Goal: Contribute content: Contribute content

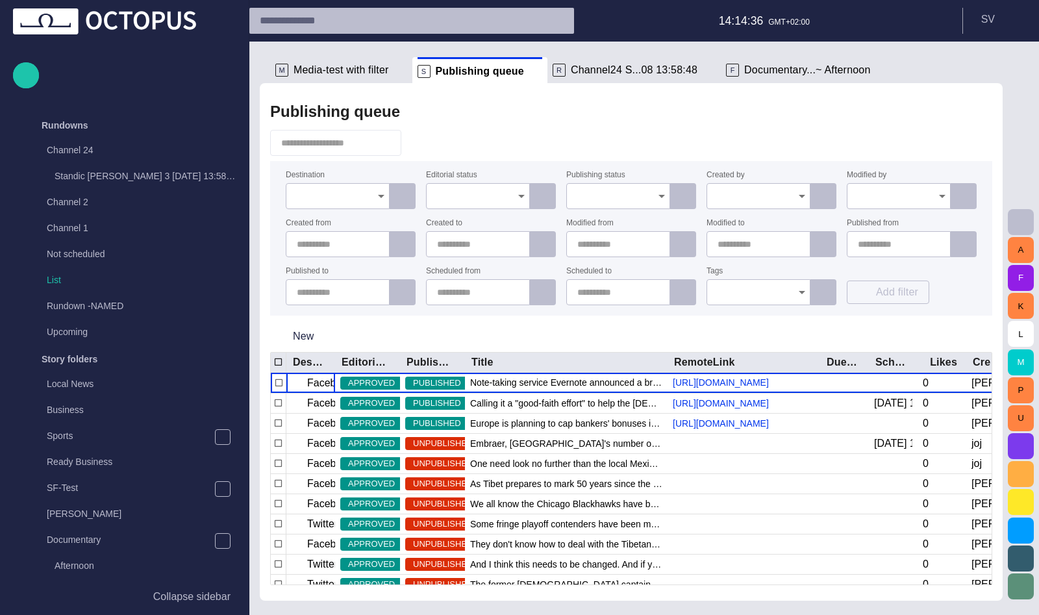
scroll to position [672, 0]
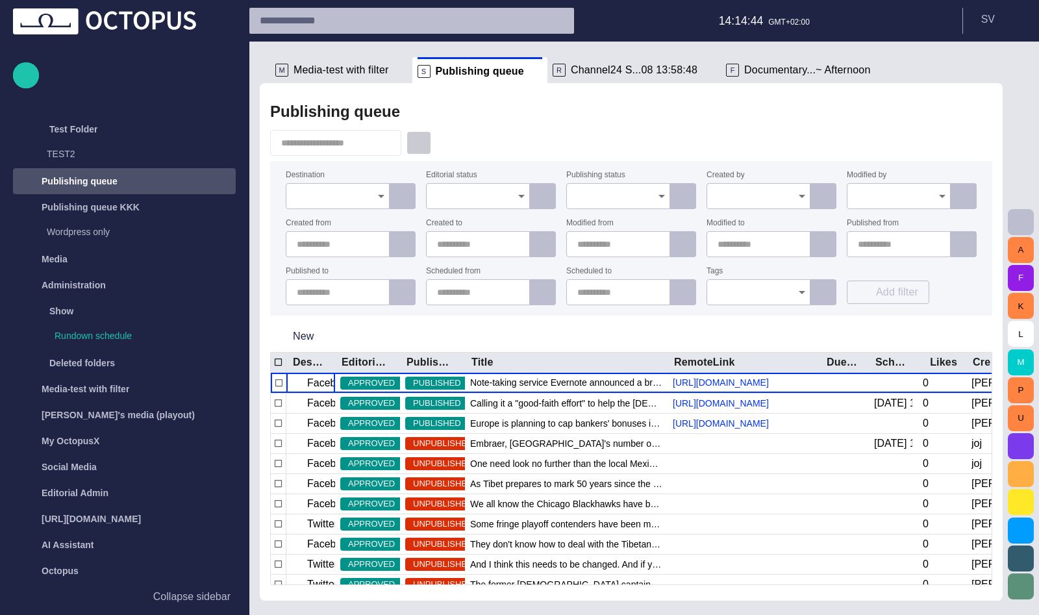
click at [425, 145] on span "button" at bounding box center [418, 142] width 13 height 13
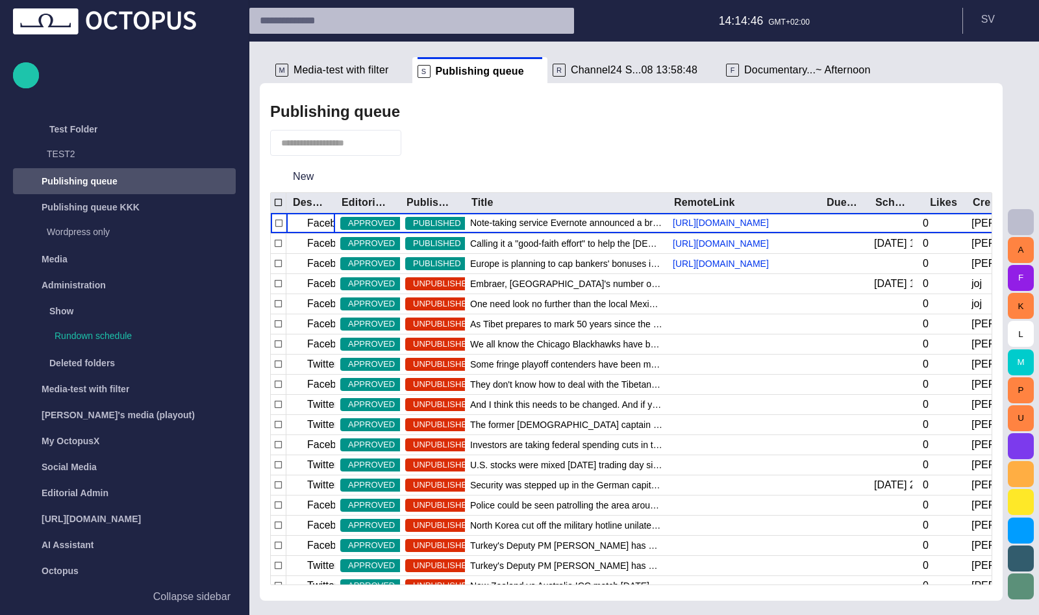
click at [425, 147] on span "button" at bounding box center [418, 142] width 13 height 13
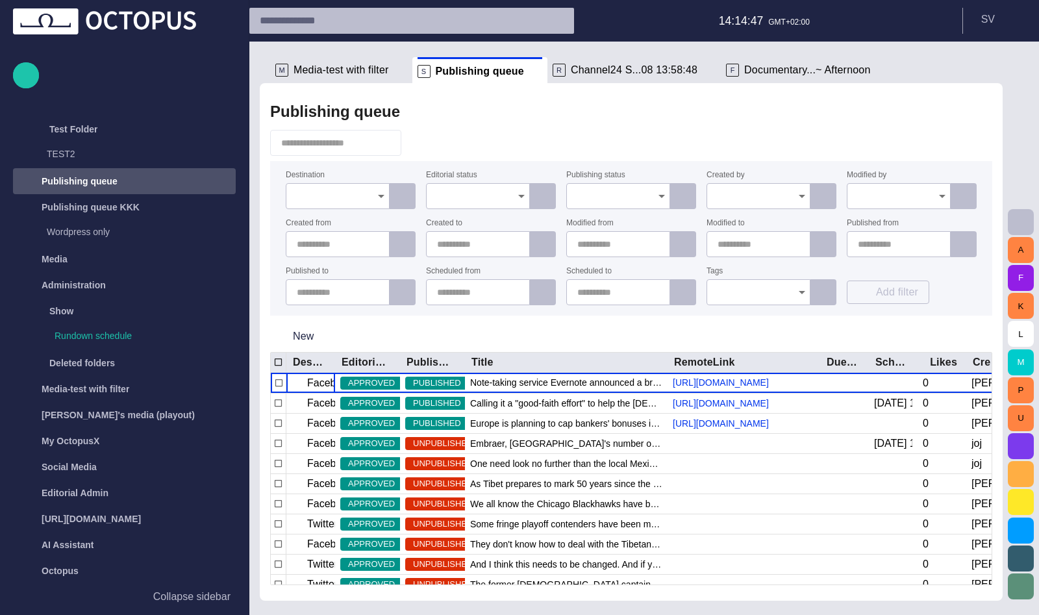
click at [374, 192] on icon "Open" at bounding box center [381, 196] width 16 height 16
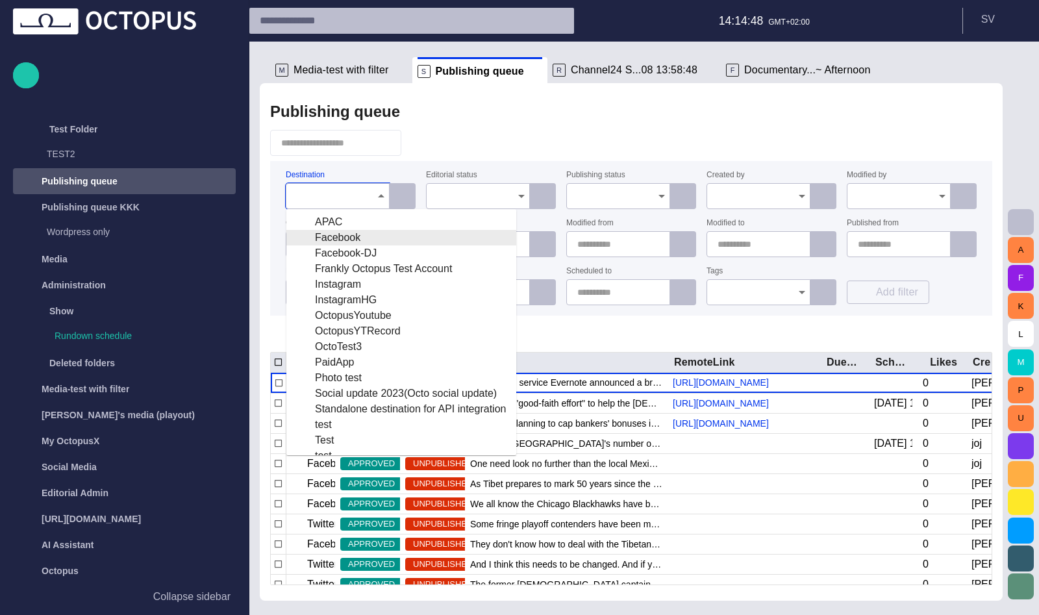
click at [533, 74] on li "S Publishing queue" at bounding box center [479, 70] width 135 height 26
click at [531, 112] on div "Publishing queue" at bounding box center [631, 112] width 722 height 26
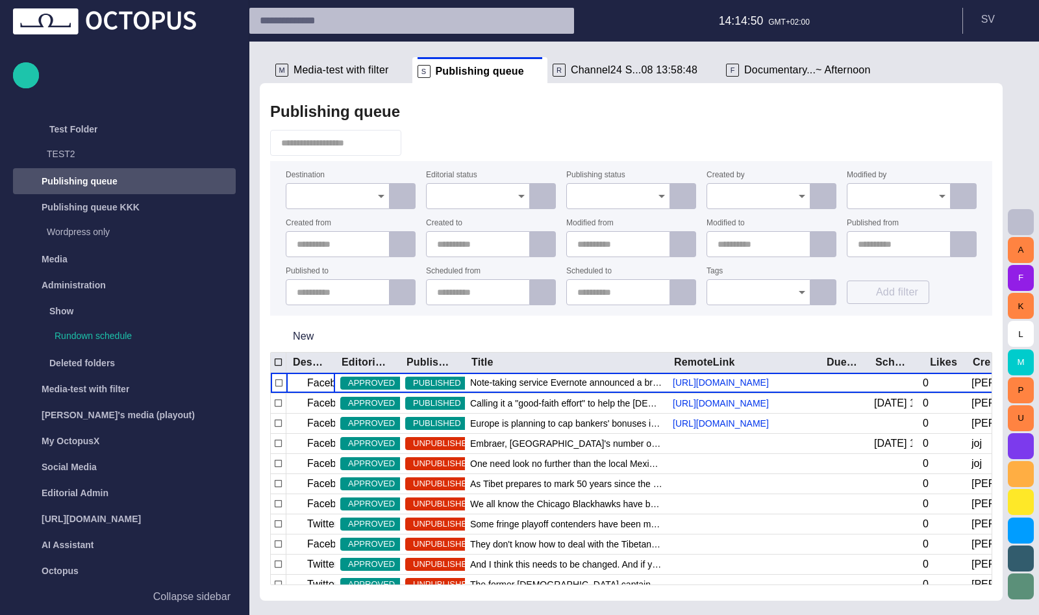
click at [427, 136] on button "button" at bounding box center [419, 142] width 25 height 23
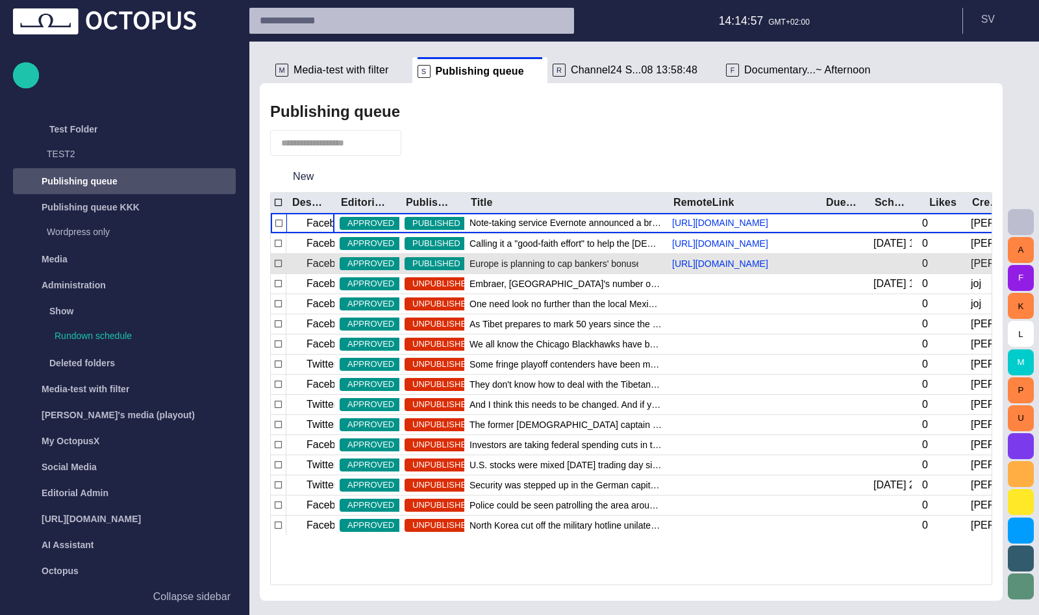
scroll to position [0, 0]
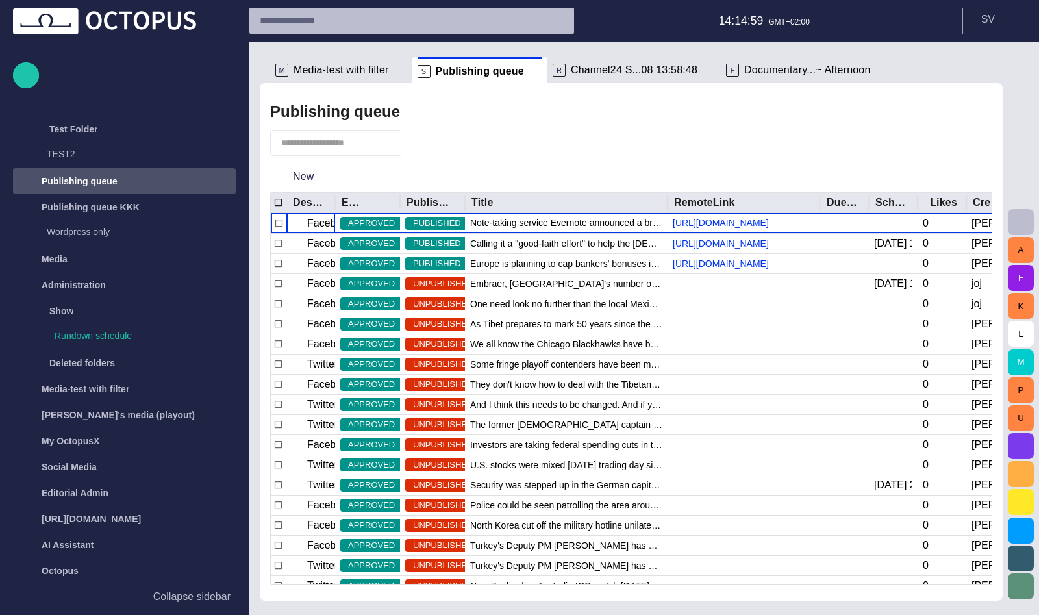
drag, startPoint x: 334, startPoint y: 201, endPoint x: 368, endPoint y: 201, distance: 33.8
click at [338, 201] on div at bounding box center [335, 203] width 6 height 20
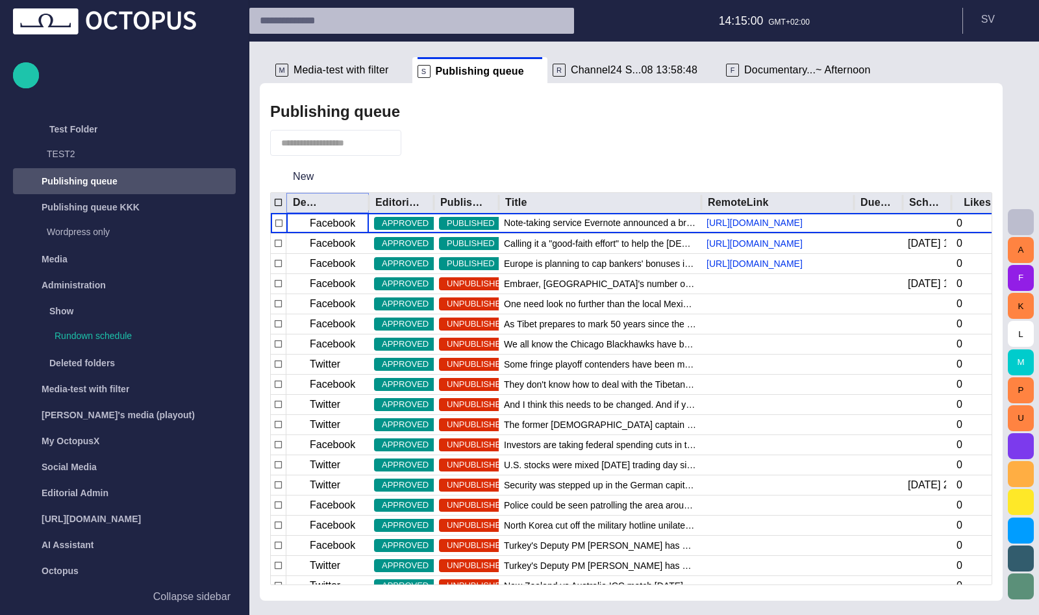
click at [332, 203] on icon "Sort" at bounding box center [337, 203] width 12 height 12
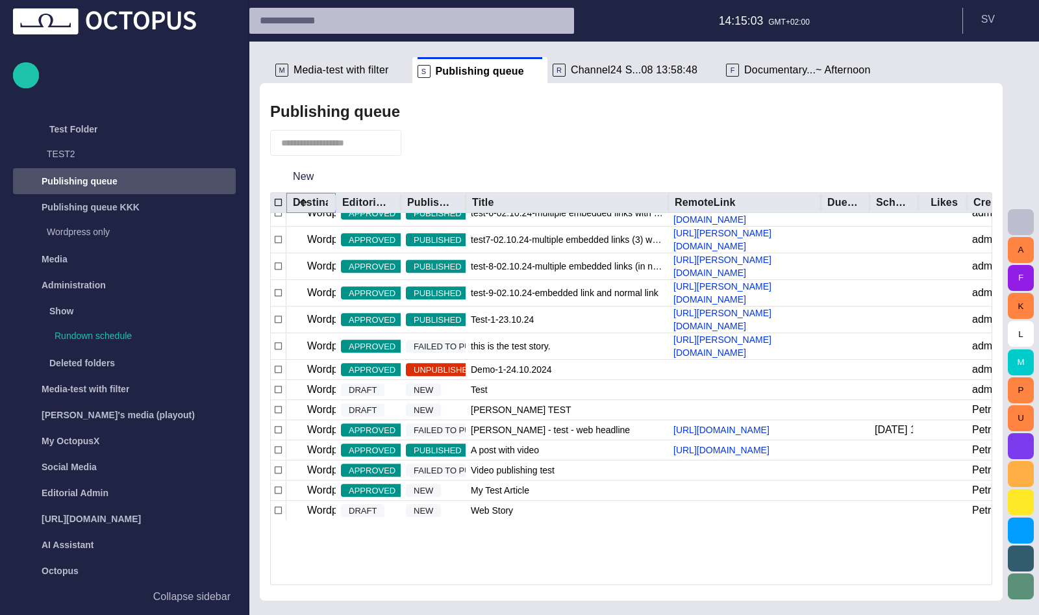
scroll to position [2217, 0]
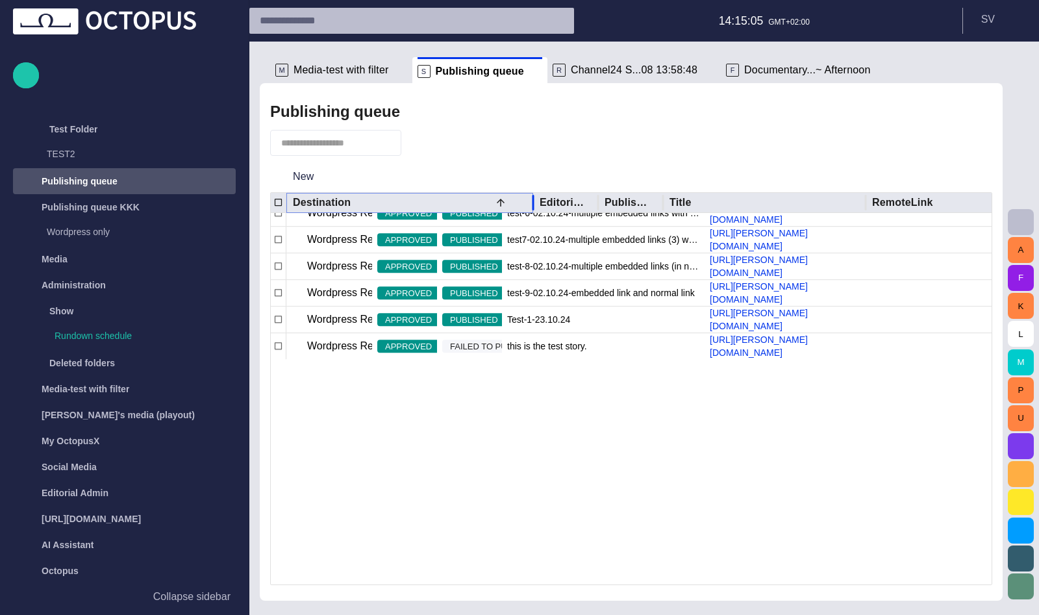
drag, startPoint x: 335, startPoint y: 206, endPoint x: 464, endPoint y: 204, distance: 129.3
click at [530, 204] on div at bounding box center [533, 203] width 6 height 20
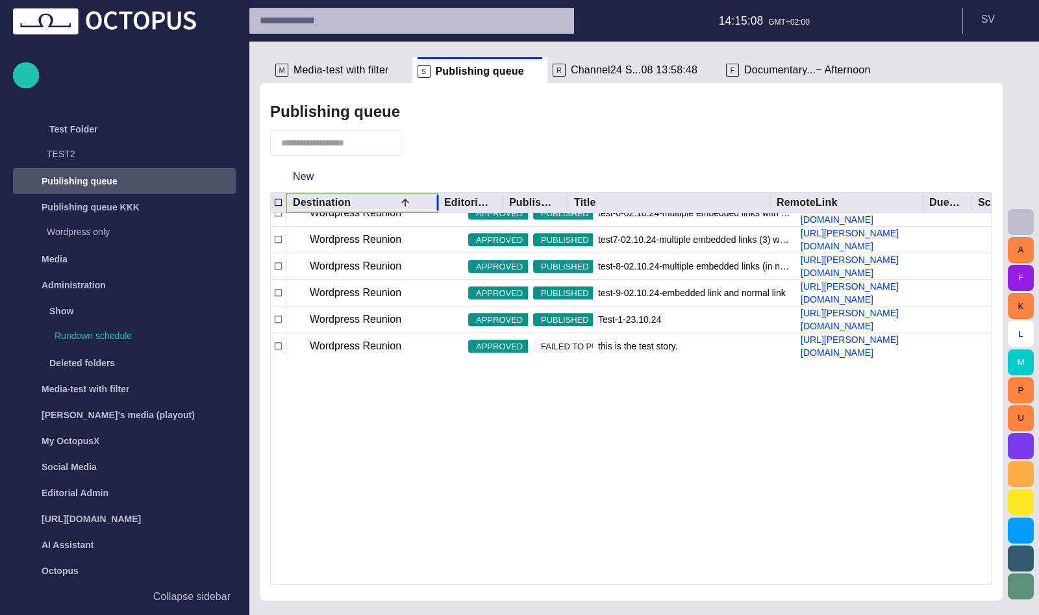
drag, startPoint x: 464, startPoint y: 204, endPoint x: 420, endPoint y: 201, distance: 44.9
click at [435, 201] on div at bounding box center [438, 203] width 6 height 20
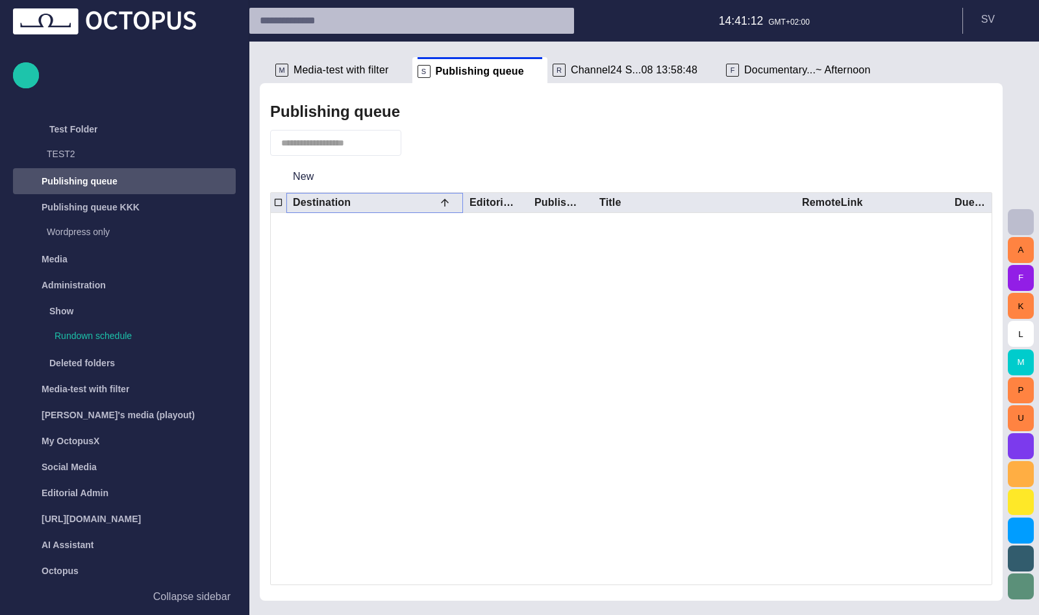
scroll to position [2483, 0]
click at [372, 145] on input "text" at bounding box center [326, 142] width 91 height 13
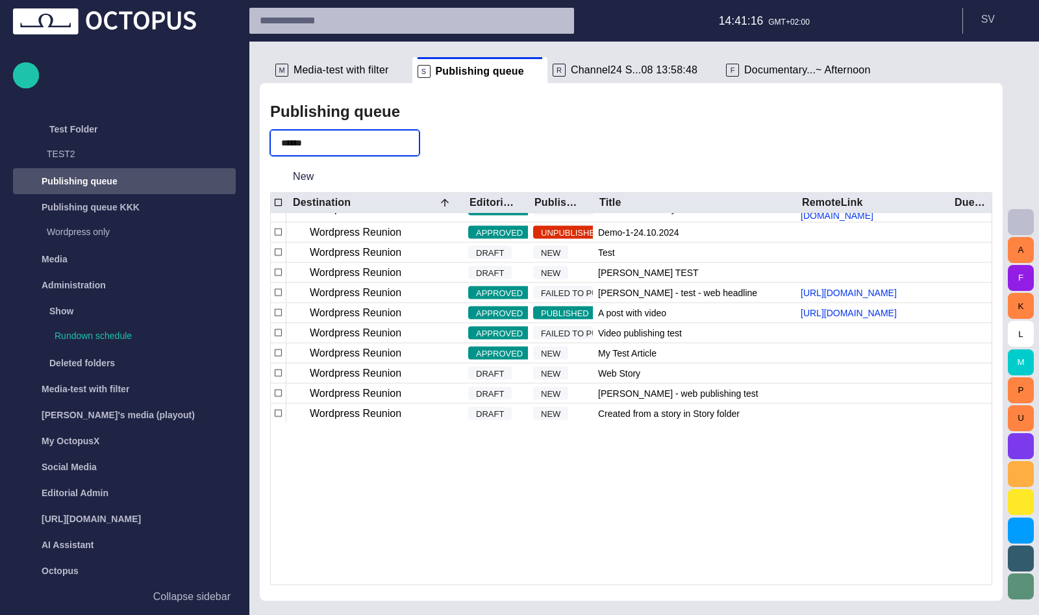
type input "******"
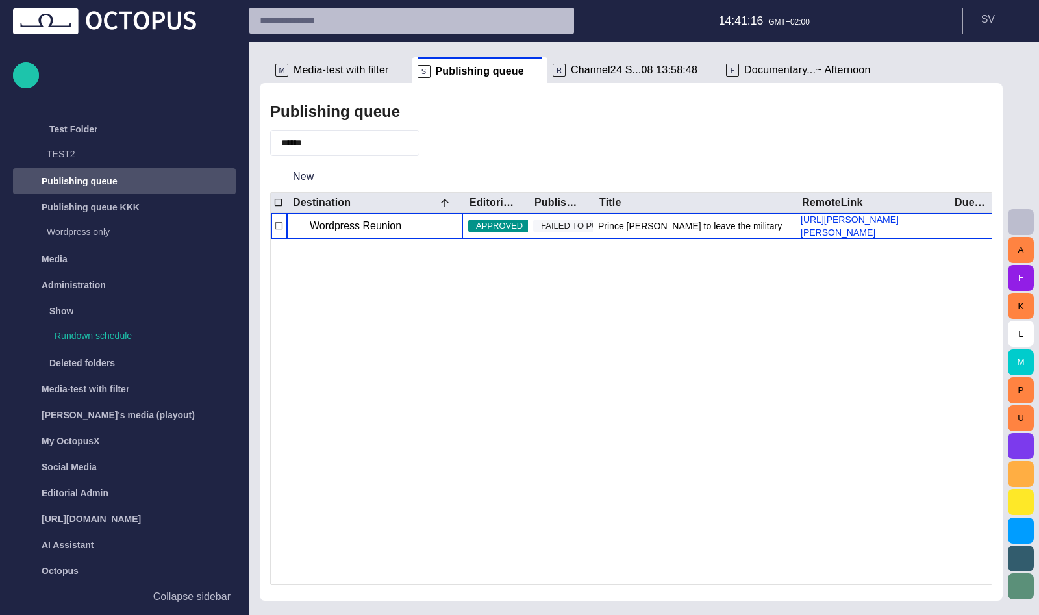
scroll to position [0, 0]
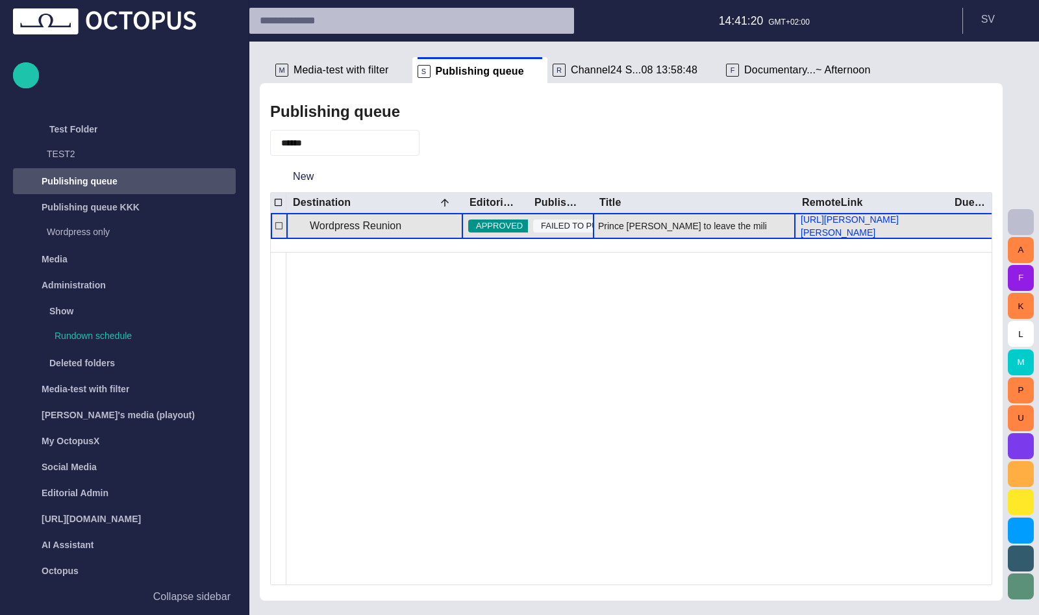
click at [636, 220] on div "Prince [PERSON_NAME] to leave the military" at bounding box center [694, 226] width 203 height 26
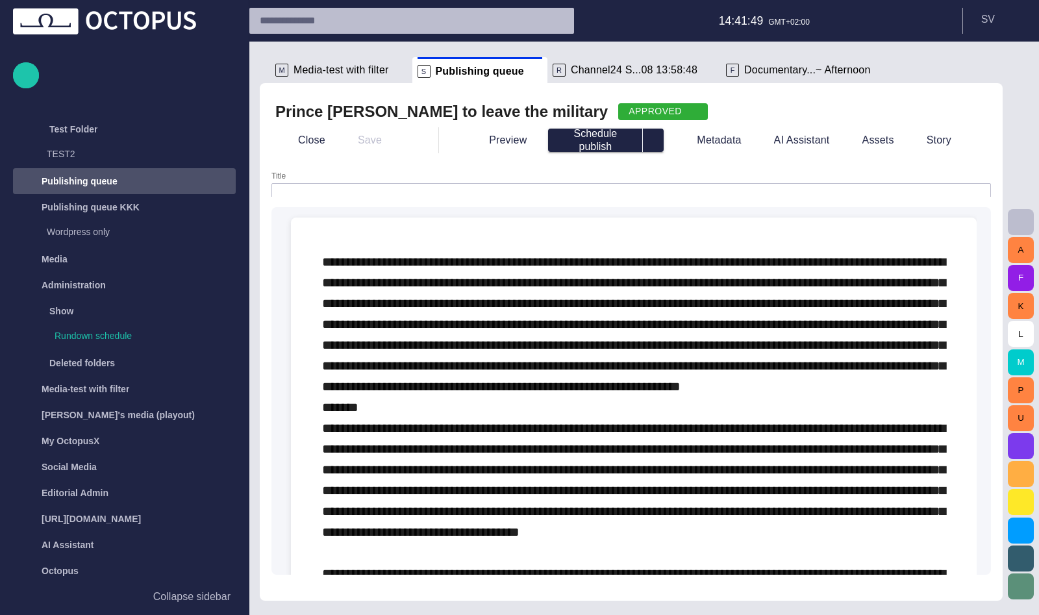
click at [359, 182] on div "Title" at bounding box center [631, 190] width 720 height 39
click at [359, 190] on input "Title" at bounding box center [632, 196] width 698 height 13
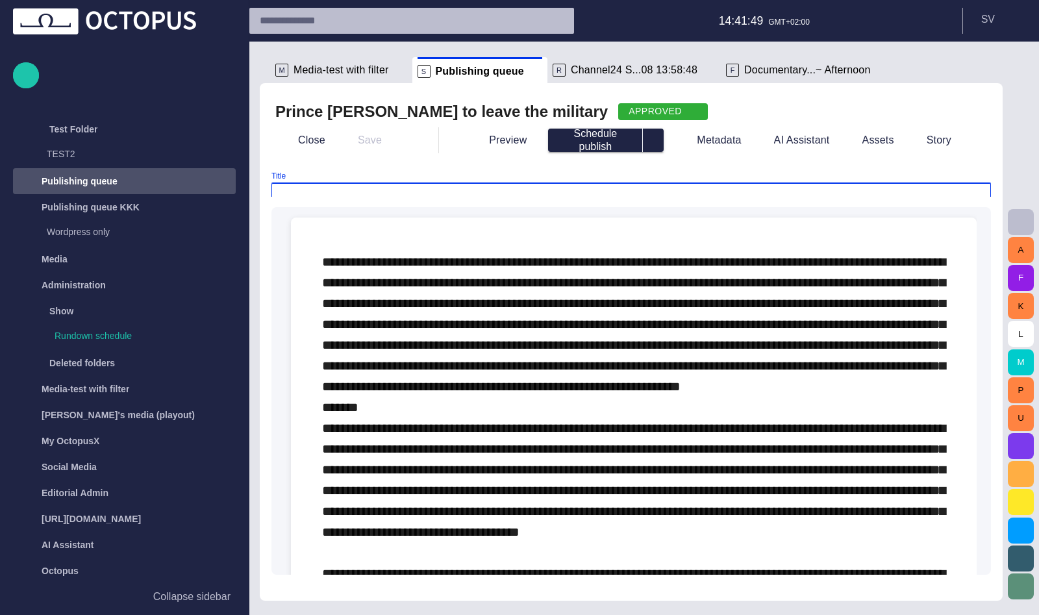
click at [359, 190] on input "Title" at bounding box center [632, 196] width 698 height 13
click at [596, 65] on span "Channel24 S...08 13:58:48" at bounding box center [634, 70] width 127 height 13
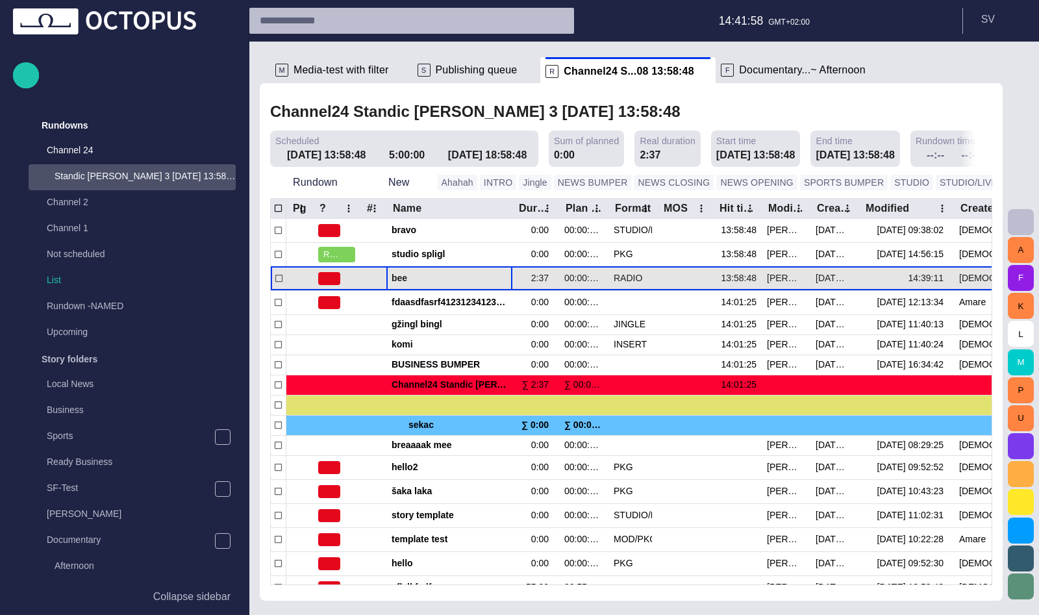
click at [439, 277] on span "bee" at bounding box center [450, 278] width 116 height 12
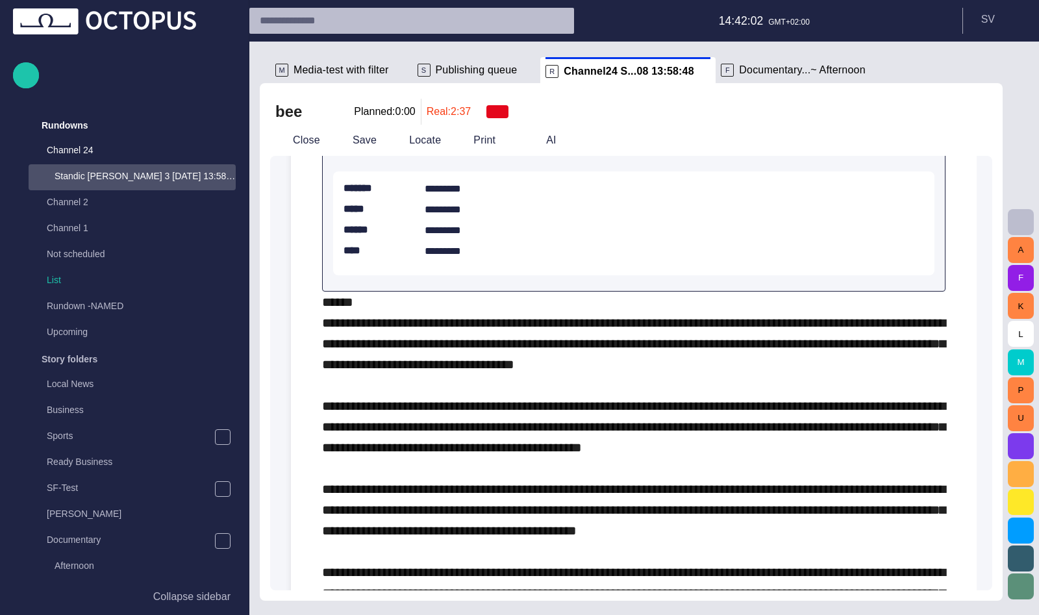
scroll to position [312, 0]
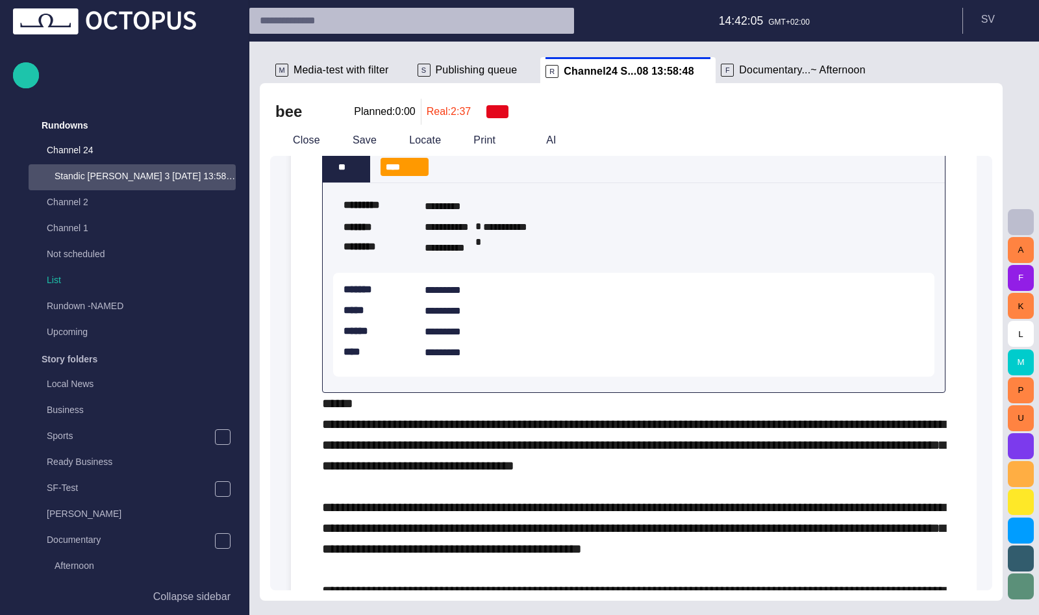
click at [457, 63] on div "S Publishing queue" at bounding box center [477, 70] width 118 height 26
click at [458, 68] on span "Publishing queue" at bounding box center [477, 70] width 82 height 13
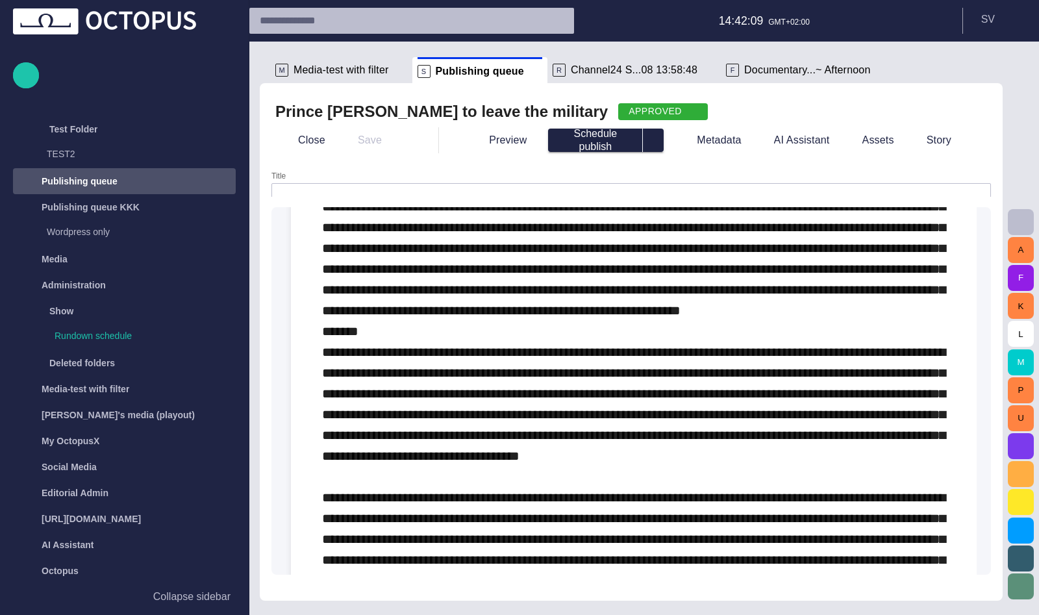
scroll to position [0, 0]
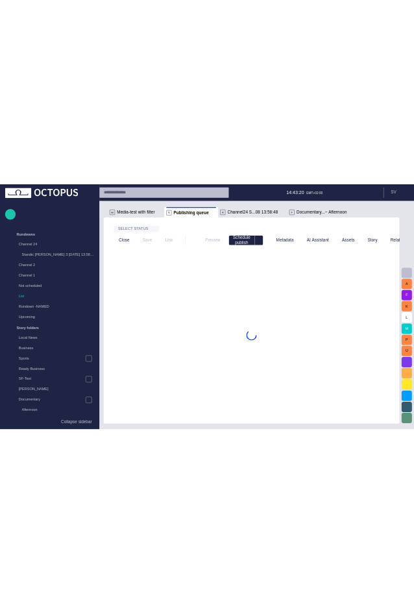
scroll to position [672, 0]
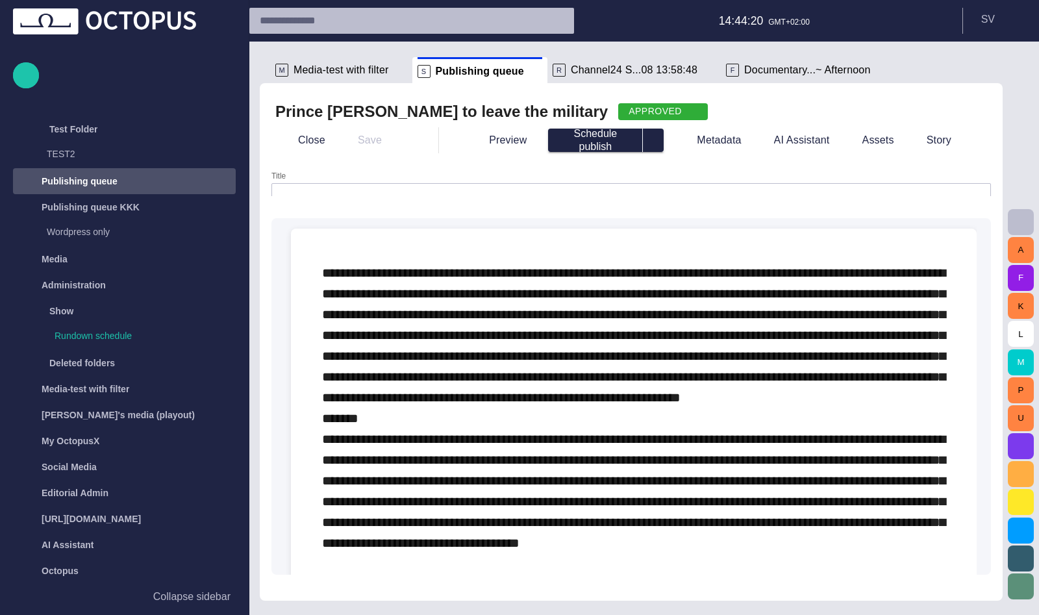
click at [290, 209] on form "Title Type @ to display menu" at bounding box center [631, 378] width 720 height 414
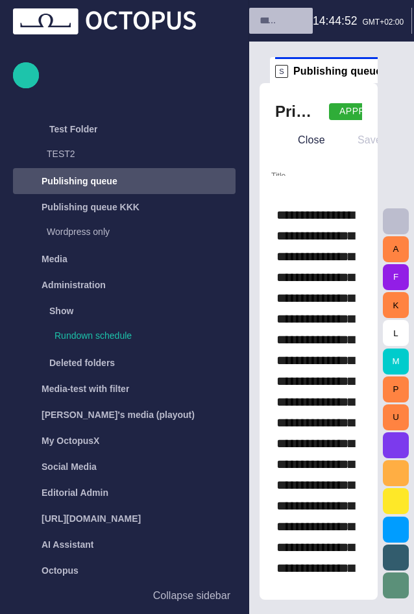
click at [218, 601] on p "Collapse sidebar" at bounding box center [191, 596] width 77 height 16
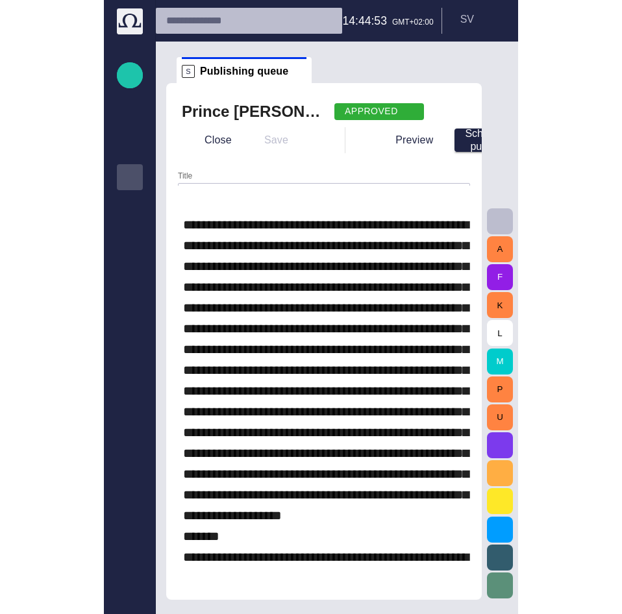
scroll to position [0, 0]
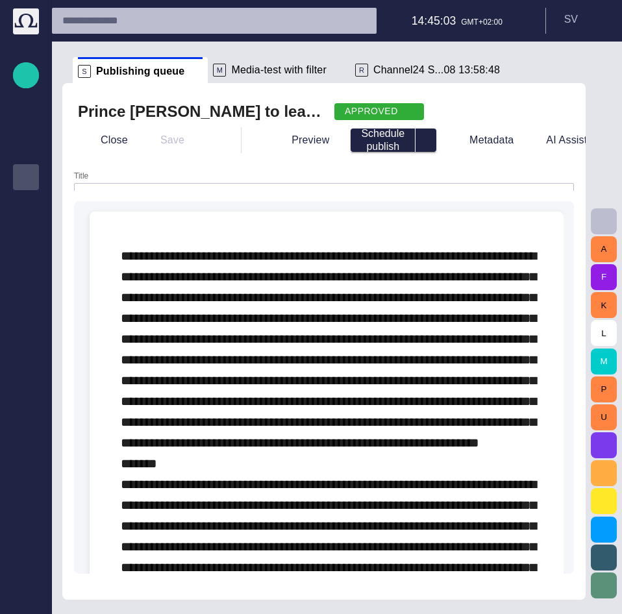
click at [123, 251] on span at bounding box center [329, 577] width 416 height 657
click at [189, 261] on span at bounding box center [329, 577] width 416 height 657
click at [94, 253] on span "button" at bounding box center [90, 258] width 16 height 25
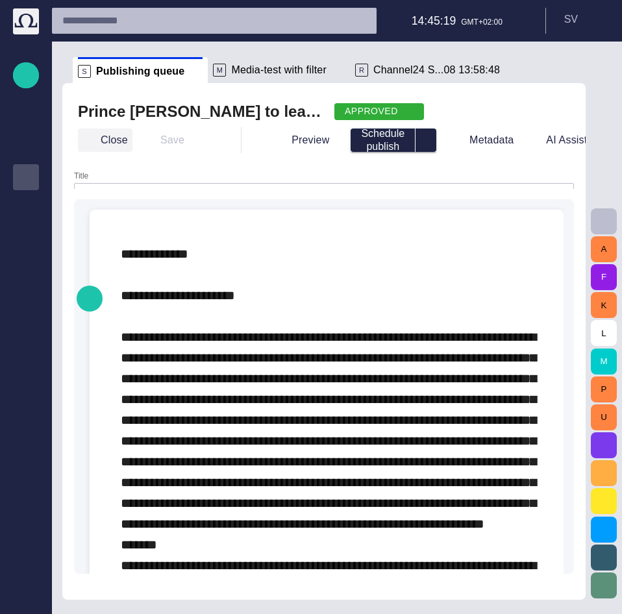
click at [105, 145] on button "Close" at bounding box center [105, 140] width 55 height 23
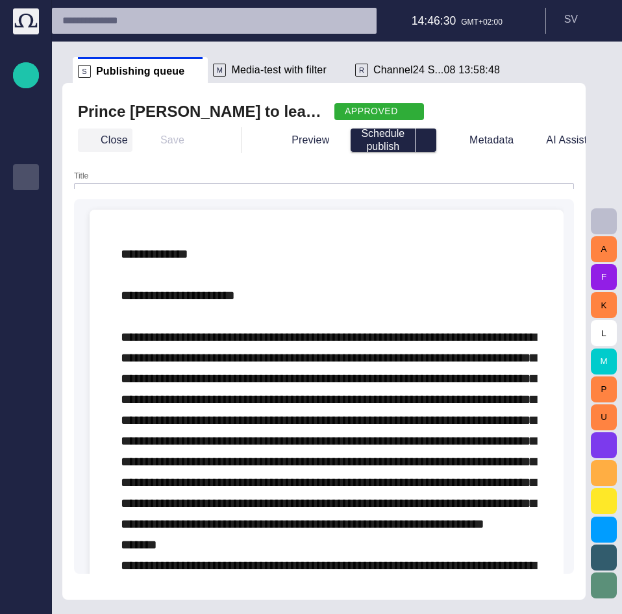
click at [95, 143] on span "button" at bounding box center [88, 140] width 13 height 13
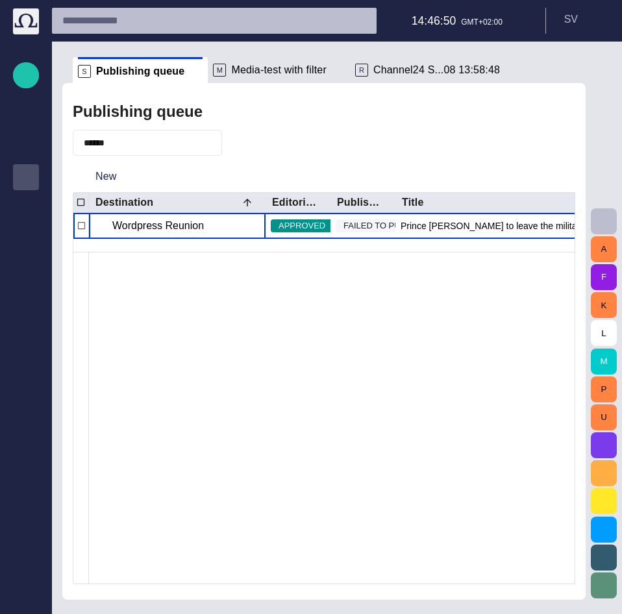
click at [204, 234] on div "Wordpress Reunion" at bounding box center [177, 226] width 177 height 26
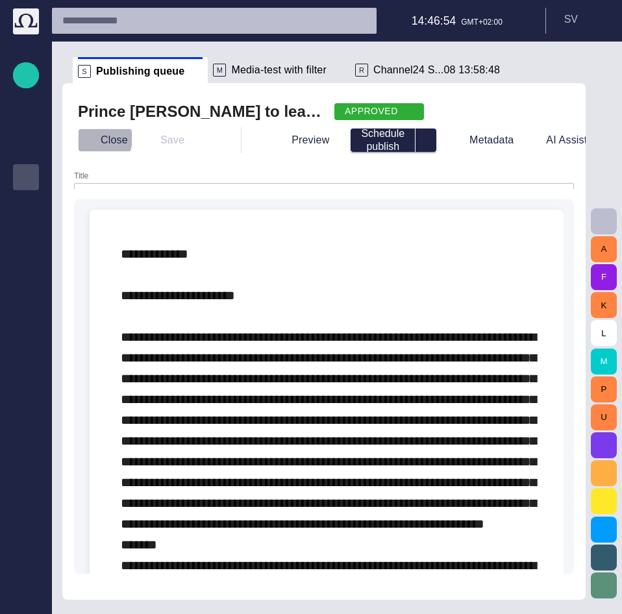
click at [96, 138] on button "Close" at bounding box center [105, 140] width 55 height 23
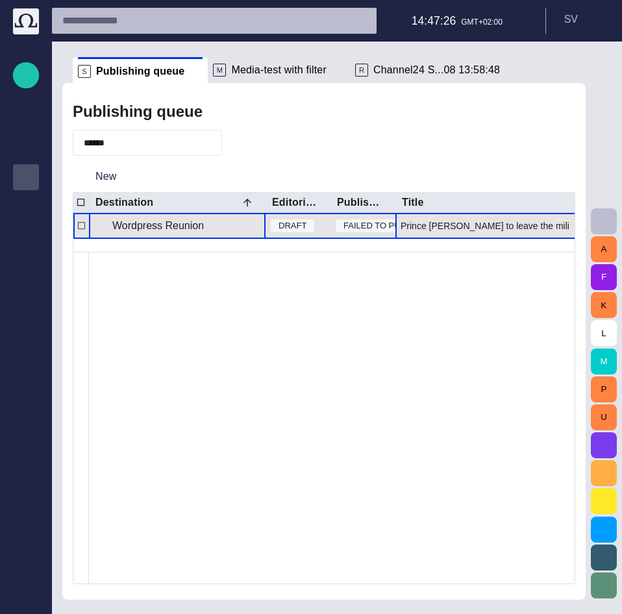
click at [461, 222] on div "Prince [PERSON_NAME] to leave the military" at bounding box center [497, 226] width 203 height 26
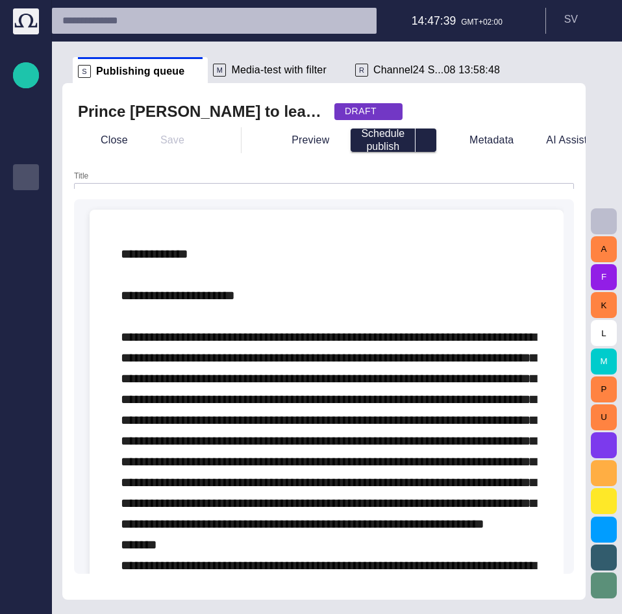
click at [118, 157] on div "Prince [PERSON_NAME] to leave the military DRAFT Close Save Preview Schedule pu…" at bounding box center [323, 341] width 523 height 517
click at [110, 142] on button "Close" at bounding box center [105, 140] width 55 height 23
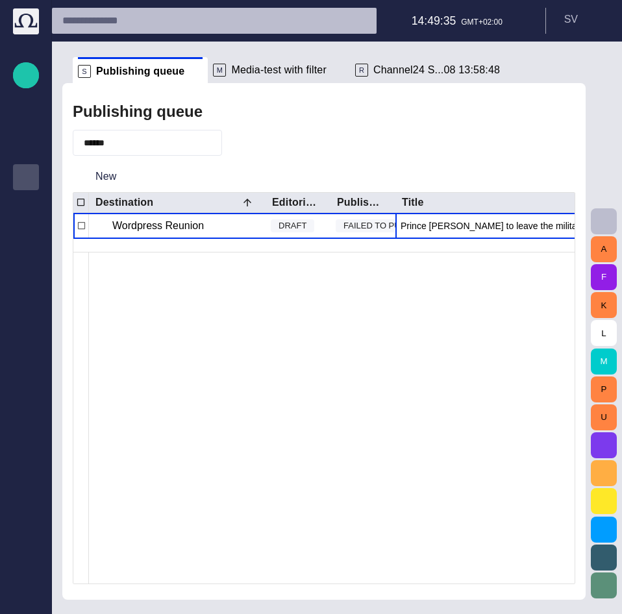
click at [216, 137] on span "button" at bounding box center [209, 142] width 13 height 13
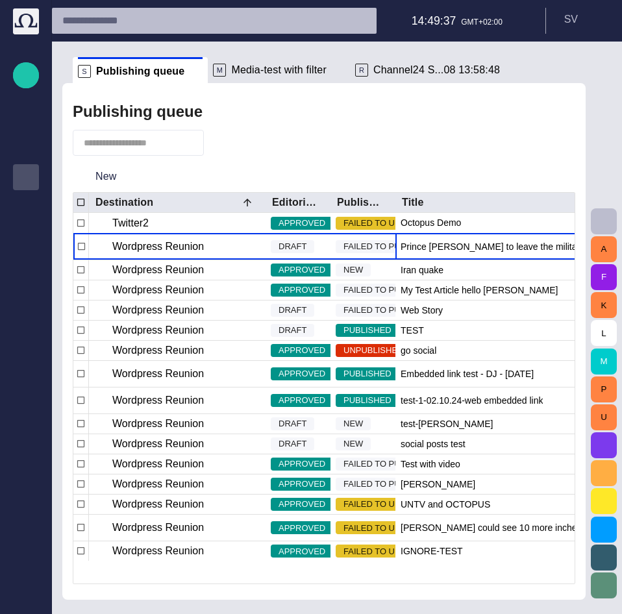
click at [135, 138] on input "text" at bounding box center [129, 142] width 91 height 13
type input "****"
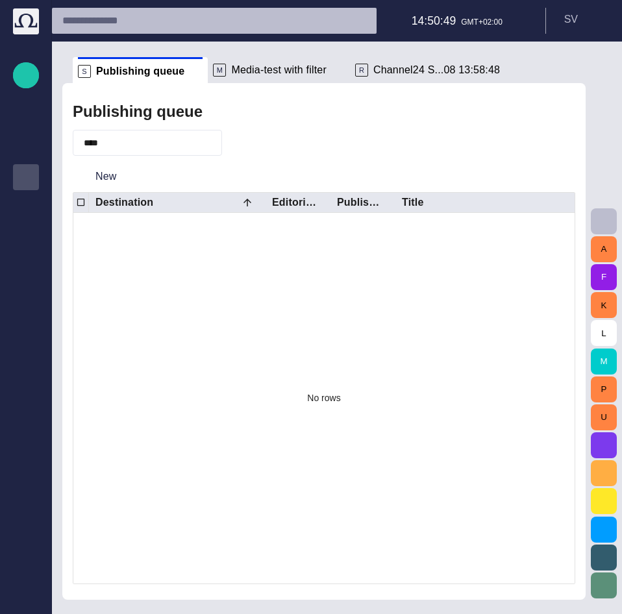
click at [198, 145] on span "button" at bounding box center [191, 142] width 13 height 13
click at [158, 144] on input "****" at bounding box center [129, 142] width 91 height 13
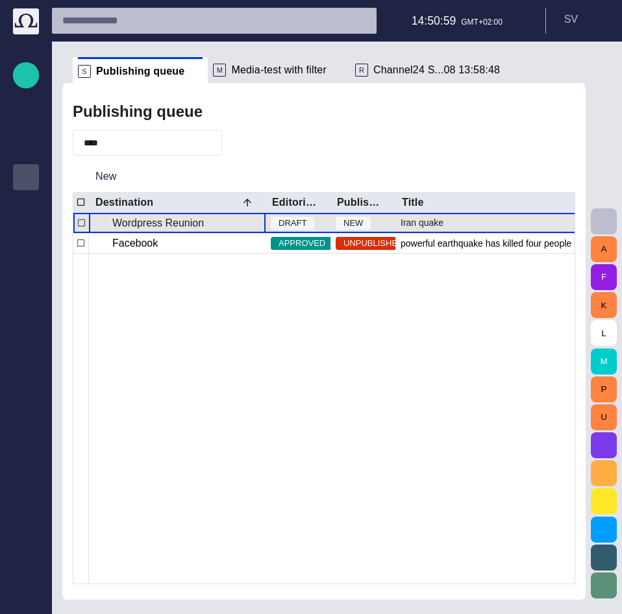
click at [208, 220] on div "Wordpress Reunion" at bounding box center [177, 223] width 177 height 20
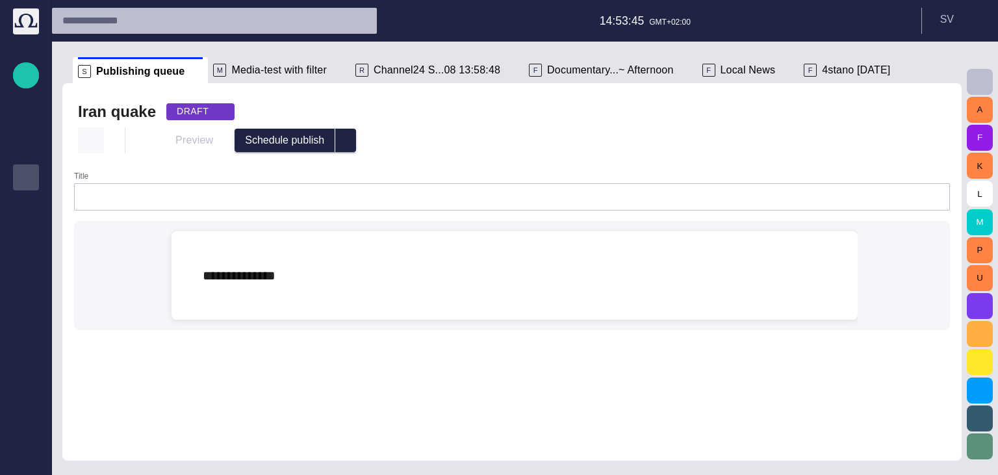
click at [90, 136] on span "button" at bounding box center [90, 140] width 13 height 13
click at [509, 119] on div at bounding box center [499, 237] width 998 height 475
click at [98, 138] on button "button" at bounding box center [91, 140] width 26 height 26
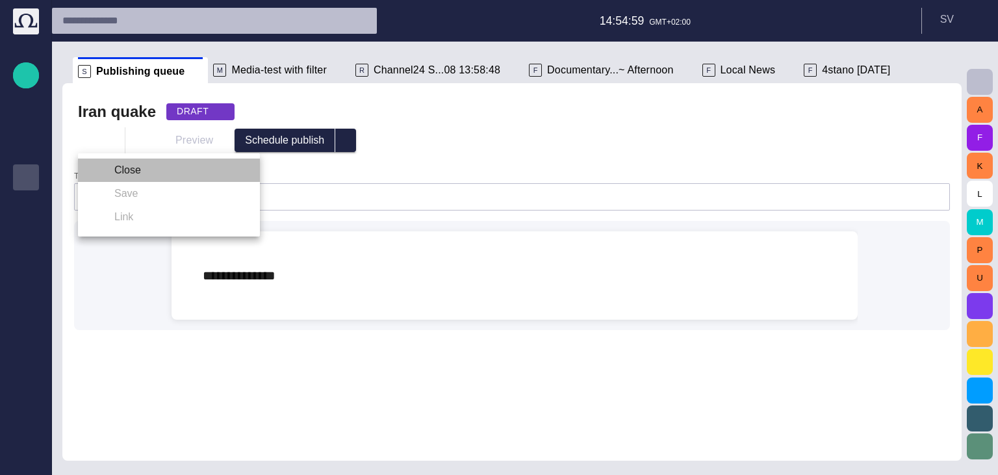
click at [134, 175] on li "Close" at bounding box center [169, 169] width 182 height 23
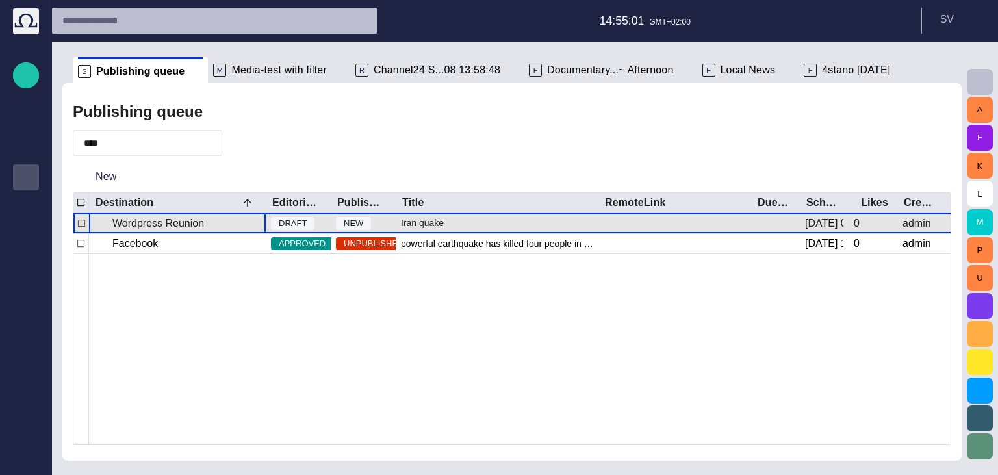
click at [217, 225] on div "Wordpress Reunion" at bounding box center [177, 223] width 177 height 20
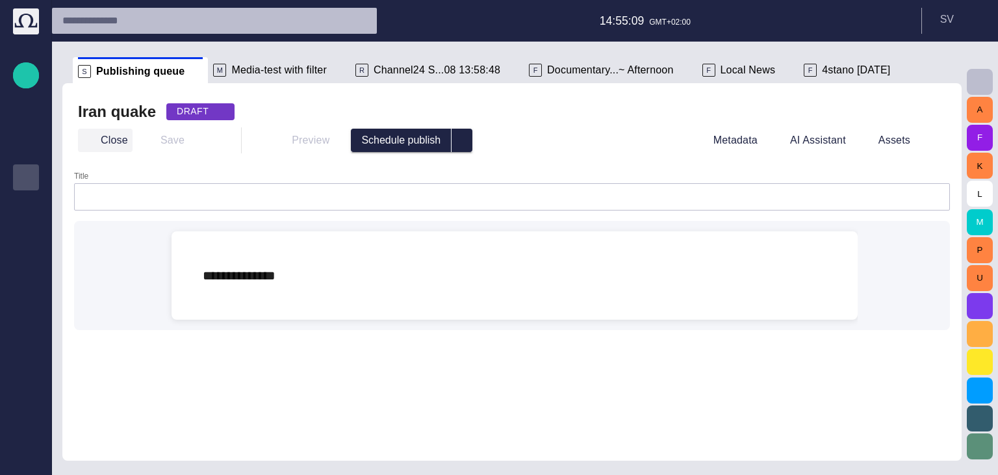
click at [110, 141] on button "Close" at bounding box center [105, 140] width 55 height 23
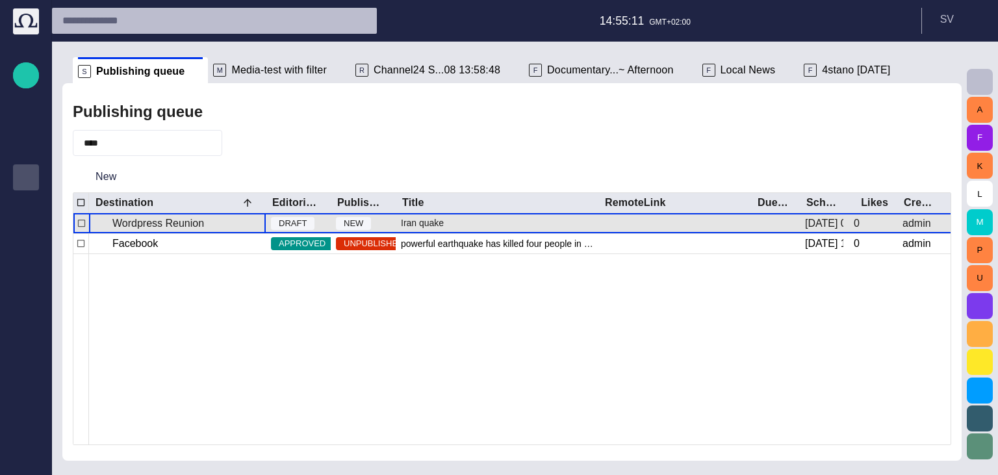
click at [145, 230] on p "Wordpress Reunion" at bounding box center [158, 224] width 92 height 16
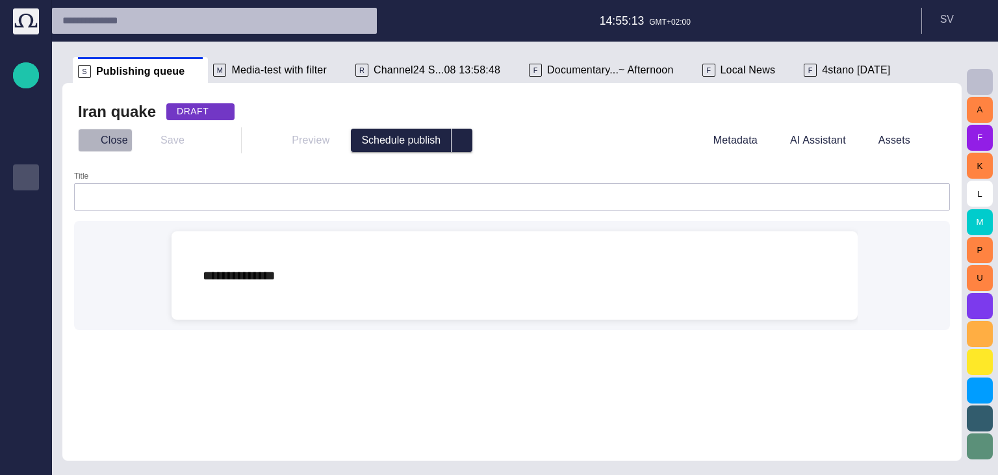
click at [116, 142] on button "Close" at bounding box center [105, 140] width 55 height 23
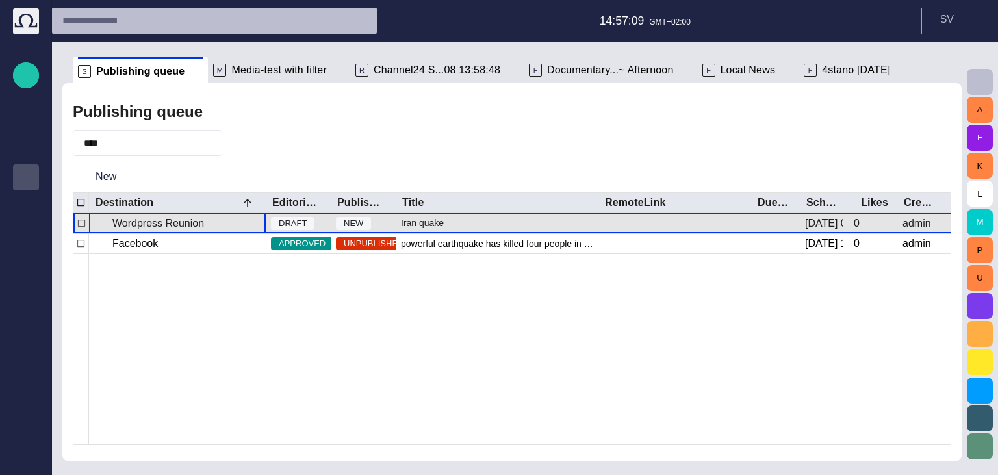
click at [214, 213] on div "Wordpress Reunion" at bounding box center [177, 223] width 177 height 20
click at [207, 220] on div "Wordpress Reunion" at bounding box center [177, 223] width 177 height 20
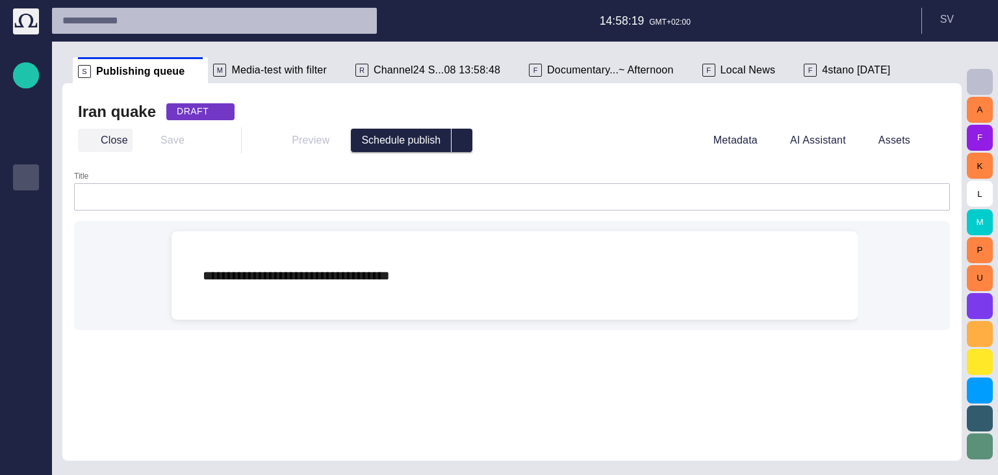
click at [97, 149] on button "Close" at bounding box center [105, 140] width 55 height 23
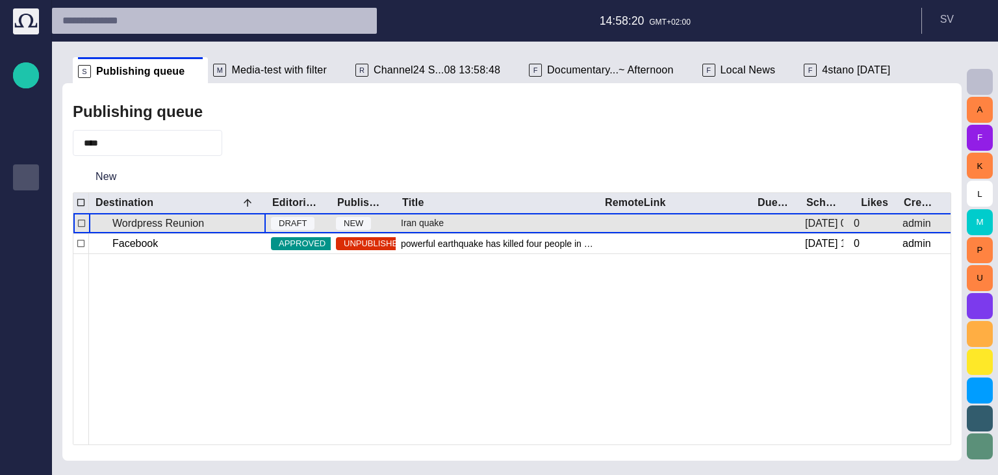
click at [199, 223] on div "Wordpress Reunion" at bounding box center [177, 223] width 177 height 20
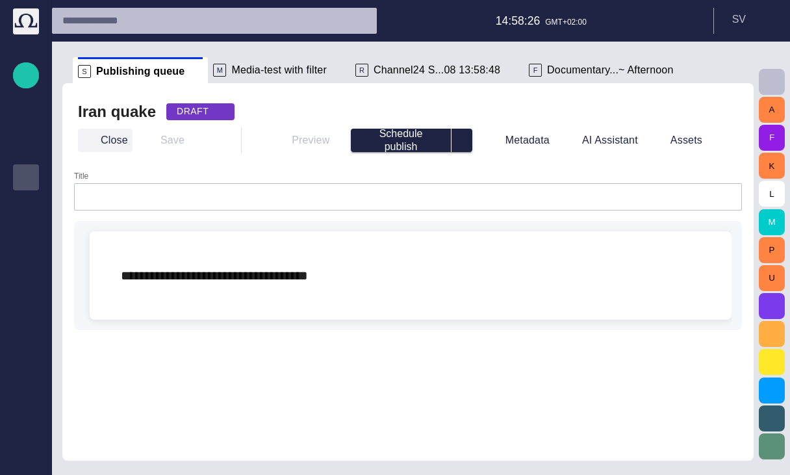
click at [101, 142] on button "Close" at bounding box center [105, 140] width 55 height 23
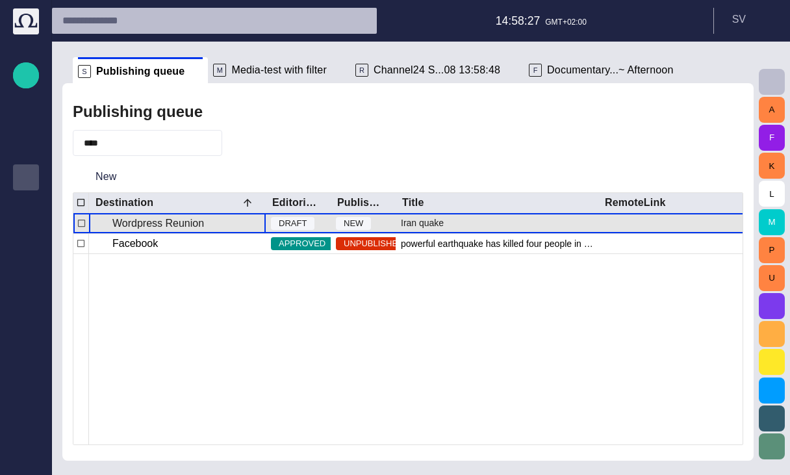
click at [167, 226] on p "Wordpress Reunion" at bounding box center [158, 224] width 92 height 16
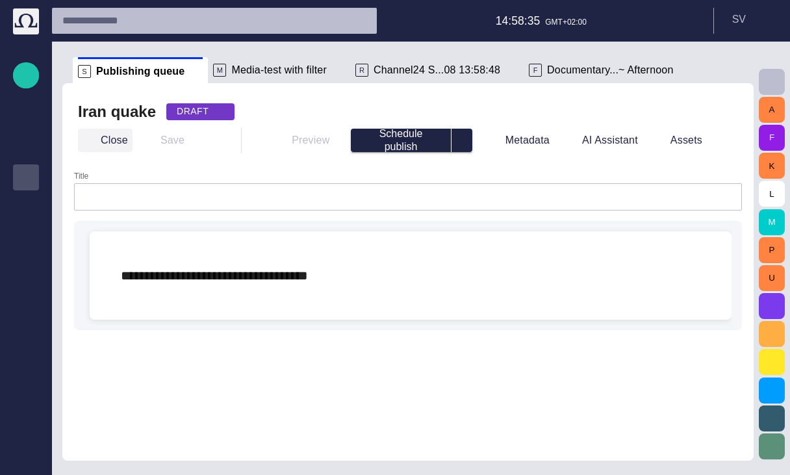
click at [118, 143] on button "Close" at bounding box center [105, 140] width 55 height 23
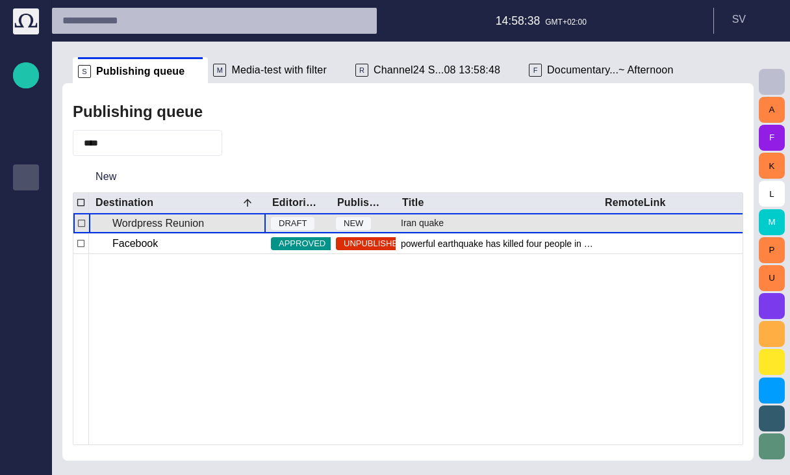
click at [194, 227] on p "Wordpress Reunion" at bounding box center [158, 224] width 92 height 16
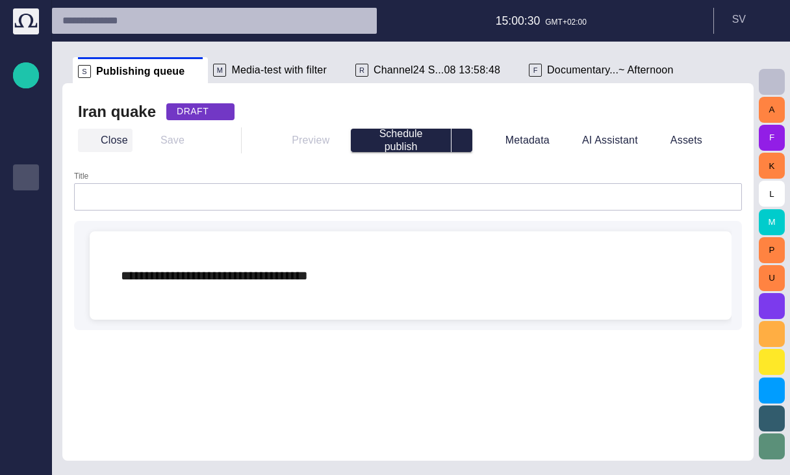
click at [101, 137] on button "Close" at bounding box center [105, 140] width 55 height 23
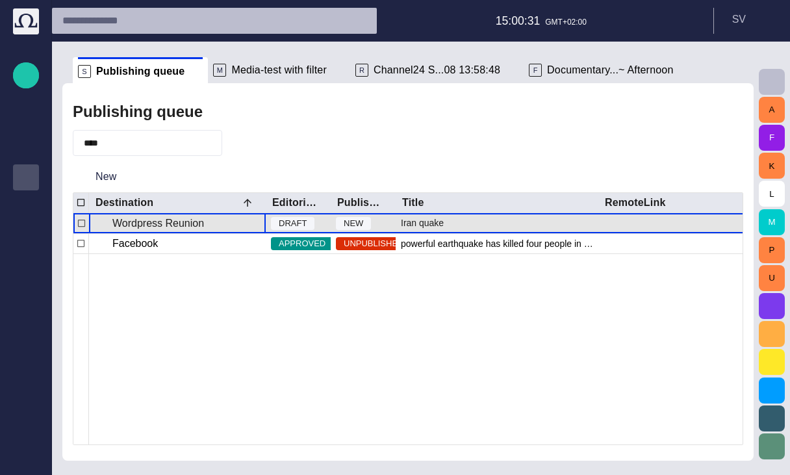
click at [215, 227] on div "Wordpress Reunion" at bounding box center [177, 223] width 177 height 20
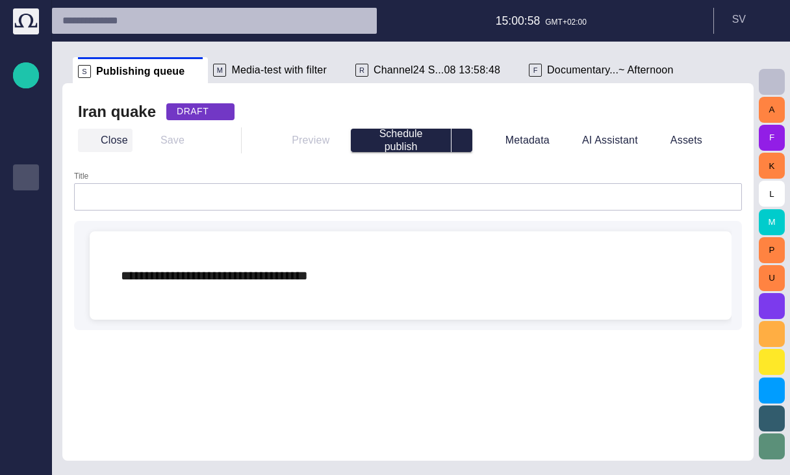
click at [107, 127] on div "Iran quake DRAFT Close Save Preview Schedule publish Metadata AI Assistant Asse…" at bounding box center [408, 127] width 670 height 57
click at [108, 136] on button "Close" at bounding box center [105, 140] width 55 height 23
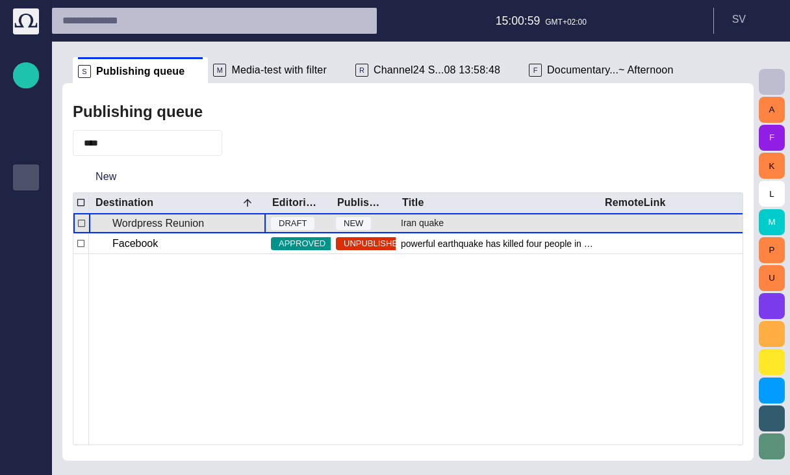
click at [199, 220] on div "Wordpress Reunion" at bounding box center [177, 223] width 177 height 20
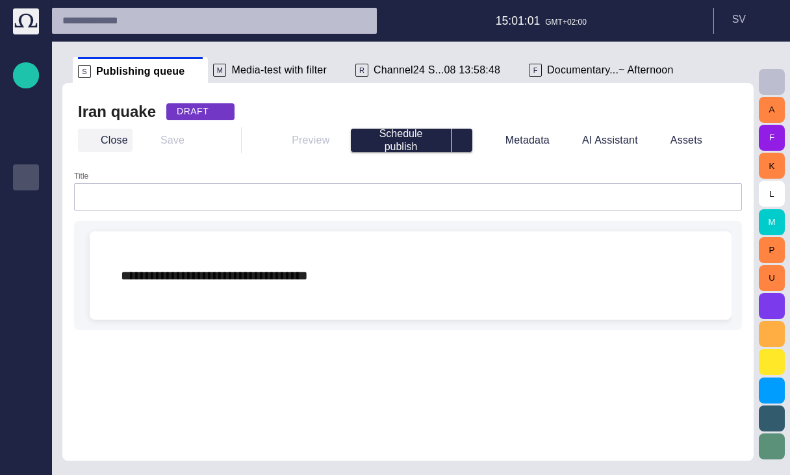
click at [108, 146] on button "Close" at bounding box center [105, 140] width 55 height 23
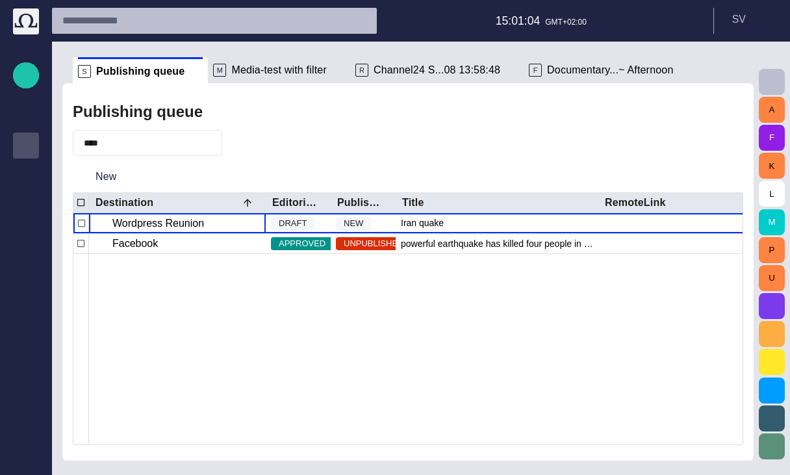
scroll to position [32, 0]
click at [144, 229] on p "Wordpress Reunion" at bounding box center [158, 224] width 92 height 16
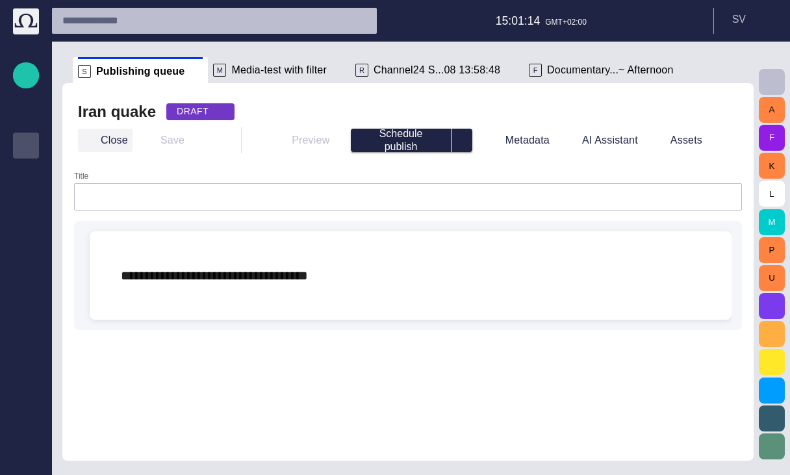
click at [123, 140] on button "Close" at bounding box center [105, 140] width 55 height 23
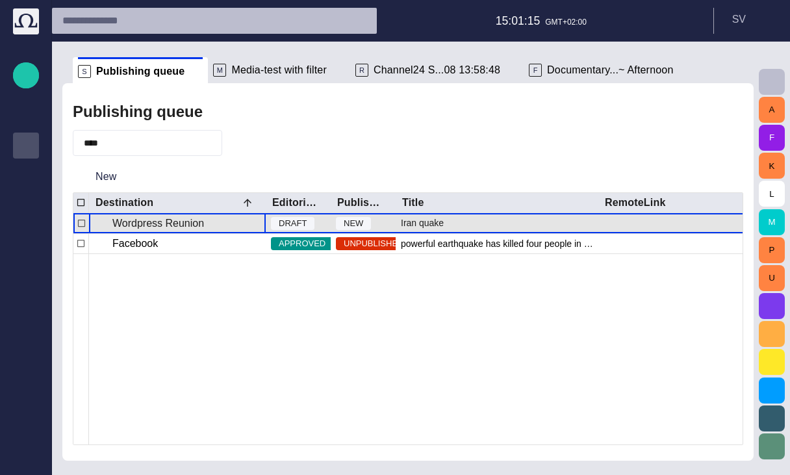
click at [144, 215] on div "Wordpress Reunion" at bounding box center [177, 223] width 177 height 20
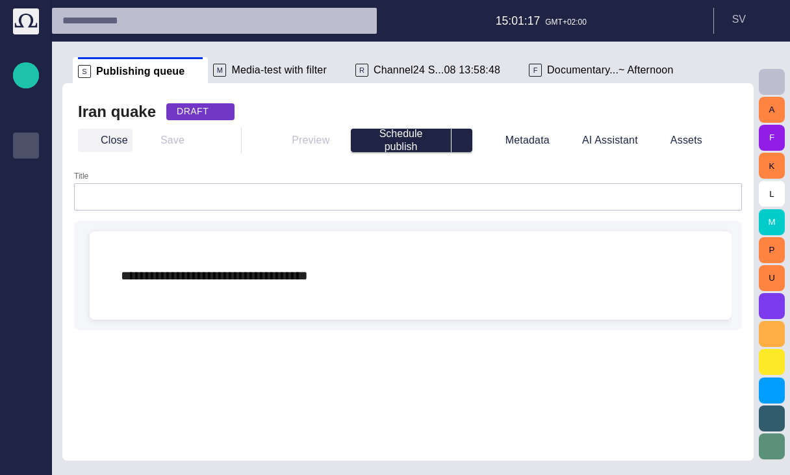
click at [114, 140] on button "Close" at bounding box center [105, 140] width 55 height 23
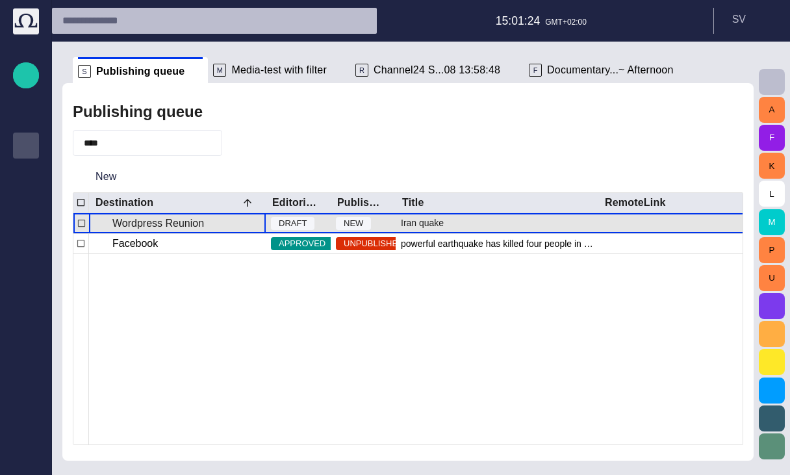
click at [196, 233] on div "Wordpress Reunion" at bounding box center [177, 223] width 177 height 20
click at [194, 223] on p "Wordpress Reunion" at bounding box center [158, 224] width 92 height 16
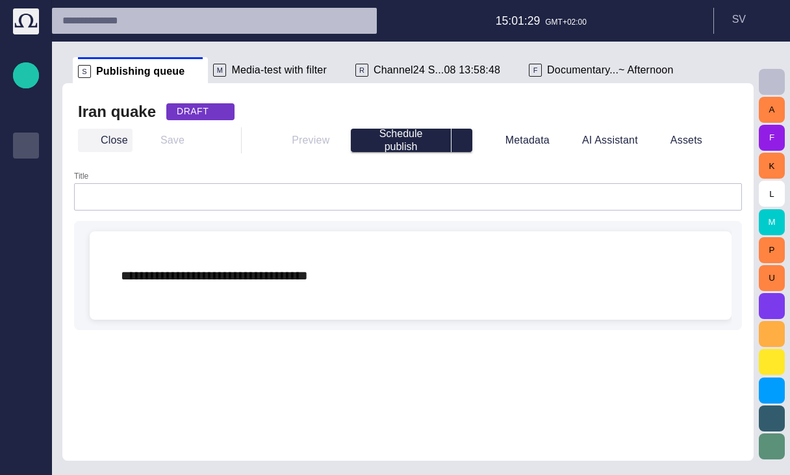
click at [114, 143] on button "Close" at bounding box center [105, 140] width 55 height 23
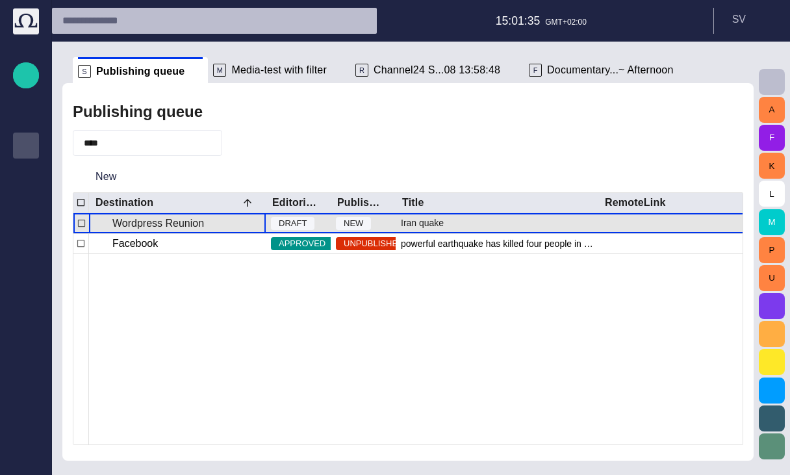
click at [160, 222] on p "Wordpress Reunion" at bounding box center [158, 224] width 92 height 16
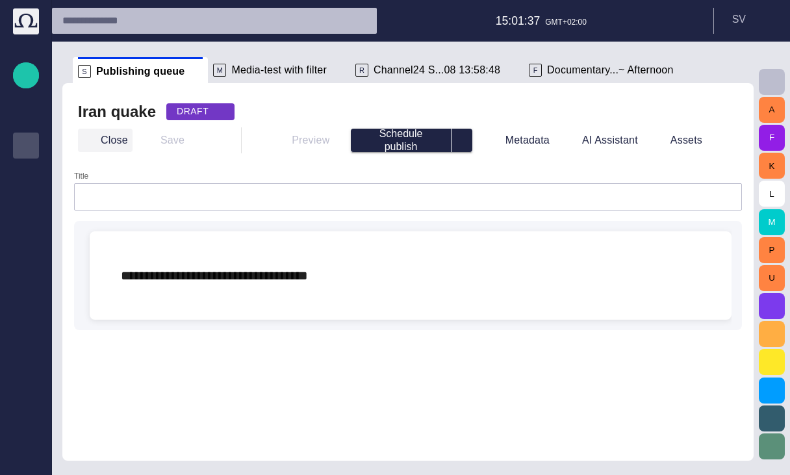
click at [112, 143] on button "Close" at bounding box center [105, 140] width 55 height 23
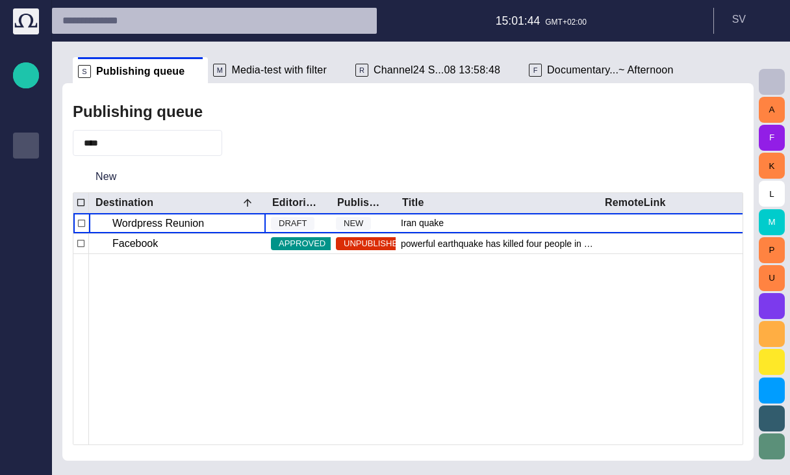
click at [132, 150] on div "****" at bounding box center [147, 143] width 149 height 26
type input "******"
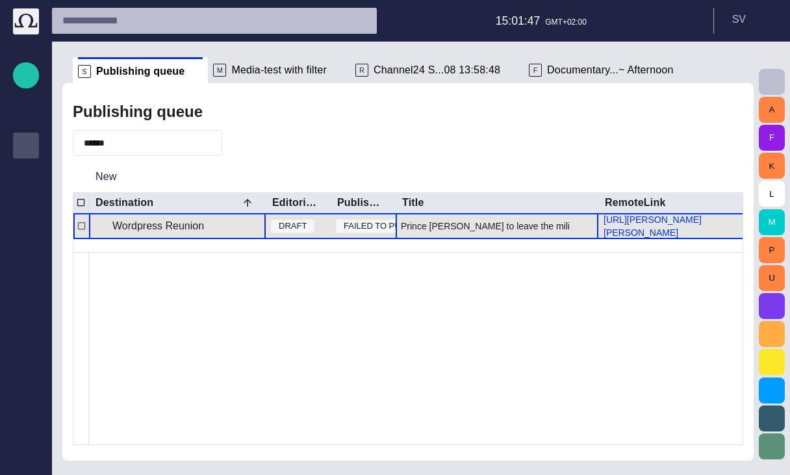
click at [455, 221] on div "Prince [PERSON_NAME] to leave the military" at bounding box center [497, 226] width 203 height 26
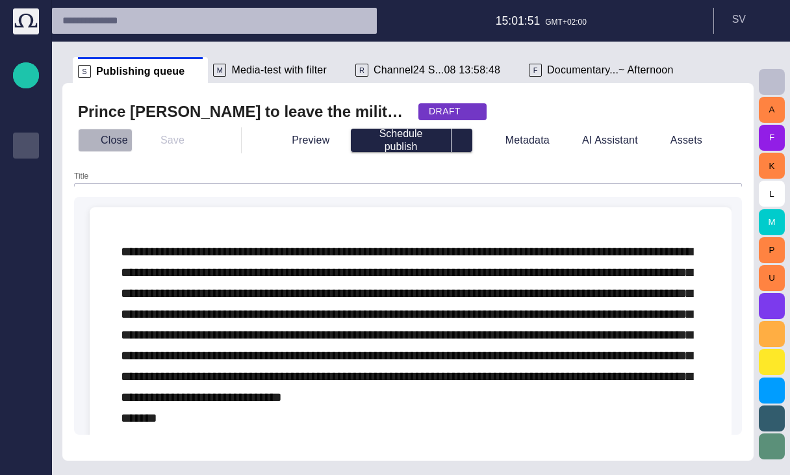
click at [111, 137] on button "Close" at bounding box center [105, 140] width 55 height 23
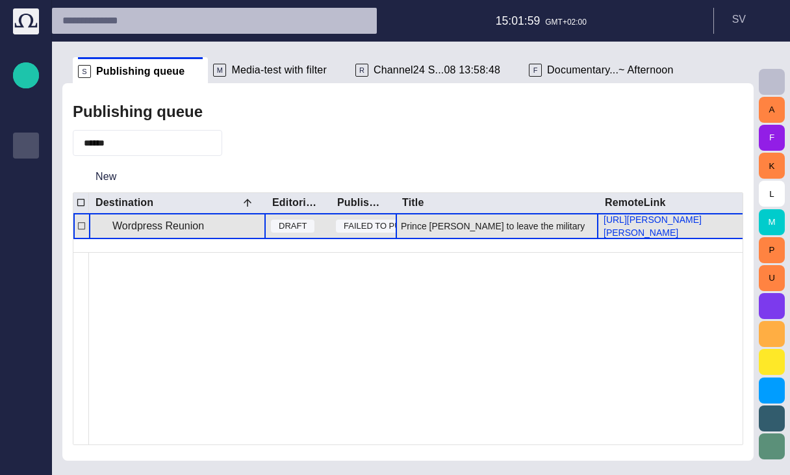
click at [226, 225] on div "Wordpress Reunion" at bounding box center [177, 226] width 177 height 26
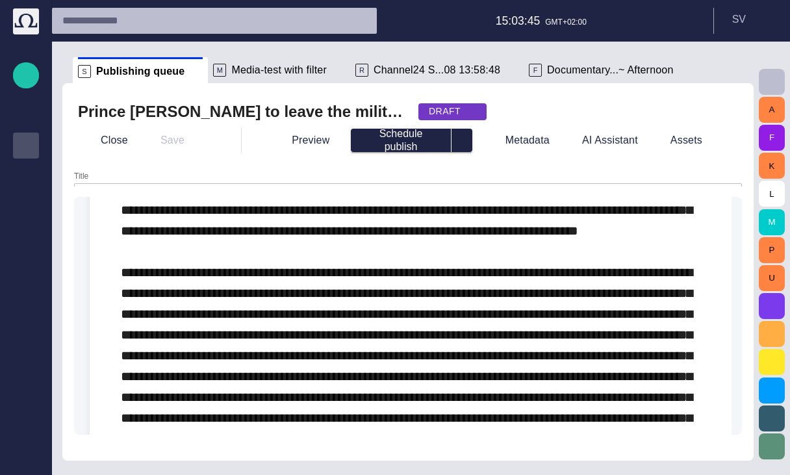
scroll to position [0, 0]
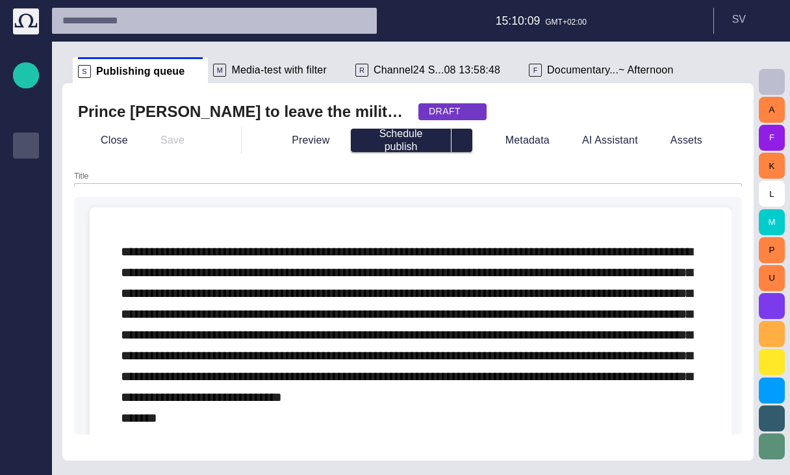
click at [418, 110] on div "DRAFT" at bounding box center [452, 111] width 68 height 17
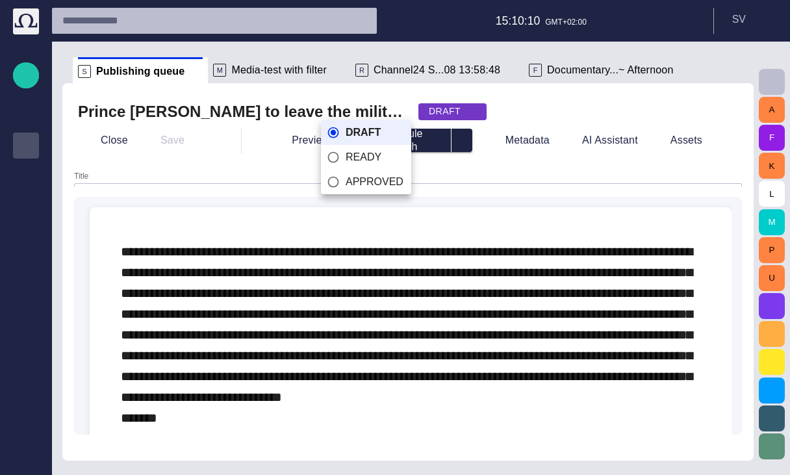
click at [425, 105] on div at bounding box center [395, 237] width 790 height 475
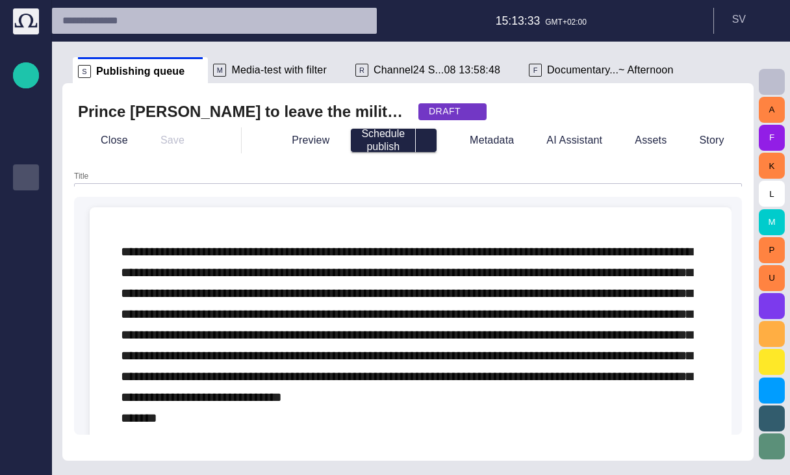
scroll to position [32, 0]
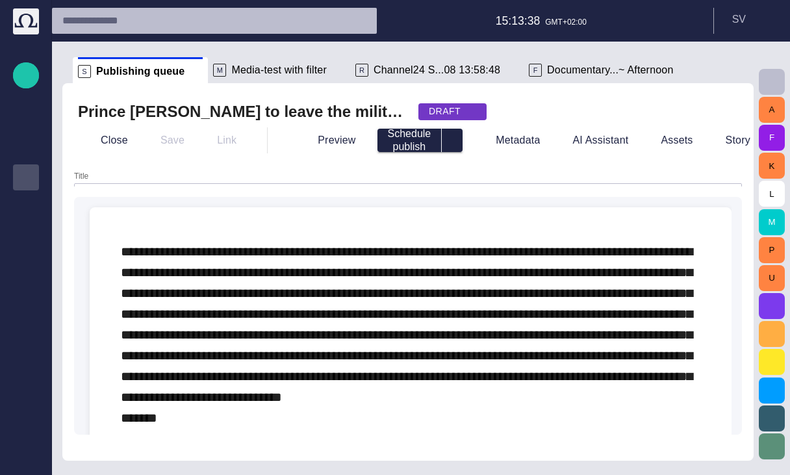
scroll to position [32, 0]
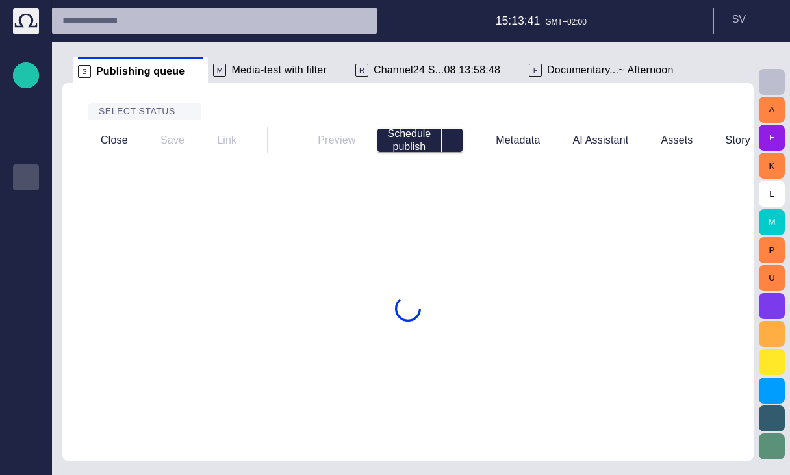
scroll to position [32, 0]
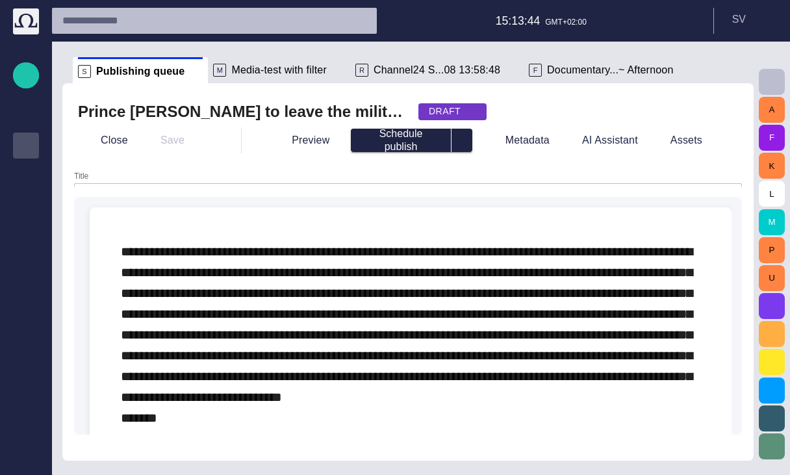
click at [100, 127] on div "Close Save" at bounding box center [149, 140] width 142 height 31
click at [103, 137] on button "Close" at bounding box center [105, 140] width 55 height 23
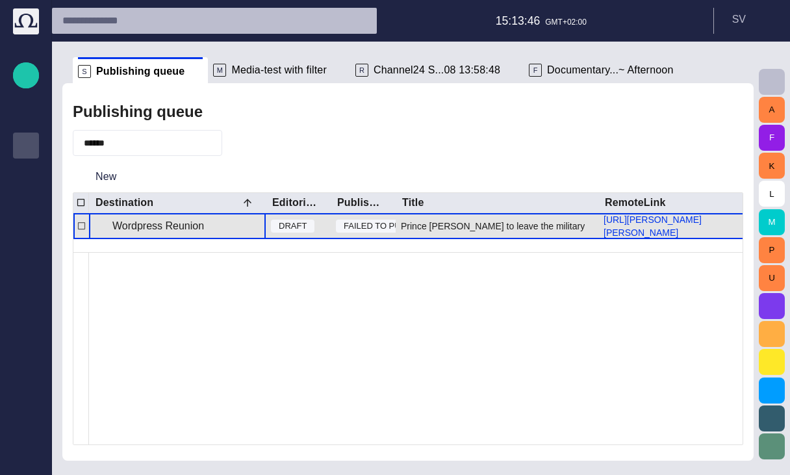
click at [165, 222] on div "Wordpress Reunion" at bounding box center [177, 226] width 177 height 26
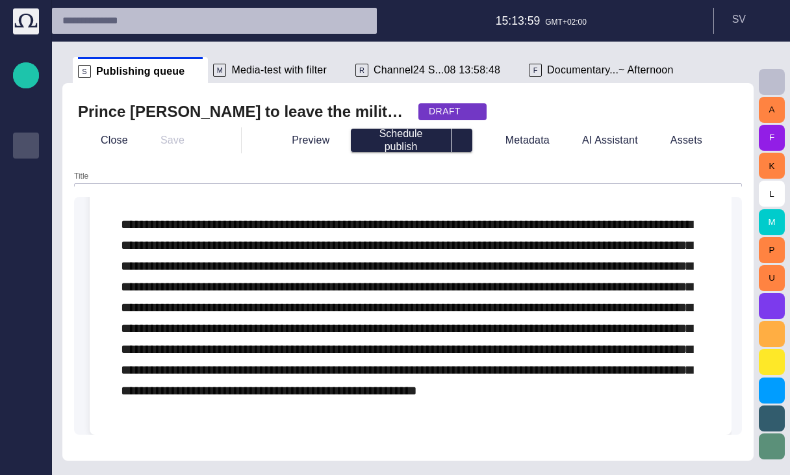
scroll to position [0, 0]
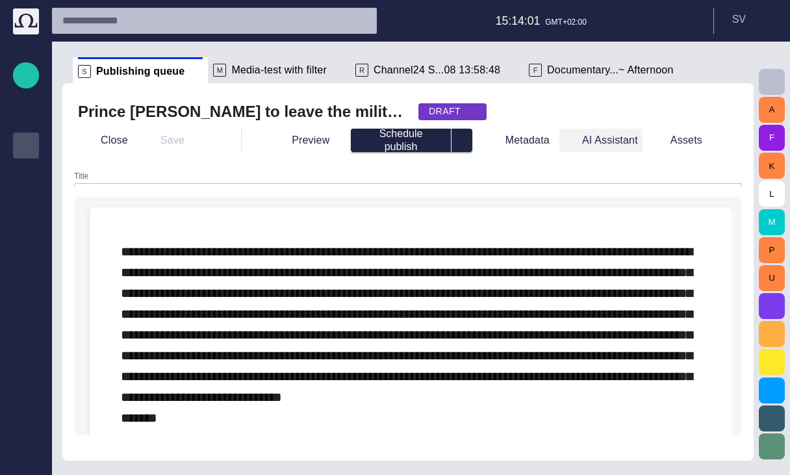
click at [614, 148] on button "AI Assistant" at bounding box center [600, 140] width 83 height 23
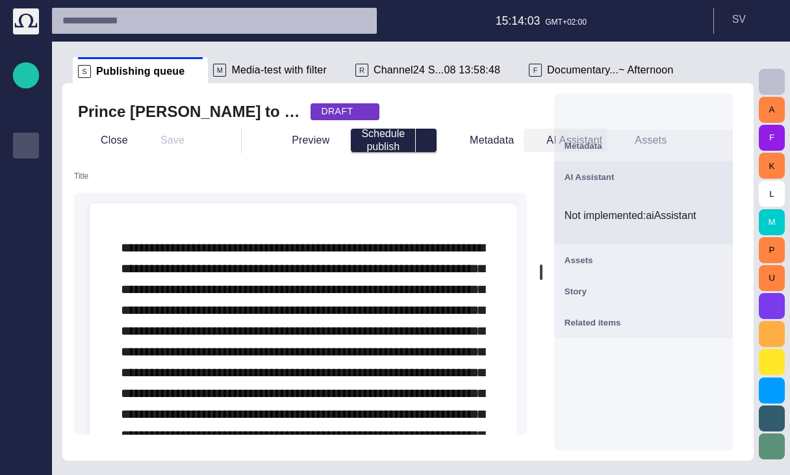
click at [531, 144] on button "AI Assistant" at bounding box center [564, 140] width 83 height 23
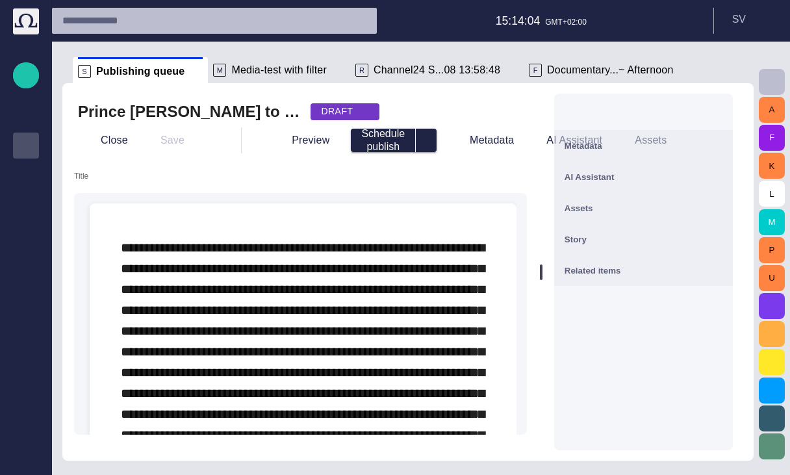
drag, startPoint x: 736, startPoint y: 103, endPoint x: 731, endPoint y: 109, distance: 7.4
click at [733, 105] on div at bounding box center [643, 112] width 179 height 36
click at [723, 114] on span "button" at bounding box center [715, 112] width 16 height 16
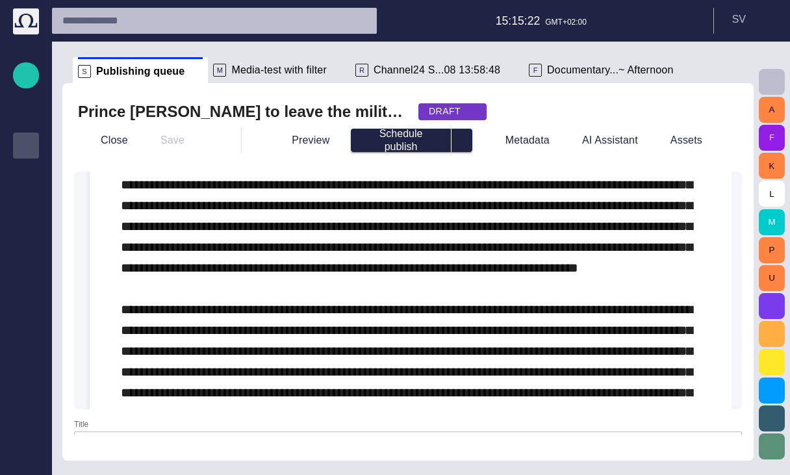
scroll to position [390, 0]
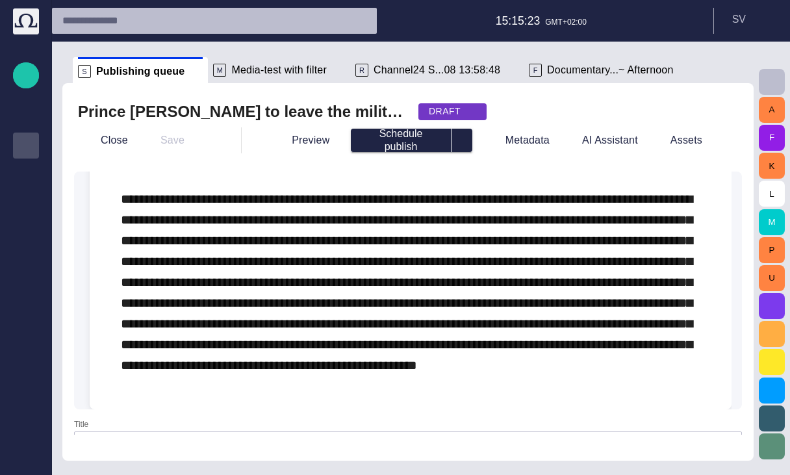
click at [115, 442] on form "Type @ to display menu Title" at bounding box center [408, 307] width 668 height 273
click at [90, 435] on form "Type @ to display menu Title" at bounding box center [408, 307] width 668 height 273
click at [88, 433] on div "Title" at bounding box center [408, 439] width 668 height 39
click at [86, 427] on label "Title" at bounding box center [81, 423] width 14 height 11
click at [86, 438] on input "Title" at bounding box center [408, 444] width 646 height 13
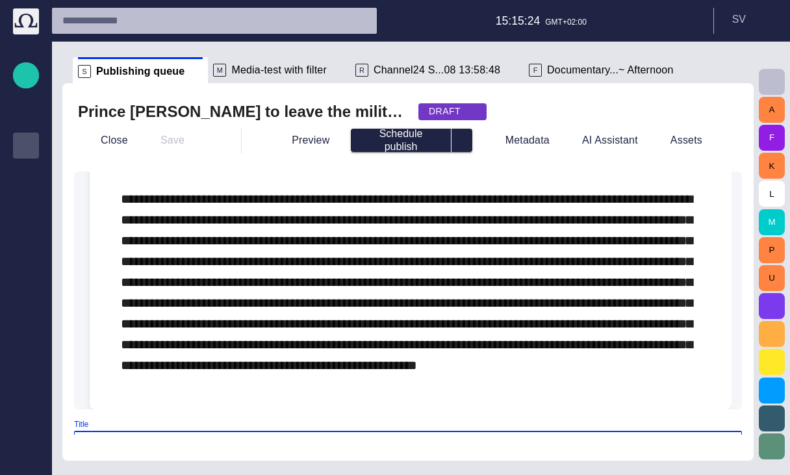
scroll to position [18, 0]
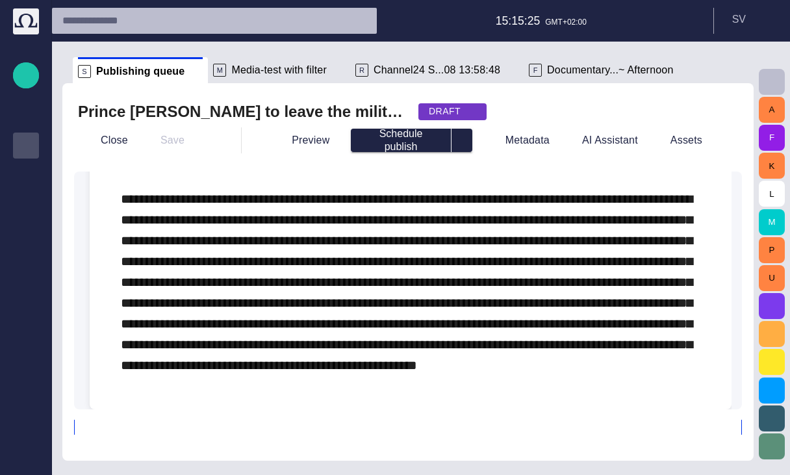
click at [88, 429] on input "Title" at bounding box center [408, 426] width 646 height 13
click at [90, 425] on input "Title" at bounding box center [408, 426] width 646 height 13
click at [92, 421] on form "Type @ to display menu Title" at bounding box center [408, 307] width 668 height 273
click at [93, 418] on form "Type @ to display menu Title" at bounding box center [408, 307] width 668 height 273
click at [91, 433] on input "Title" at bounding box center [408, 426] width 646 height 13
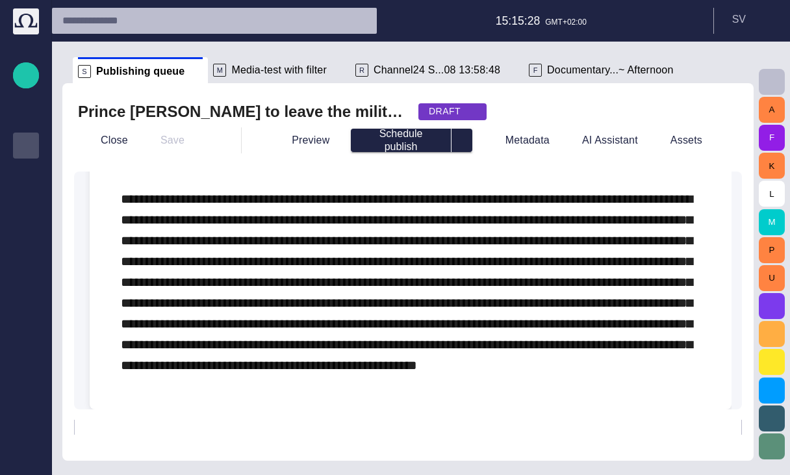
click at [95, 417] on form "Type @ to display menu Title" at bounding box center [408, 307] width 668 height 273
click at [95, 431] on input "Title" at bounding box center [408, 426] width 646 height 13
click at [100, 428] on input "Title" at bounding box center [408, 426] width 646 height 13
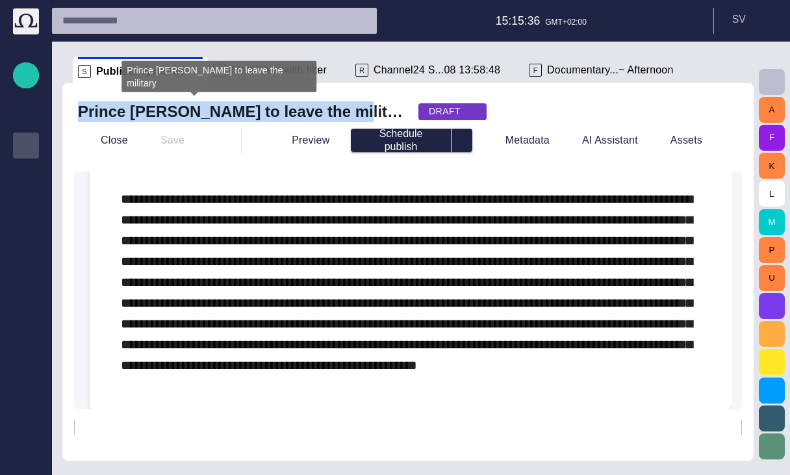
drag, startPoint x: 307, startPoint y: 110, endPoint x: 77, endPoint y: 113, distance: 230.6
click at [78, 113] on h2 "Prince William to leave the military" at bounding box center [243, 111] width 330 height 21
copy h2 "Prince William to leave the military"
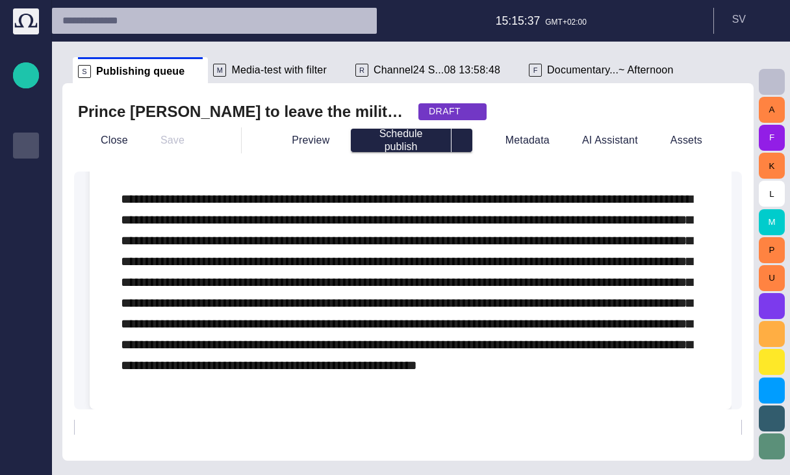
click at [103, 432] on input "Title" at bounding box center [408, 426] width 646 height 13
paste input "**********"
type input "**********"
click at [38, 74] on button "button" at bounding box center [26, 75] width 26 height 26
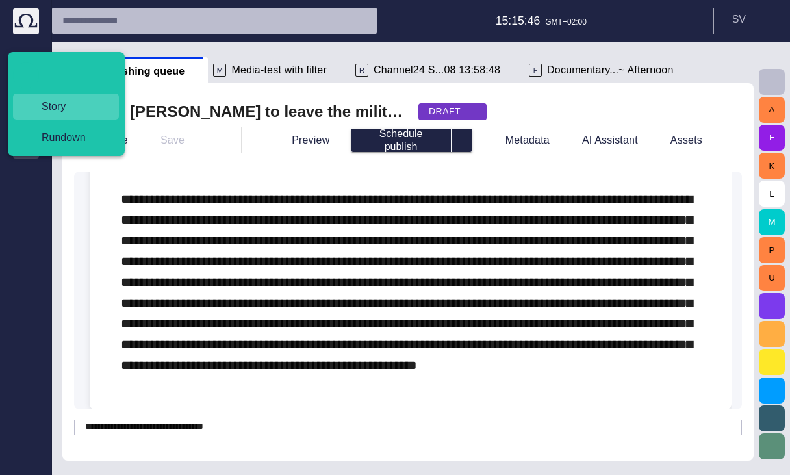
click at [44, 108] on span "Story" at bounding box center [71, 107] width 80 height 16
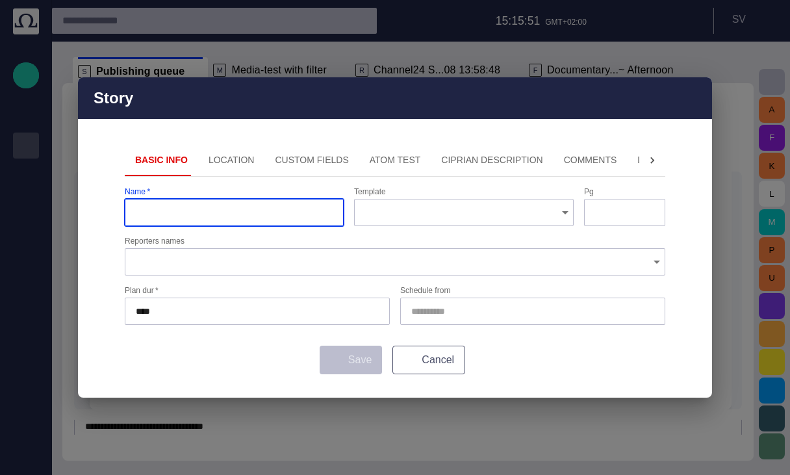
click at [435, 357] on button "Cancel" at bounding box center [428, 360] width 73 height 29
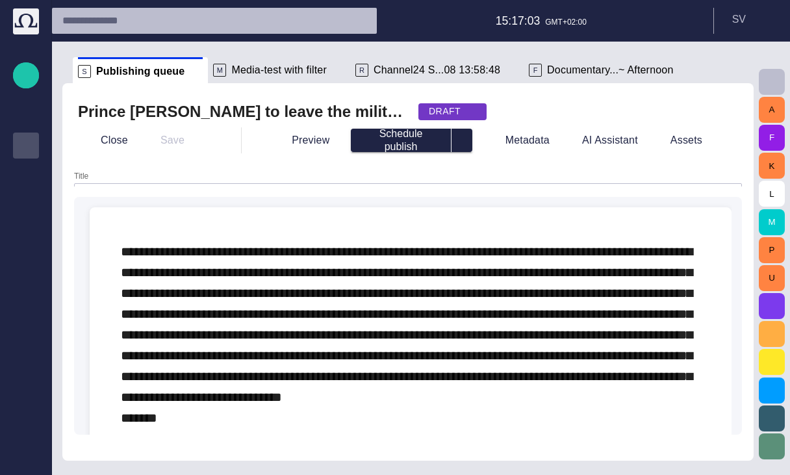
click at [90, 176] on div "Title" at bounding box center [408, 190] width 668 height 39
click at [94, 170] on div "Prince [PERSON_NAME] to leave the military DRAFT Close Save Preview Schedule pu…" at bounding box center [407, 271] width 691 height 377
click at [78, 170] on div "Prince [PERSON_NAME] to leave the military DRAFT Close Save Preview Schedule pu…" at bounding box center [407, 271] width 691 height 377
click at [83, 183] on div "Title" at bounding box center [408, 190] width 668 height 39
click at [79, 181] on label "Title" at bounding box center [81, 176] width 14 height 11
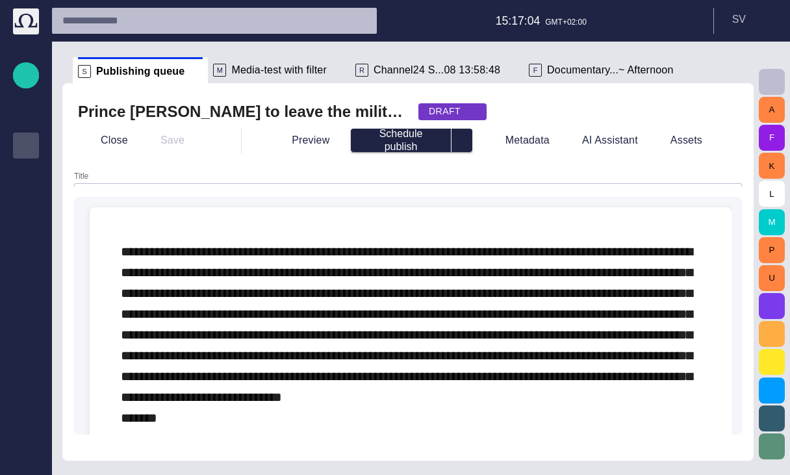
click at [85, 190] on input "Title" at bounding box center [408, 196] width 646 height 13
click at [87, 193] on form "Title Type @ to display menu" at bounding box center [408, 307] width 668 height 273
click at [88, 179] on input "Title" at bounding box center [408, 178] width 646 height 13
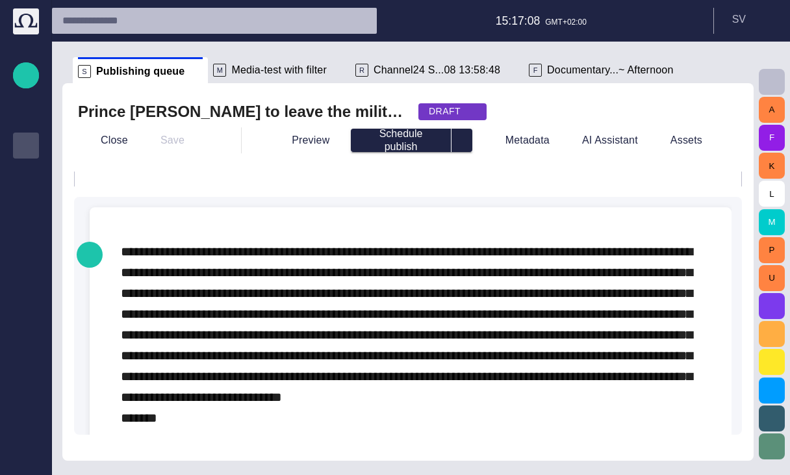
click at [118, 197] on div "Type @ to display menu" at bounding box center [402, 316] width 657 height 238
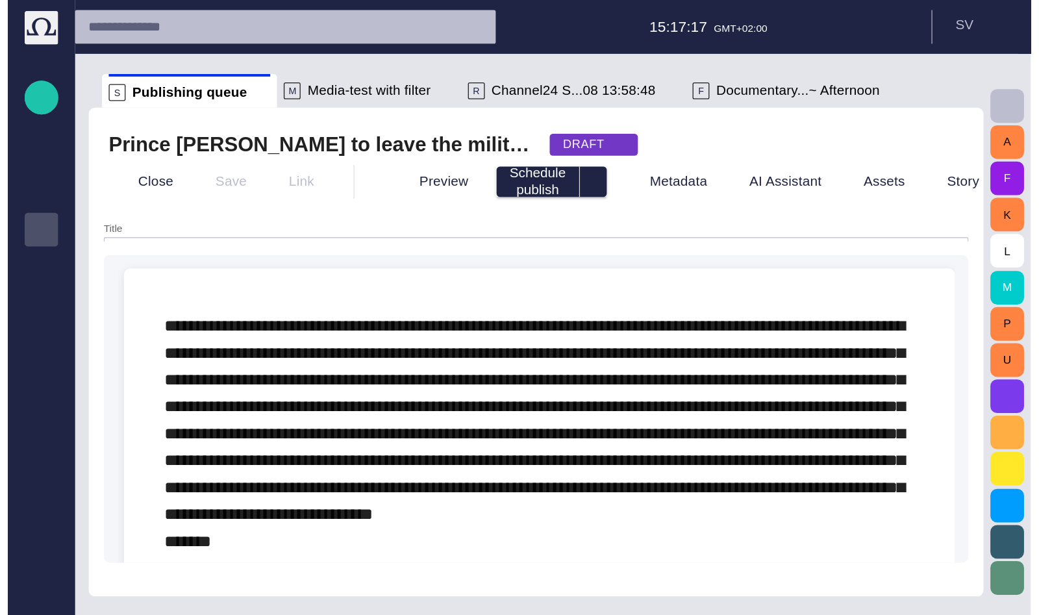
scroll to position [32, 0]
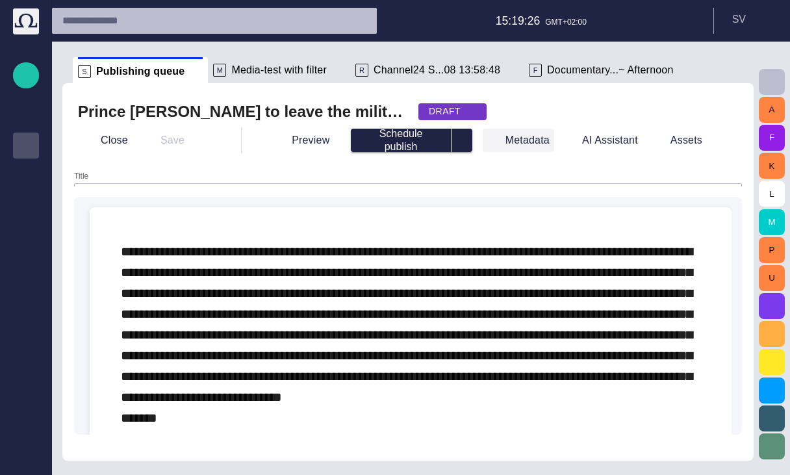
click at [552, 147] on button "Metadata" at bounding box center [518, 140] width 71 height 23
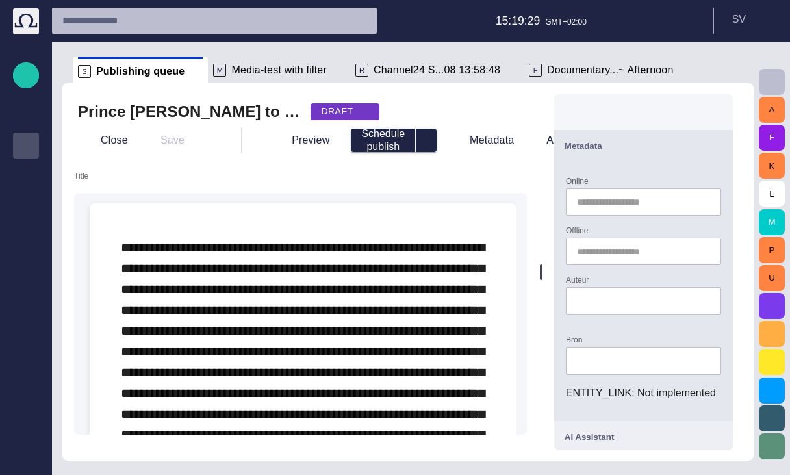
click at [721, 110] on span "button" at bounding box center [715, 112] width 16 height 16
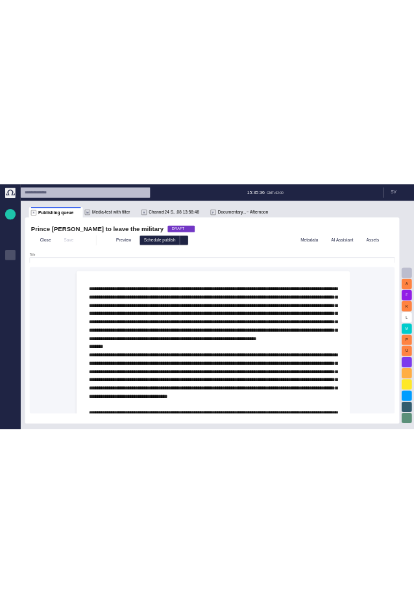
scroll to position [0, 0]
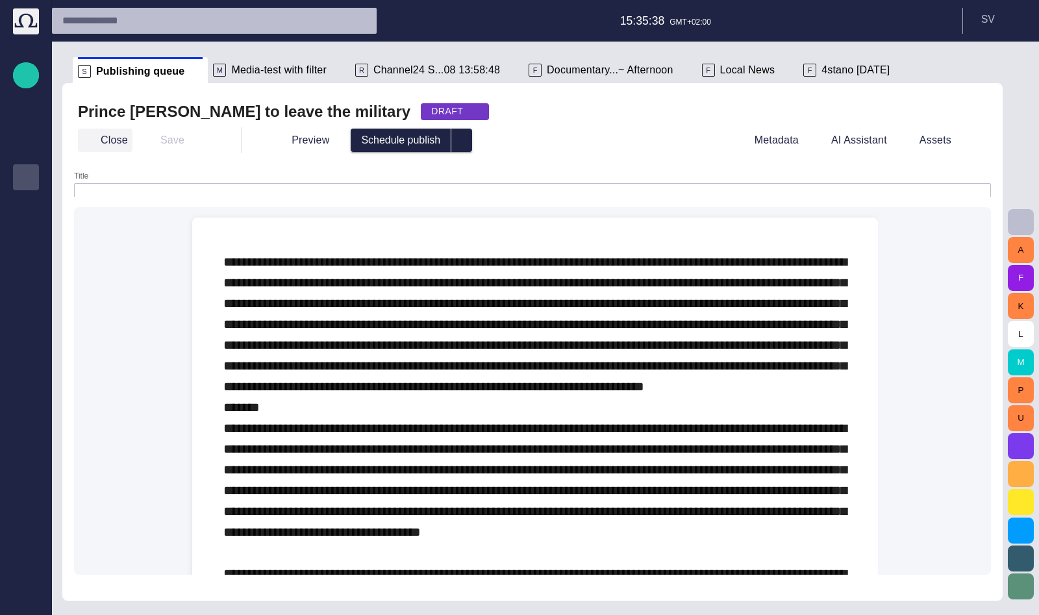
click at [121, 146] on button "Close" at bounding box center [105, 140] width 55 height 23
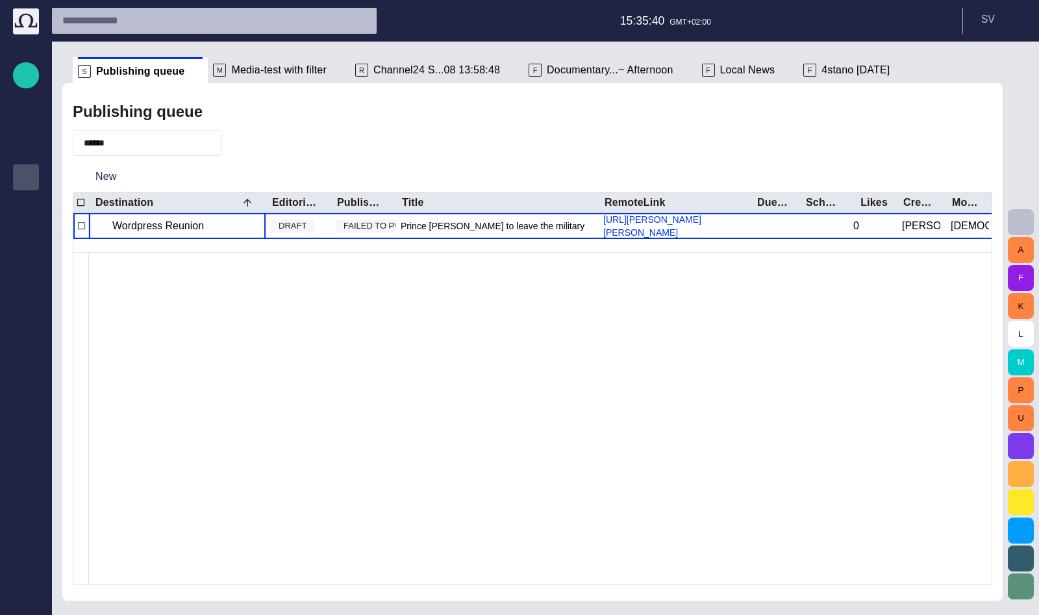
click at [360, 68] on div "R Channel24 S...08 13:58:48" at bounding box center [427, 70] width 145 height 13
click at [391, 73] on span "Channel24 S...08 13:58:48" at bounding box center [436, 70] width 127 height 13
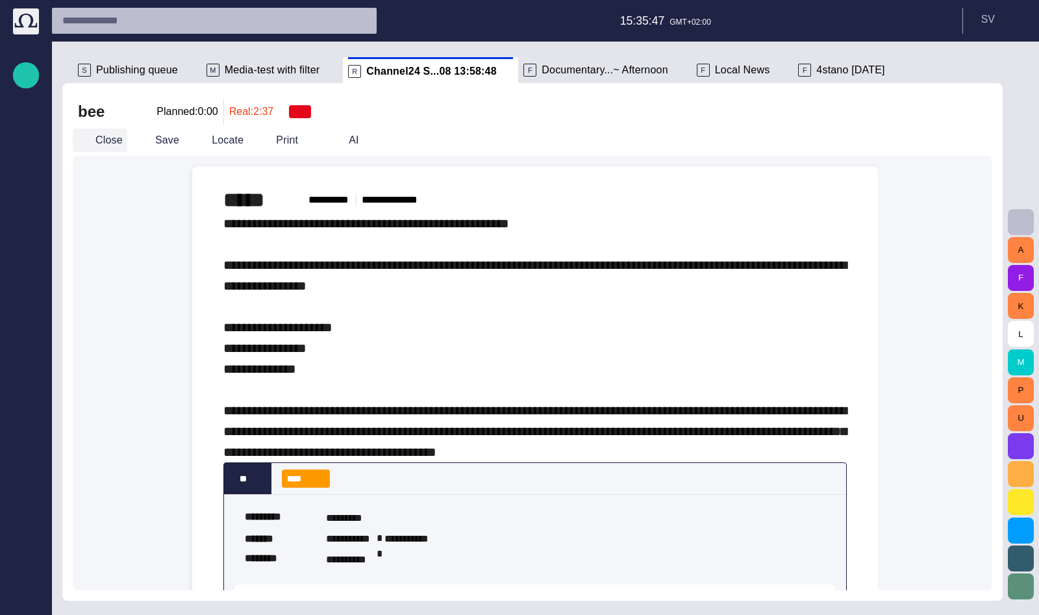
click at [120, 127] on div "Close Save Locate Print AI" at bounding box center [505, 140] width 865 height 31
click at [116, 137] on button "Close" at bounding box center [100, 140] width 55 height 23
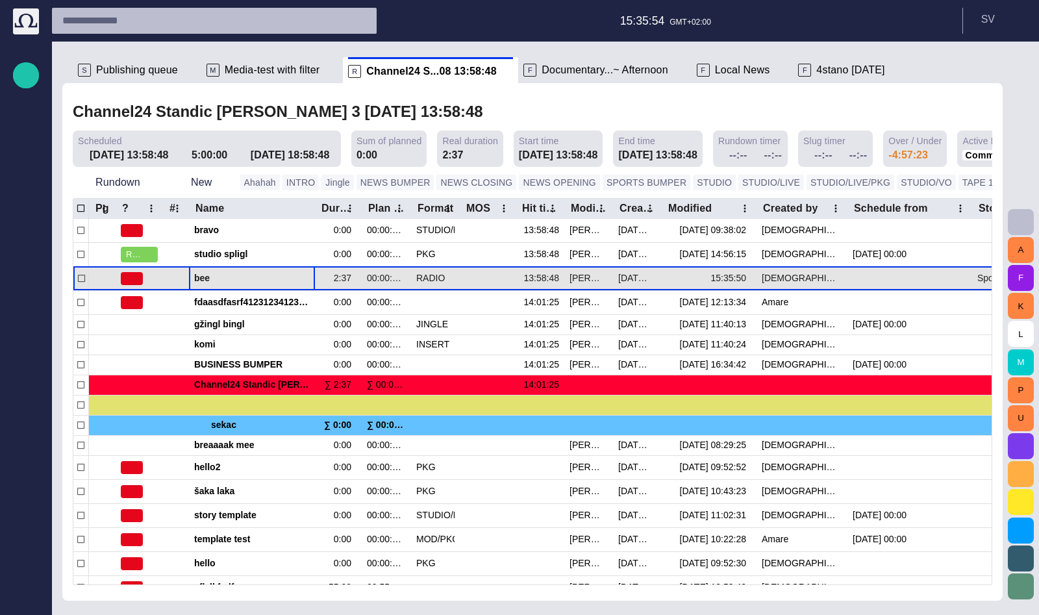
click at [216, 276] on span "bee" at bounding box center [252, 278] width 116 height 12
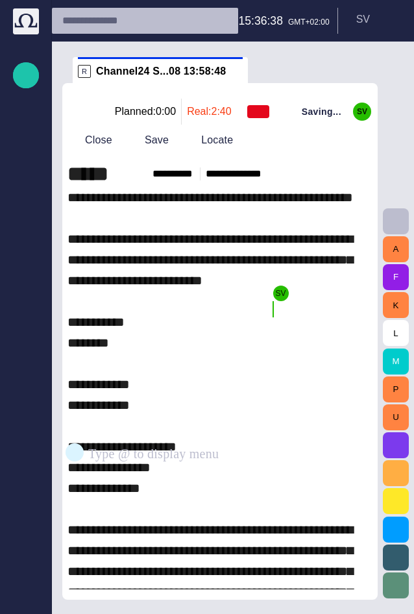
click at [75, 452] on span "button" at bounding box center [74, 452] width 10 height 25
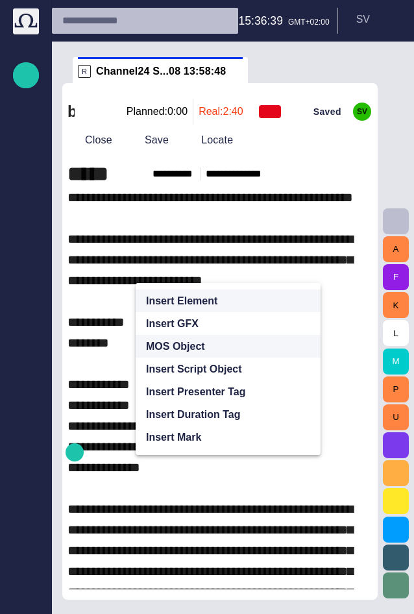
click at [158, 345] on p "MOS Object" at bounding box center [175, 347] width 59 height 16
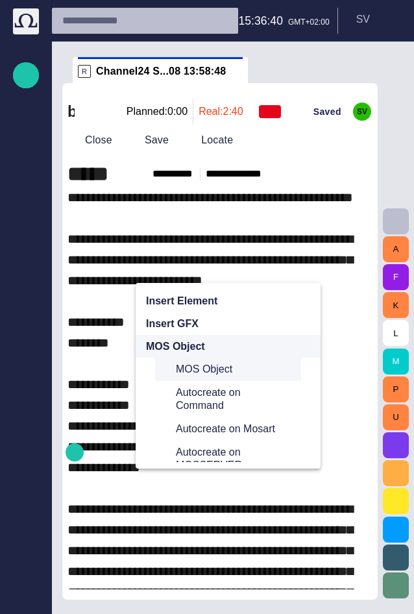
click at [179, 370] on span "MOS Object" at bounding box center [233, 369] width 115 height 13
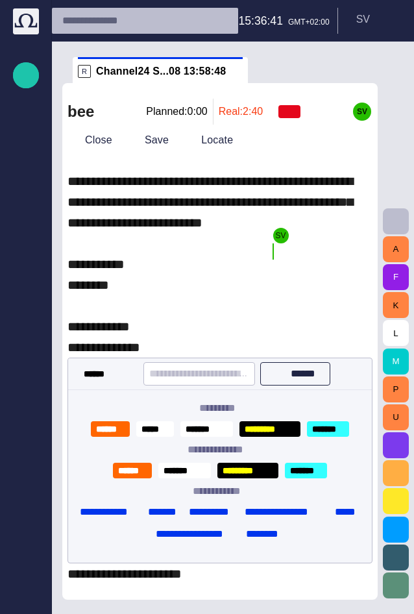
scroll to position [78, 0]
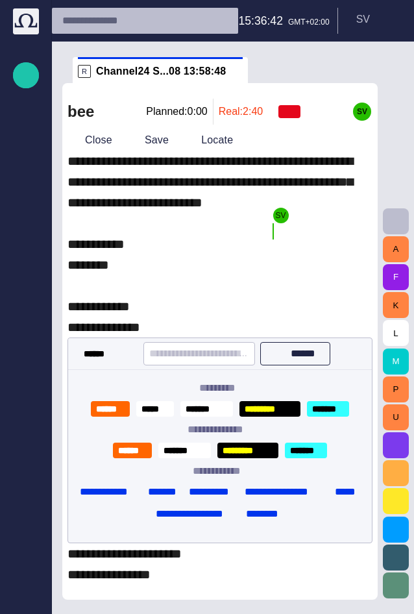
click at [75, 368] on span "button" at bounding box center [74, 374] width 10 height 25
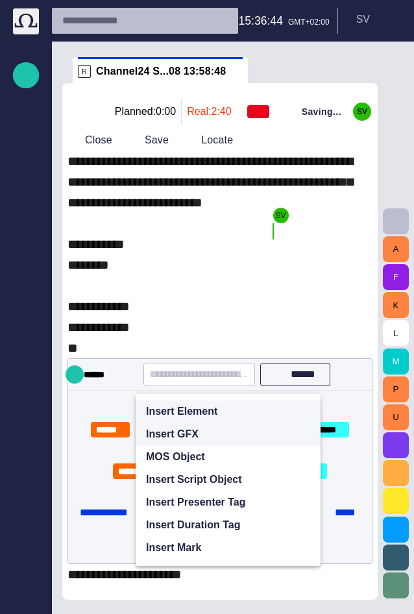
click at [162, 432] on p "Insert GFX" at bounding box center [172, 435] width 53 height 16
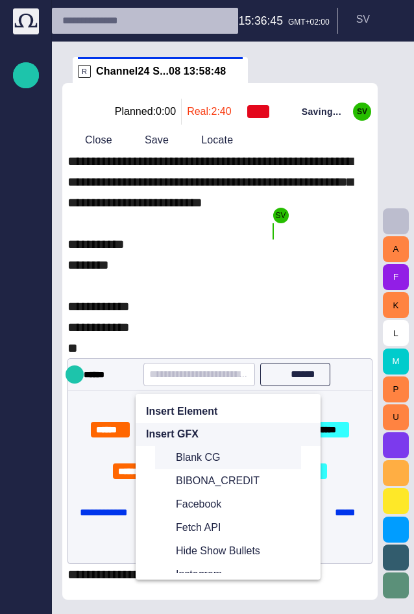
click at [175, 461] on div "Blank CG" at bounding box center [228, 457] width 146 height 23
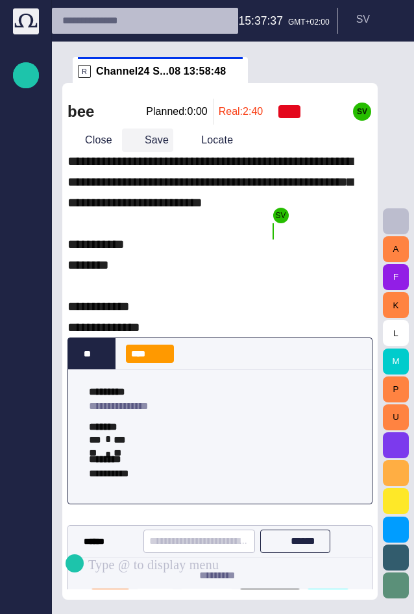
click at [147, 150] on button "Save" at bounding box center [147, 140] width 51 height 23
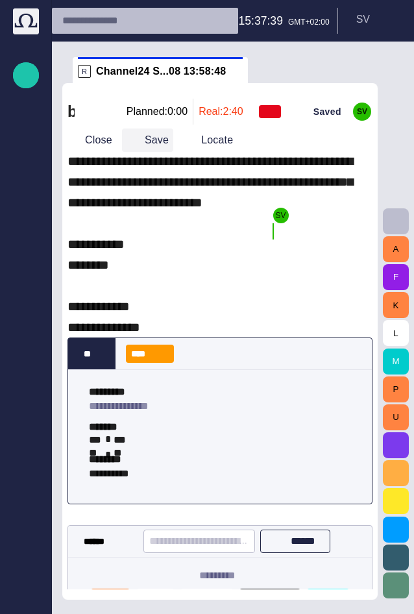
click at [144, 145] on button "Save" at bounding box center [147, 140] width 51 height 23
click at [149, 144] on button "Save" at bounding box center [147, 140] width 51 height 23
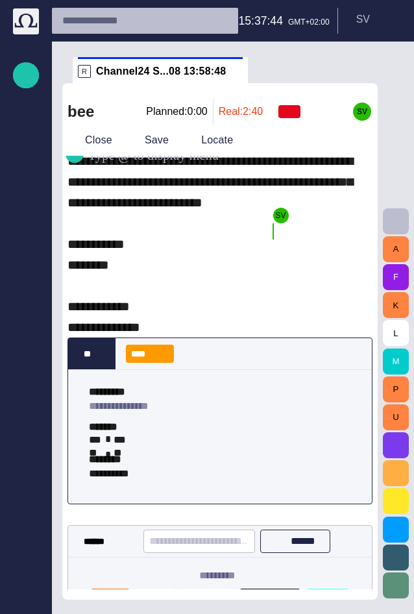
click at [79, 244] on span "button" at bounding box center [74, 241] width 10 height 25
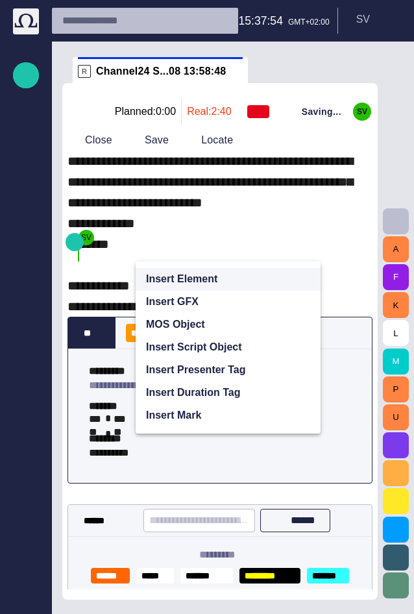
click at [177, 279] on p "Insert Element" at bounding box center [181, 279] width 71 height 16
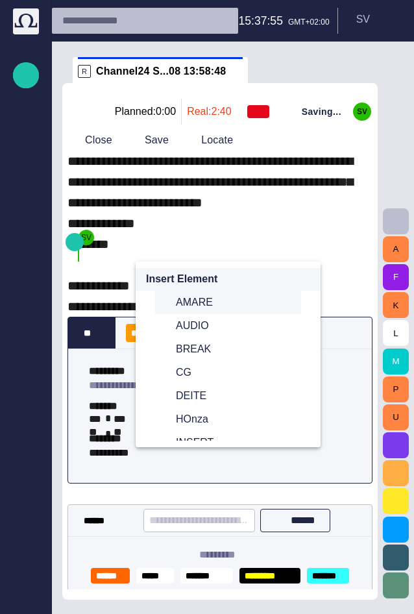
click at [180, 296] on span "AMARE" at bounding box center [233, 302] width 115 height 13
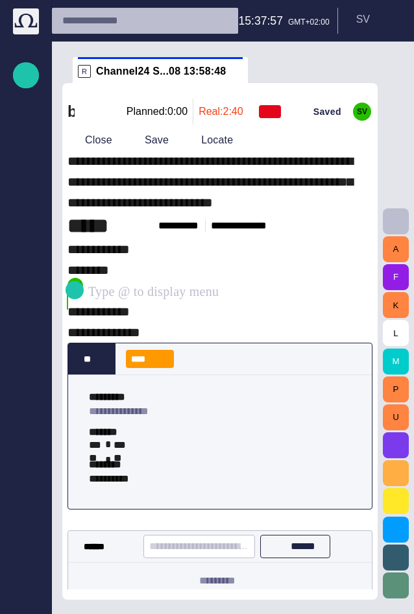
click at [95, 213] on div "**********" at bounding box center [220, 161] width 305 height 104
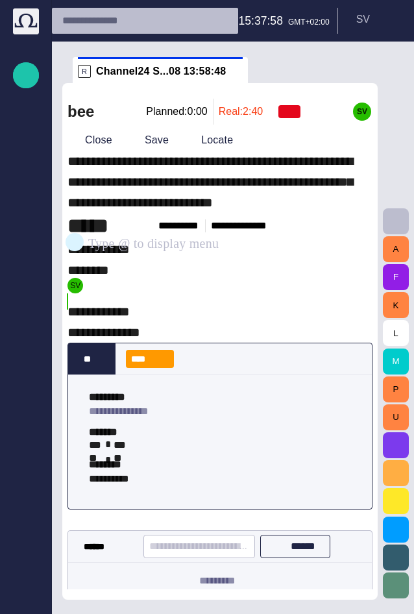
click at [75, 243] on span "button" at bounding box center [74, 241] width 10 height 25
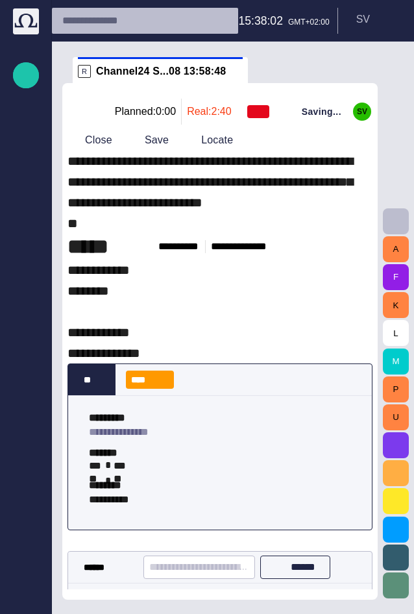
click at [97, 234] on div "**********" at bounding box center [220, 171] width 305 height 125
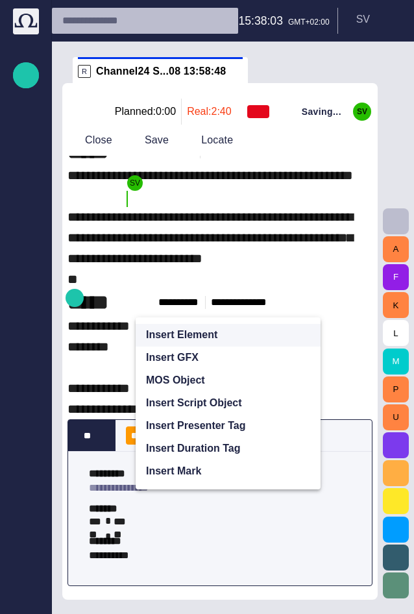
scroll to position [0, 0]
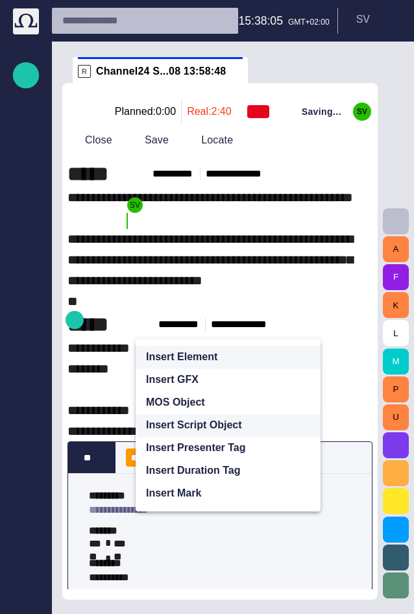
click at [185, 431] on p "Insert Script Object" at bounding box center [194, 426] width 96 height 16
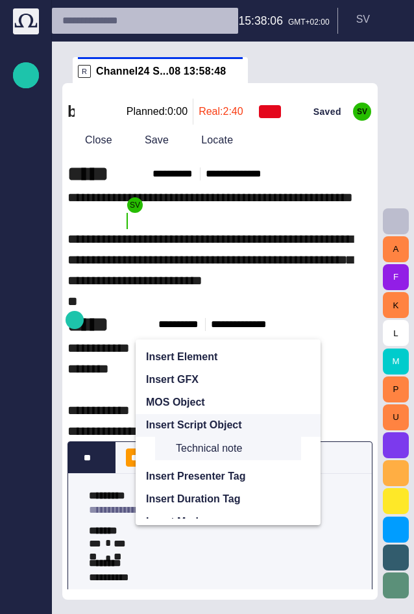
click at [190, 449] on span "Technical note" at bounding box center [233, 448] width 115 height 13
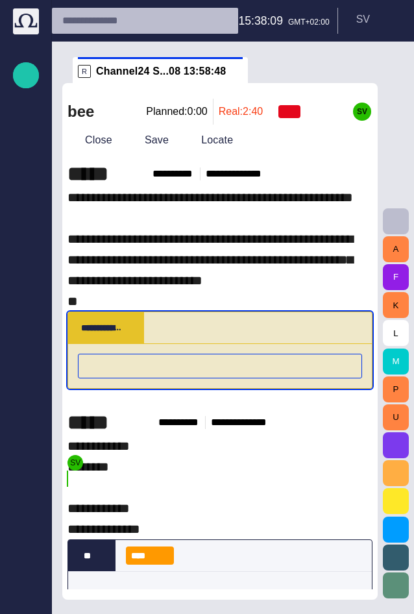
click at [96, 373] on textarea at bounding box center [220, 366] width 283 height 13
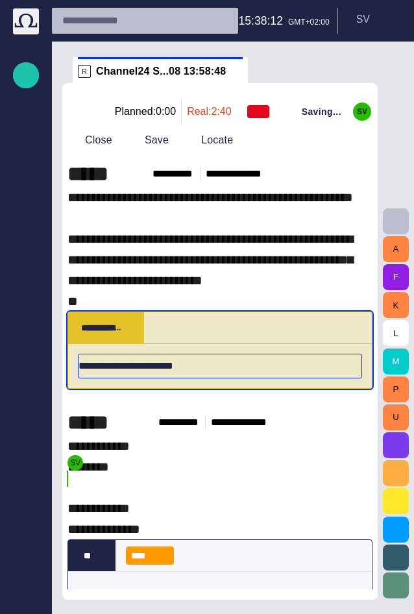
type textarea "**********"
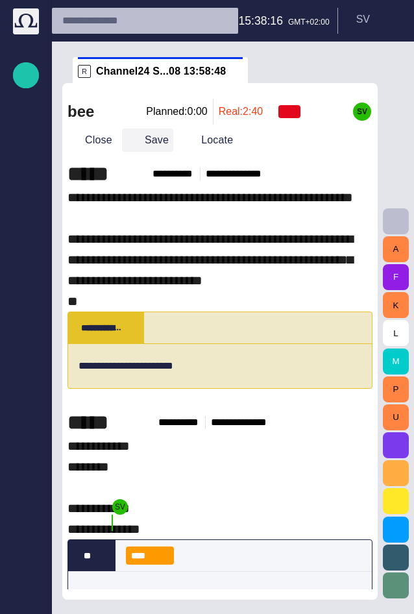
click at [136, 140] on span "button" at bounding box center [133, 140] width 13 height 13
click at [181, 320] on div "**********" at bounding box center [220, 298] width 305 height 223
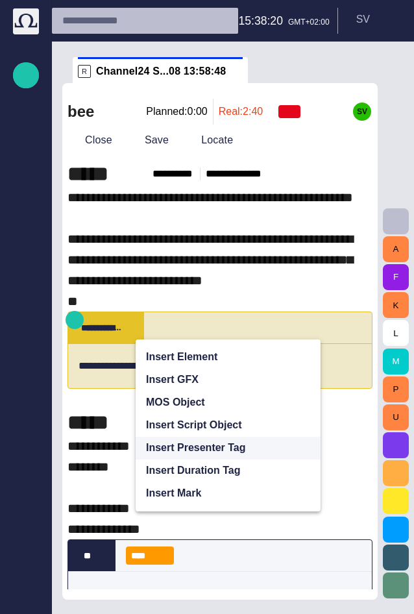
click at [197, 443] on p "Insert Presenter Tag" at bounding box center [196, 448] width 100 height 16
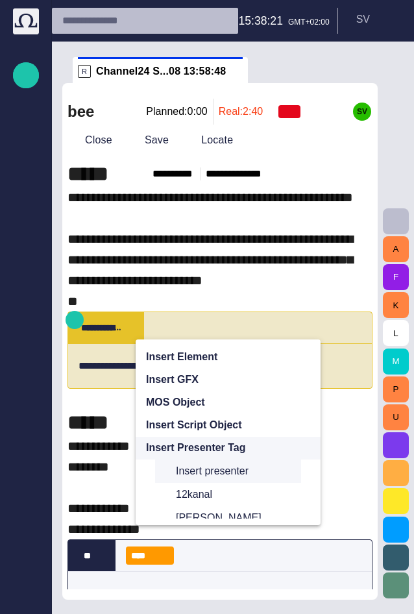
click at [197, 468] on span "Insert presenter" at bounding box center [233, 471] width 115 height 13
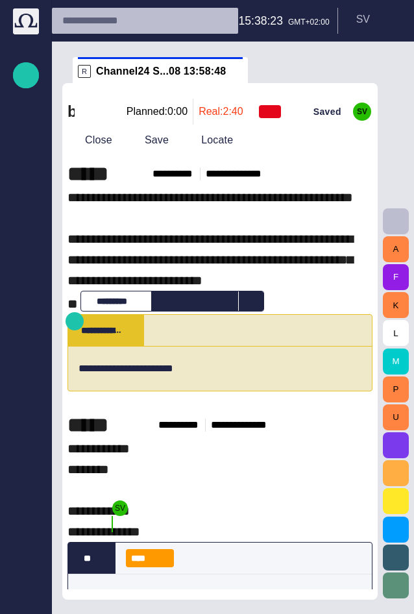
click at [166, 309] on input "text" at bounding box center [193, 300] width 68 height 16
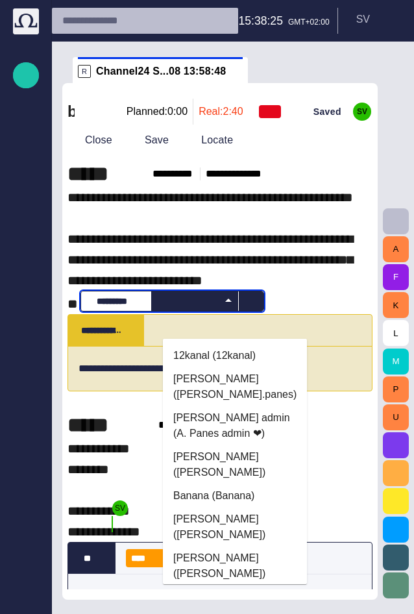
click at [223, 446] on li "Adam Panes admin (A. Panes admin ❤)" at bounding box center [235, 426] width 144 height 39
type input "**********"
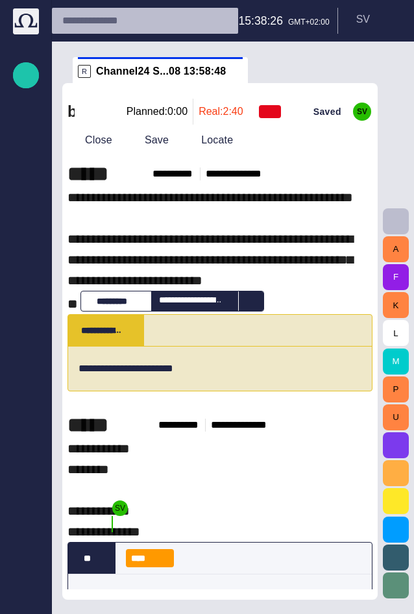
click at [203, 302] on span "**********" at bounding box center [211, 251] width 286 height 120
click at [292, 333] on div "**********" at bounding box center [220, 299] width 305 height 225
click at [71, 321] on span "button" at bounding box center [74, 321] width 10 height 25
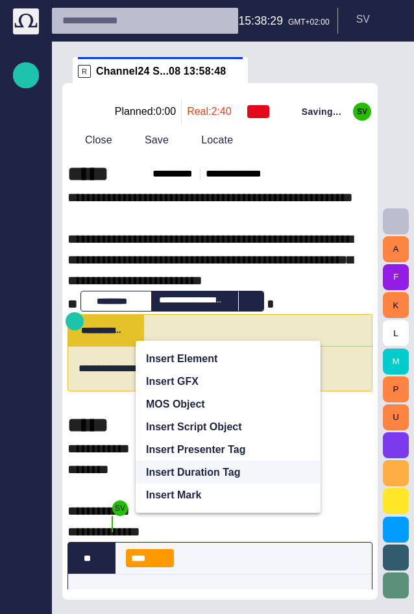
click at [192, 472] on p "Insert Duration Tag" at bounding box center [193, 473] width 95 height 16
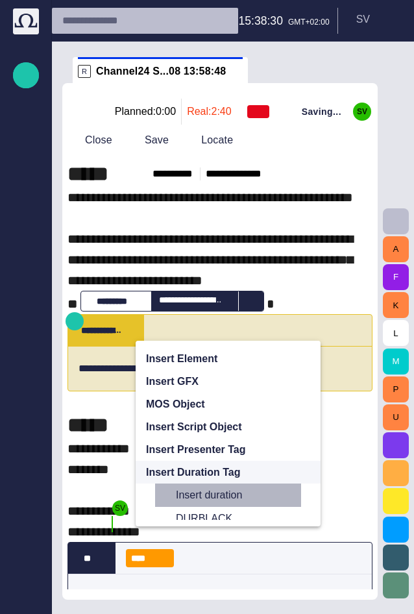
click at [197, 474] on span "Insert duration" at bounding box center [233, 495] width 115 height 13
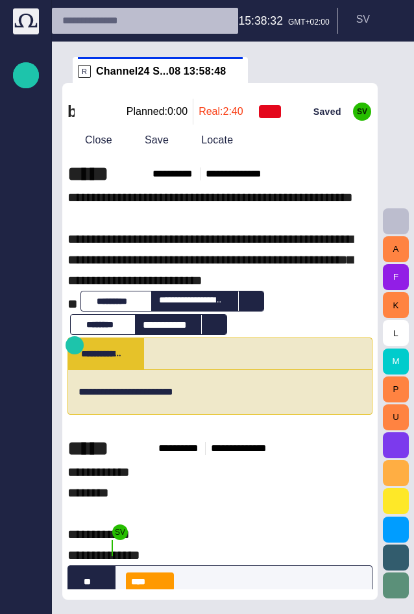
click at [162, 334] on div "**********" at bounding box center [181, 324] width 92 height 19
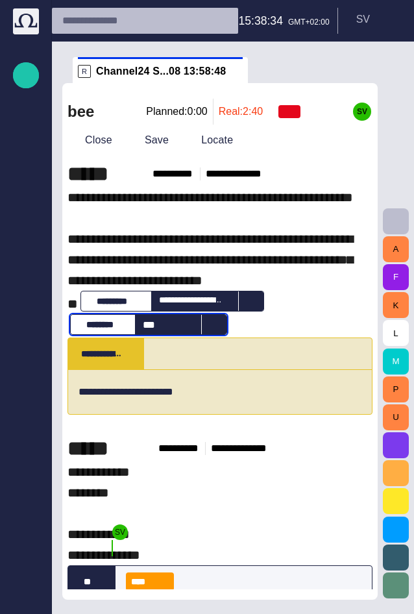
type input "**********"
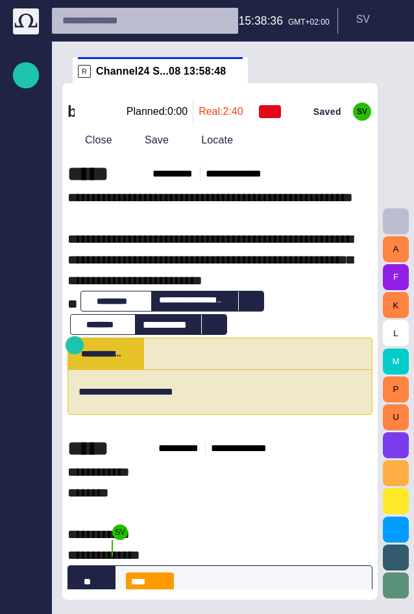
click at [340, 354] on div "**********" at bounding box center [220, 311] width 305 height 249
click at [75, 344] on span "button" at bounding box center [74, 345] width 10 height 25
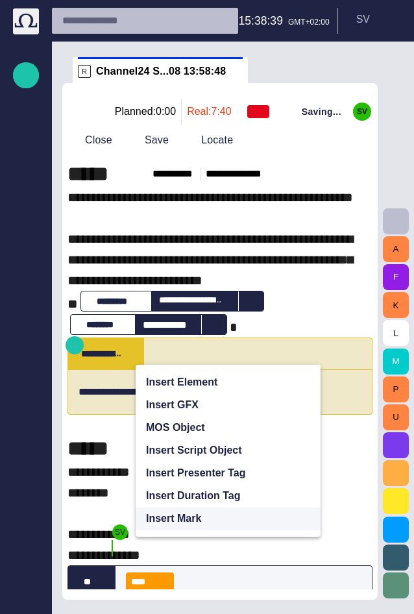
click at [208, 474] on span "Insert Mark" at bounding box center [223, 519] width 154 height 16
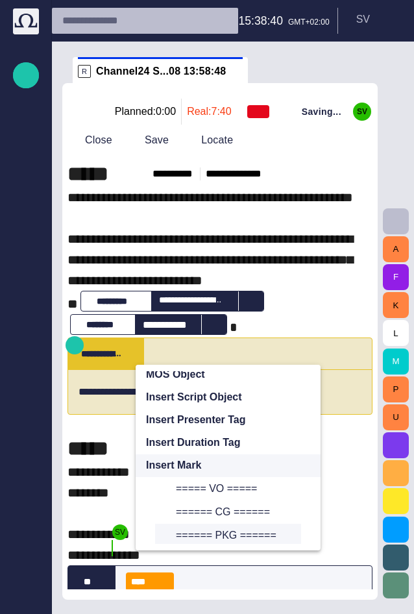
scroll to position [78, 0]
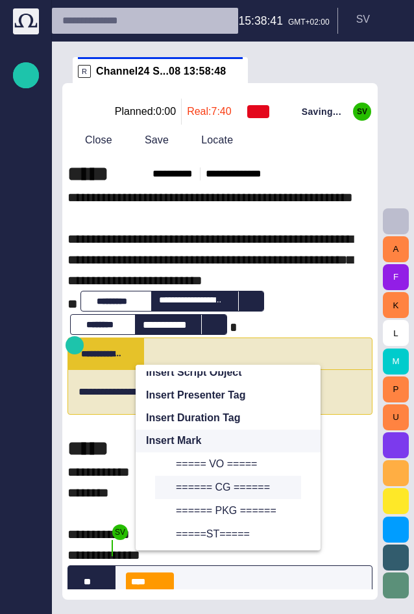
click at [212, 474] on div "====== CG ======" at bounding box center [228, 487] width 146 height 23
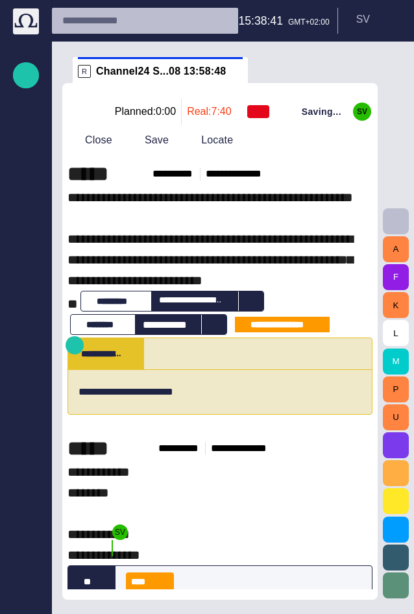
scroll to position [0, 0]
click at [316, 319] on div "**********" at bounding box center [220, 311] width 305 height 249
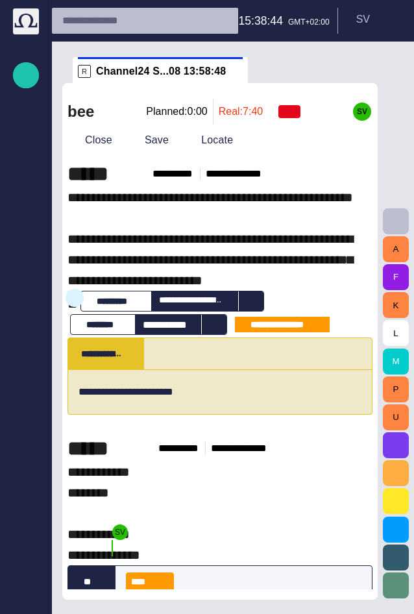
click at [74, 301] on span "button" at bounding box center [74, 297] width 10 height 25
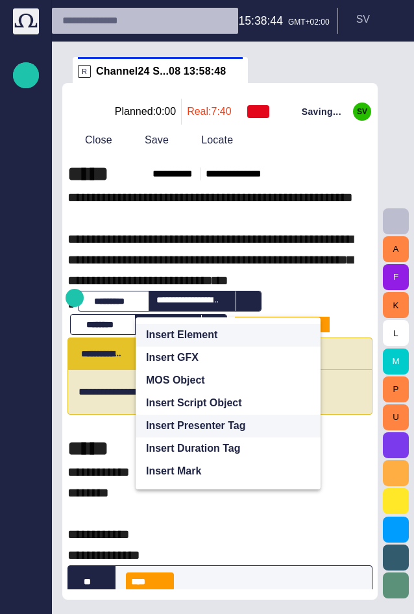
click at [158, 418] on p "Insert Presenter Tag" at bounding box center [196, 426] width 100 height 16
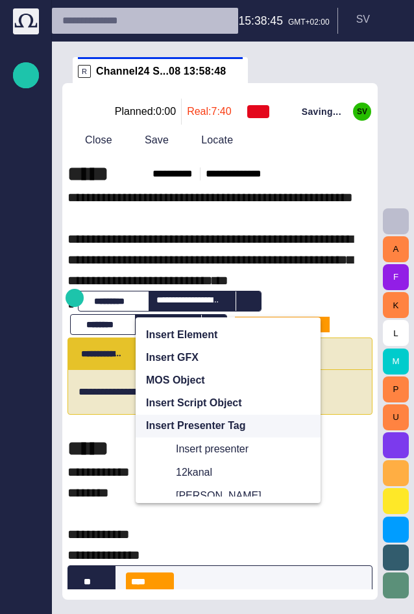
click at [161, 421] on p "Insert Presenter Tag" at bounding box center [196, 426] width 100 height 16
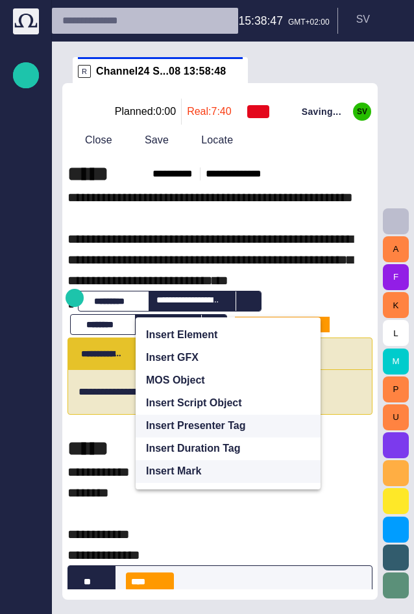
click at [199, 472] on span "Insert Mark" at bounding box center [223, 472] width 154 height 16
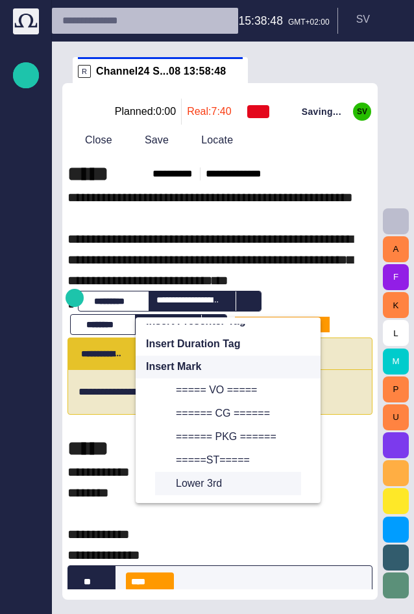
scroll to position [78, 0]
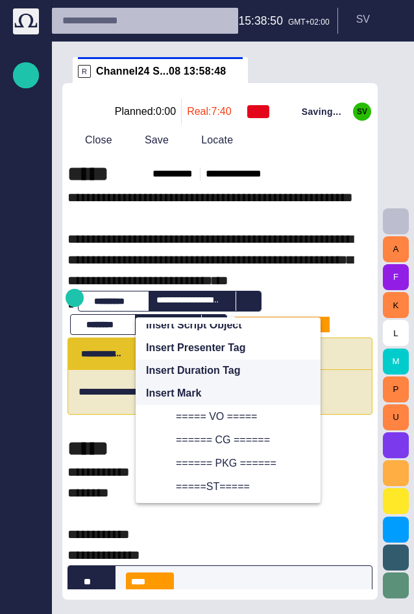
click at [210, 376] on p "Insert Duration Tag" at bounding box center [193, 371] width 95 height 16
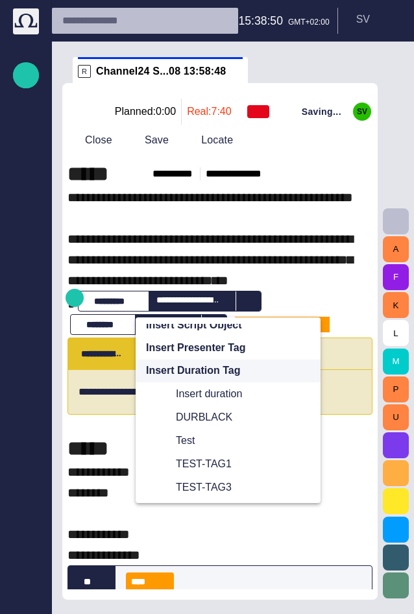
scroll to position [0, 0]
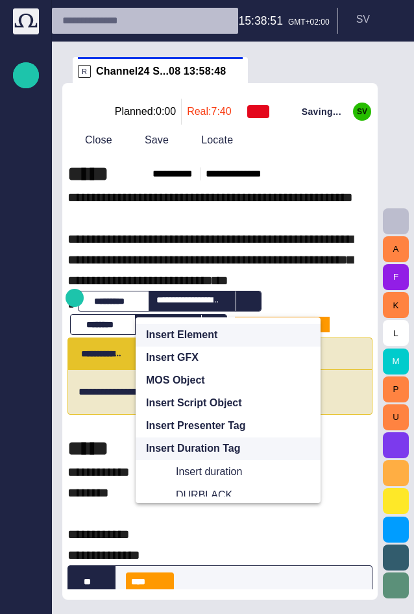
click at [214, 336] on span "Insert Element" at bounding box center [223, 335] width 154 height 16
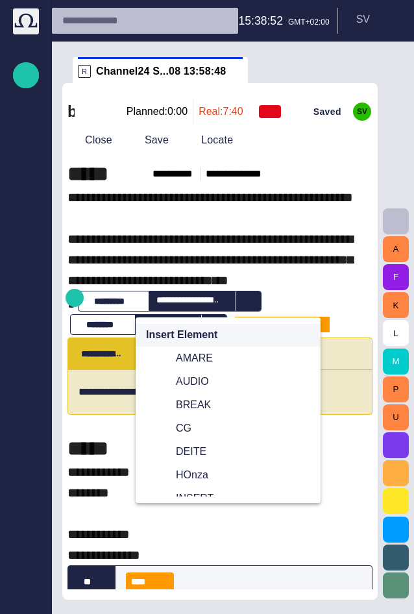
click at [214, 336] on span "Insert Element" at bounding box center [223, 335] width 154 height 16
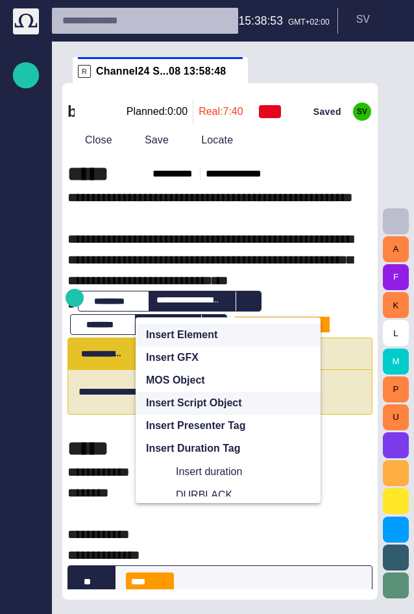
scroll to position [156, 0]
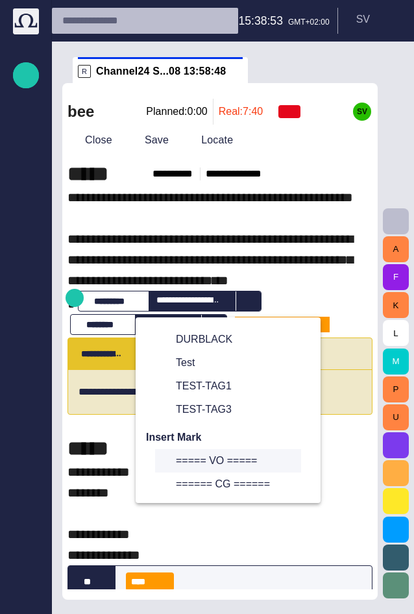
click at [209, 450] on div "===== VO =====" at bounding box center [228, 460] width 146 height 23
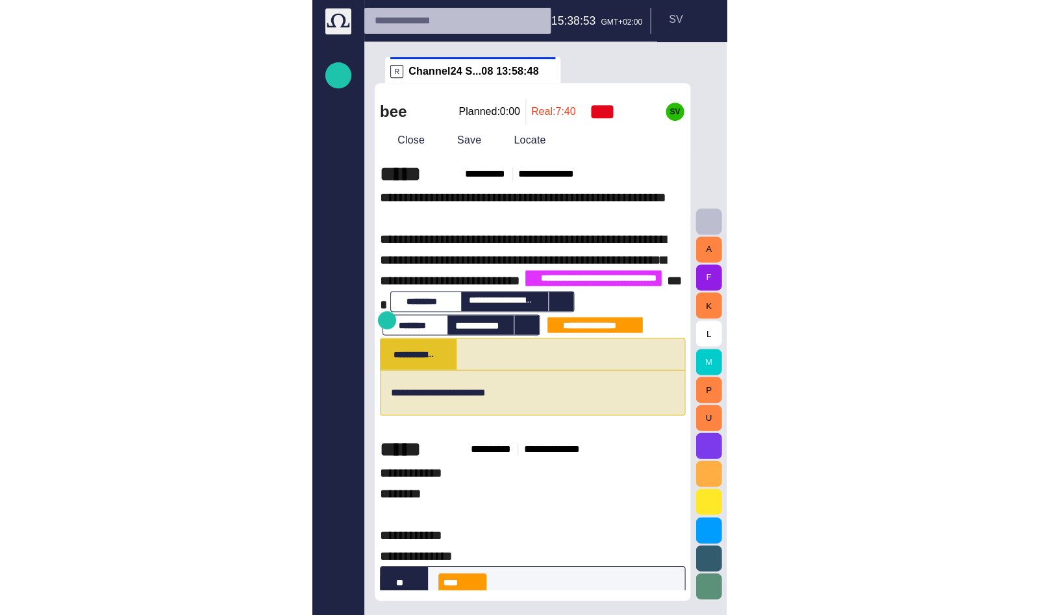
scroll to position [0, 0]
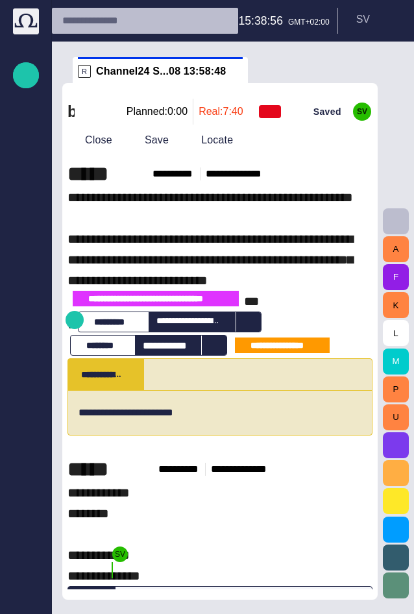
click at [108, 137] on button "Close" at bounding box center [89, 140] width 55 height 23
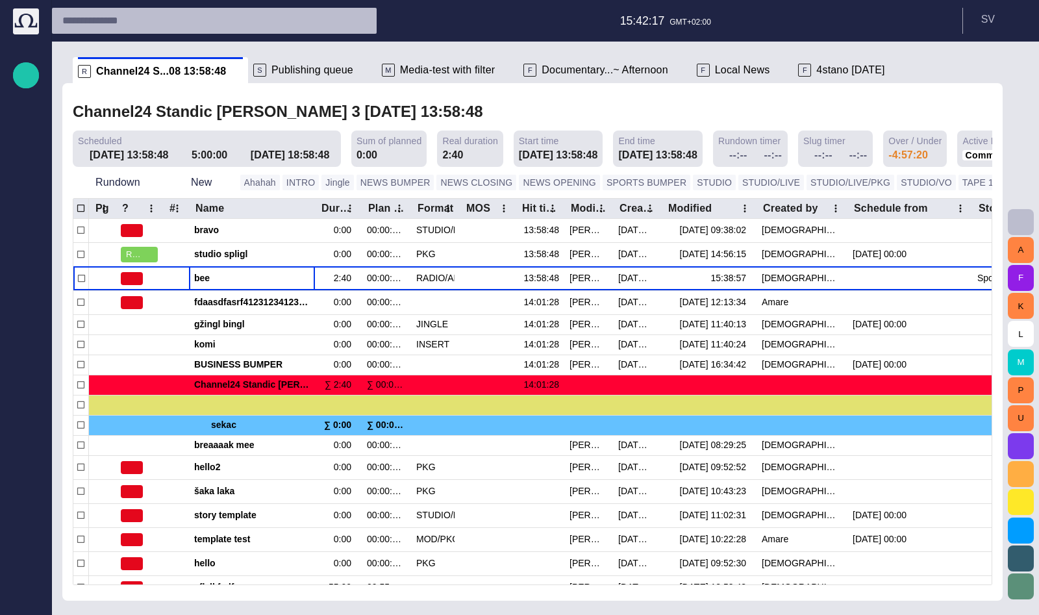
click at [285, 68] on span "Publishing queue" at bounding box center [312, 70] width 82 height 13
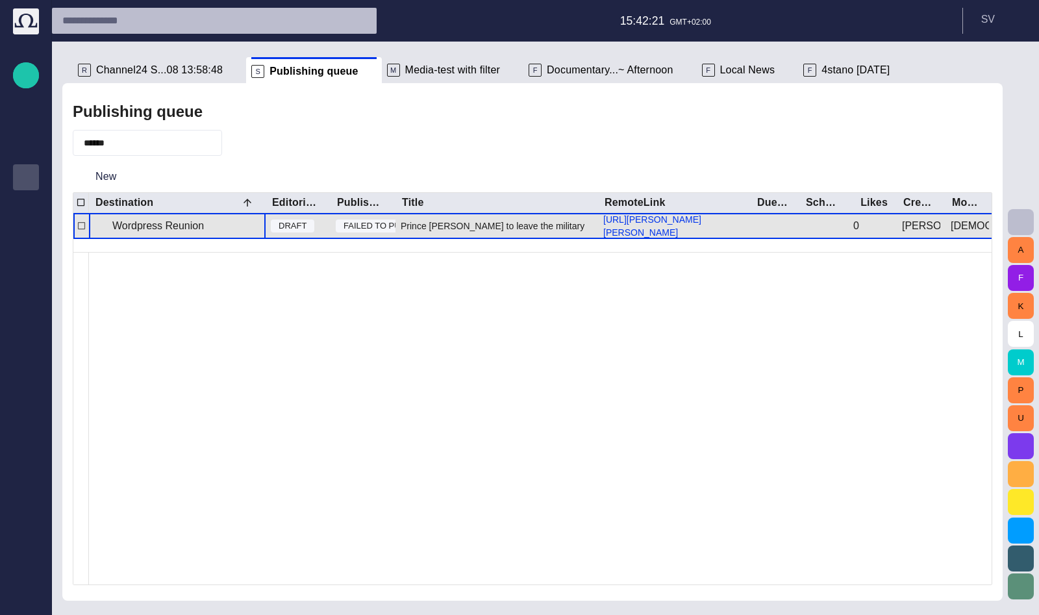
click at [207, 222] on div "Wordpress Reunion" at bounding box center [177, 226] width 177 height 26
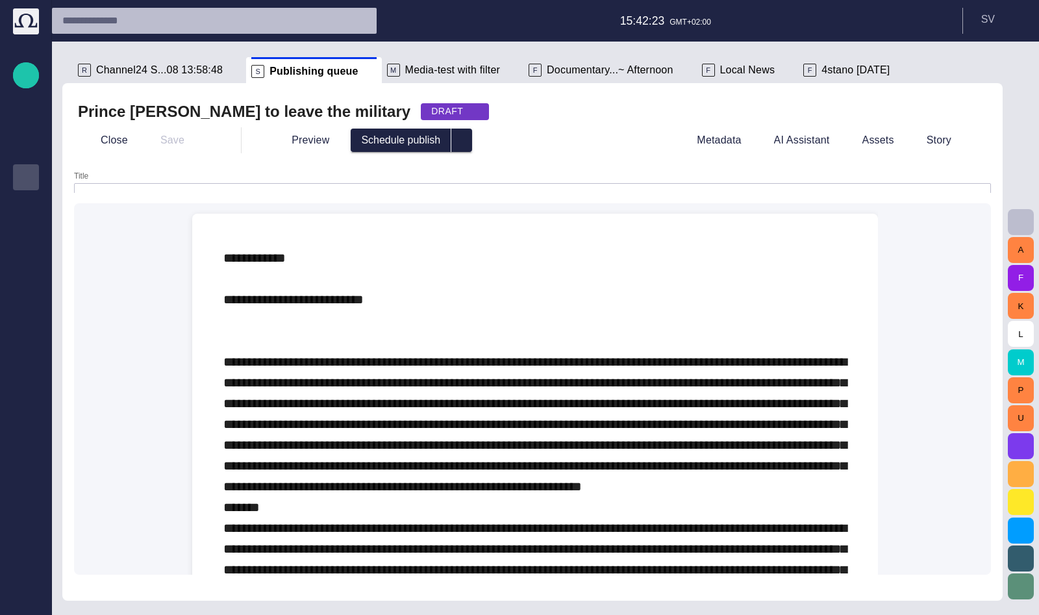
click at [82, 175] on label "Title" at bounding box center [81, 176] width 14 height 11
click at [85, 190] on input "Title" at bounding box center [532, 196] width 895 height 13
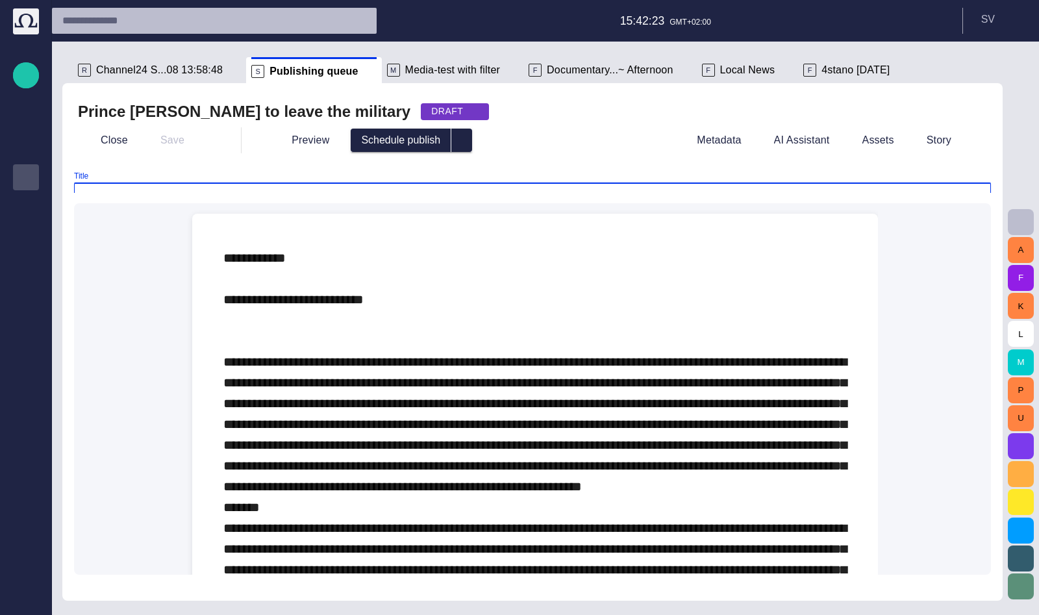
scroll to position [16, 0]
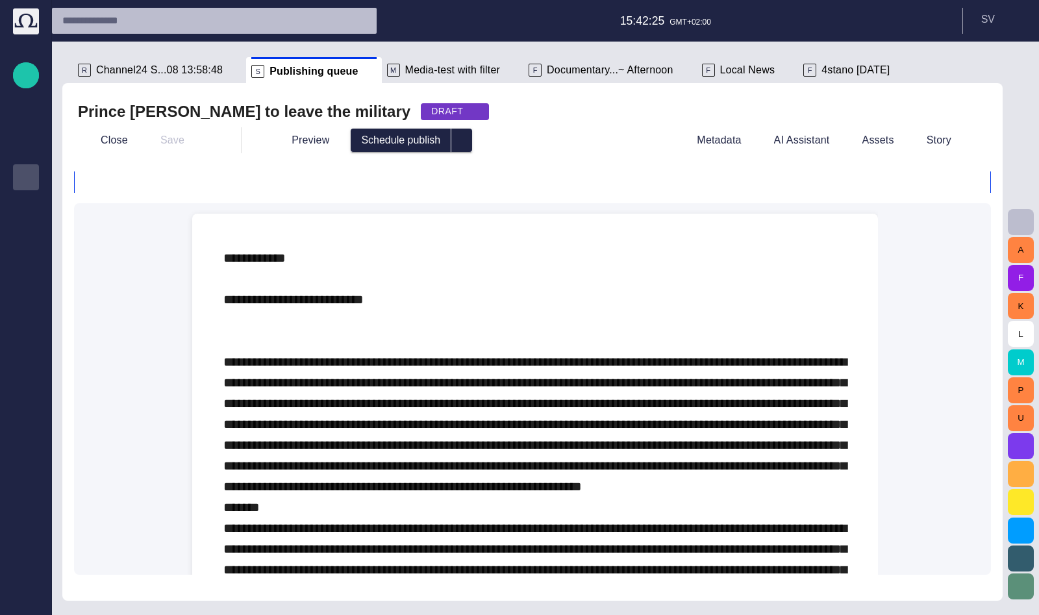
click at [87, 165] on div "Prince William to leave the military DRAFT Close Save Preview Schedule publish …" at bounding box center [532, 342] width 940 height 518
click at [548, 62] on div "F Documentary...~ Afternoon" at bounding box center [610, 70] width 162 height 26
click at [552, 69] on span "Documentary...~ Afternoon" at bounding box center [610, 70] width 126 height 13
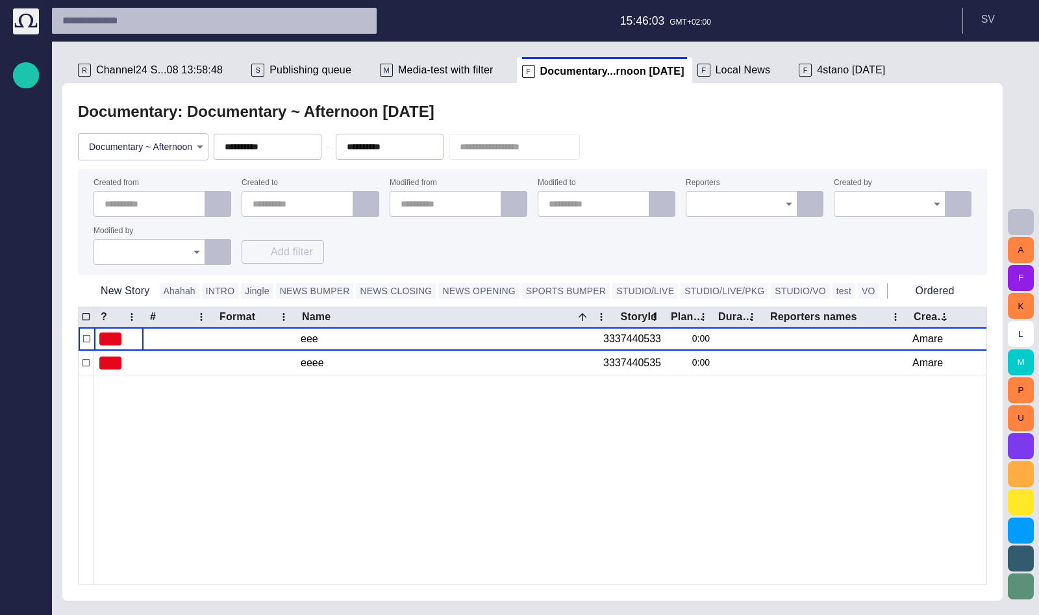
click at [162, 148] on body "**********" at bounding box center [519, 307] width 1039 height 615
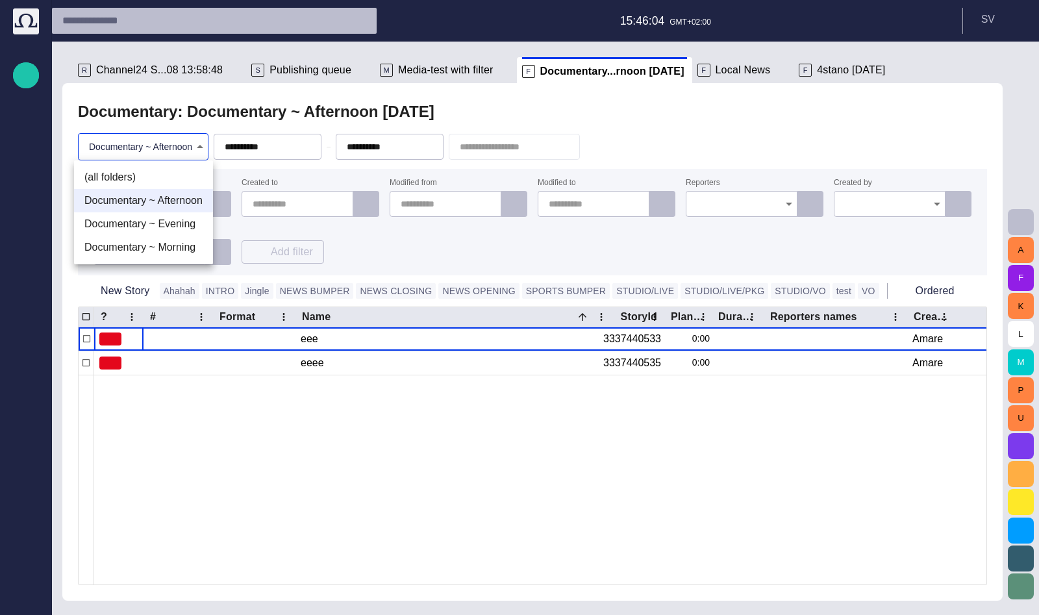
click at [156, 177] on li "(all folders)" at bounding box center [143, 177] width 139 height 23
type input "*"
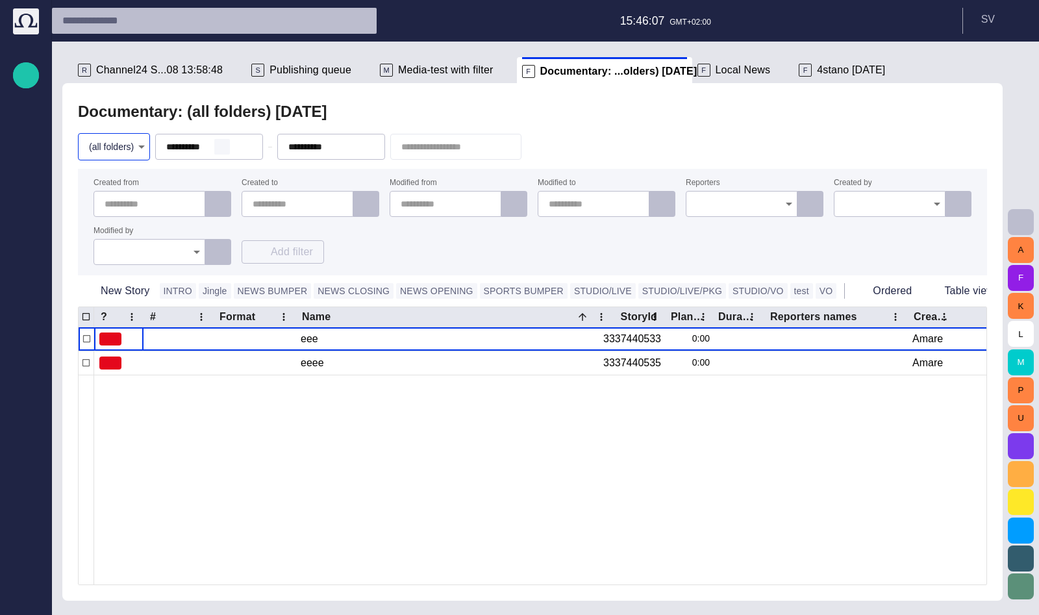
click at [230, 141] on button "button" at bounding box center [222, 147] width 16 height 16
click at [0, 0] on span "button" at bounding box center [0, 0] width 0 height 0
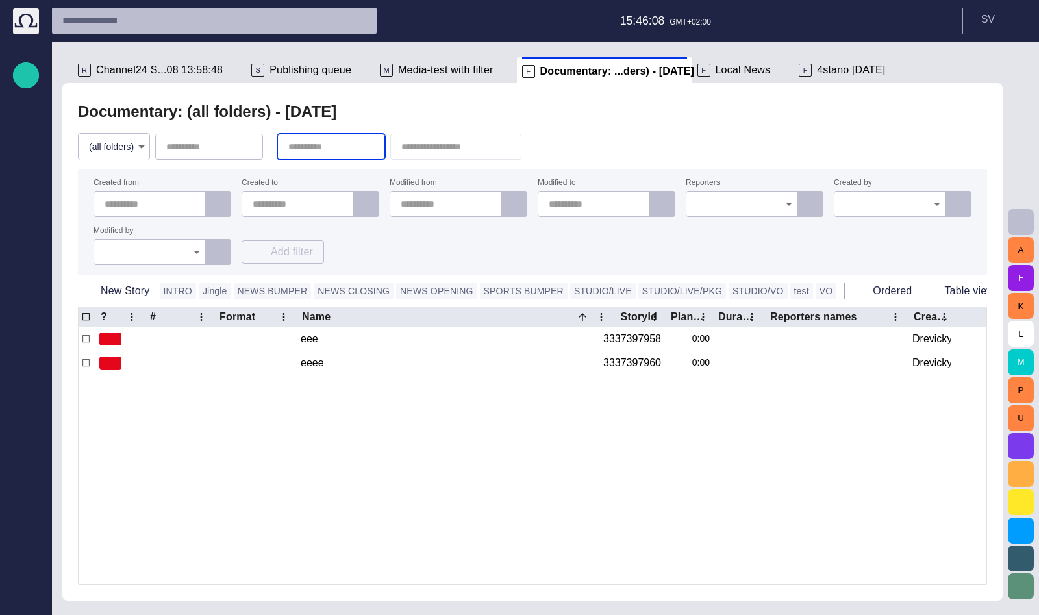
click at [551, 146] on button "button" at bounding box center [539, 146] width 25 height 23
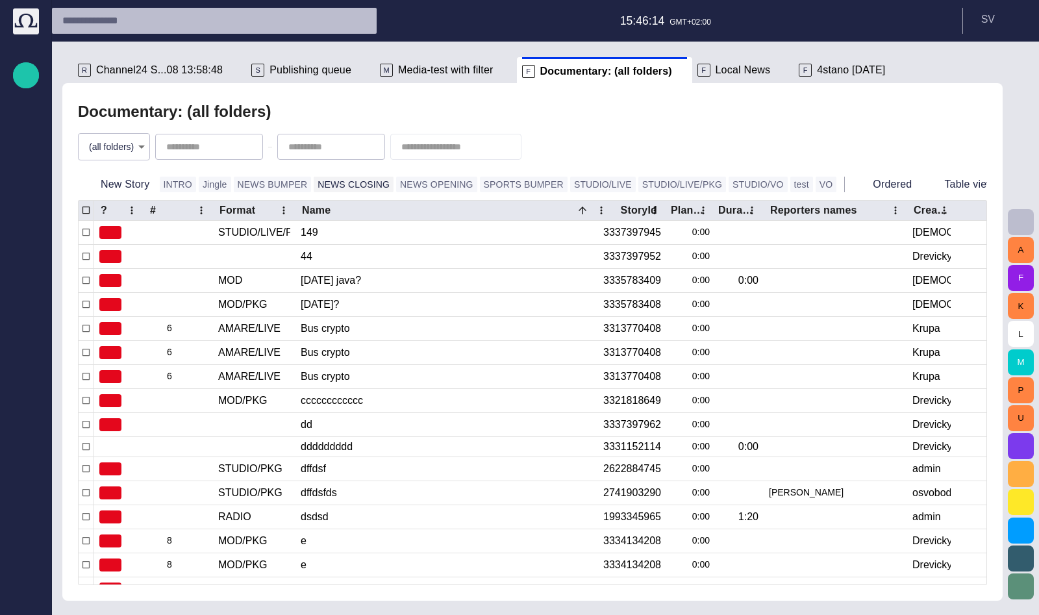
click at [349, 188] on button "NEWS CLOSING" at bounding box center [354, 185] width 80 height 16
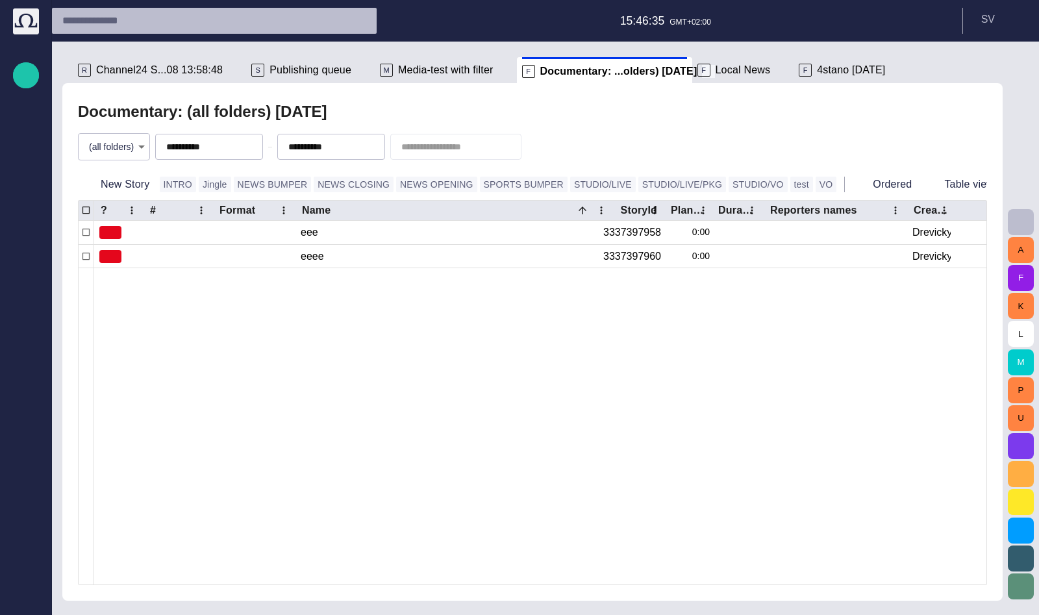
click at [702, 74] on span at bounding box center [708, 71] width 13 height 13
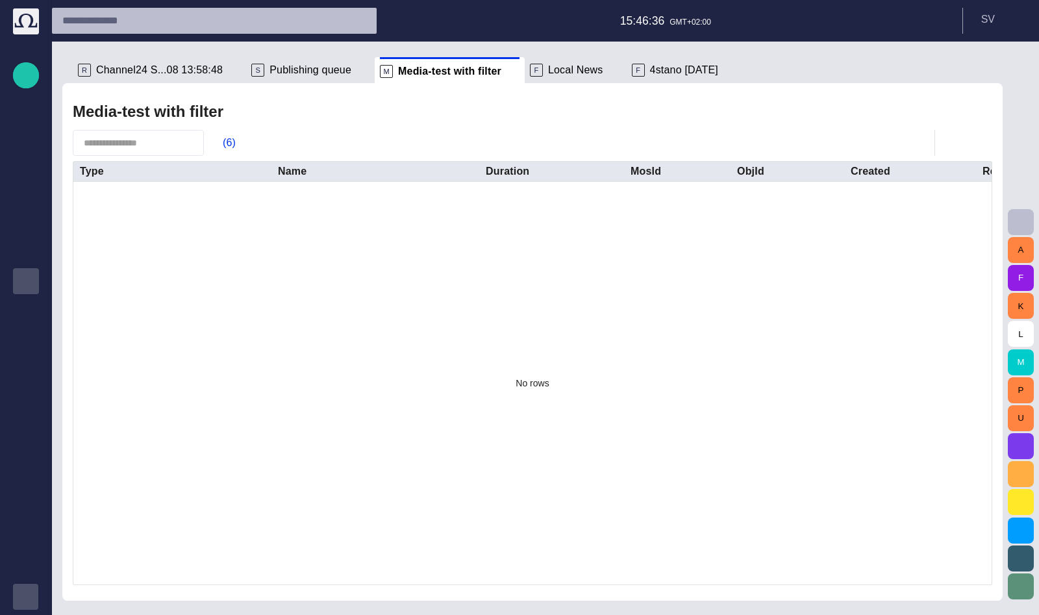
click at [22, 599] on span "button" at bounding box center [26, 597] width 10 height 10
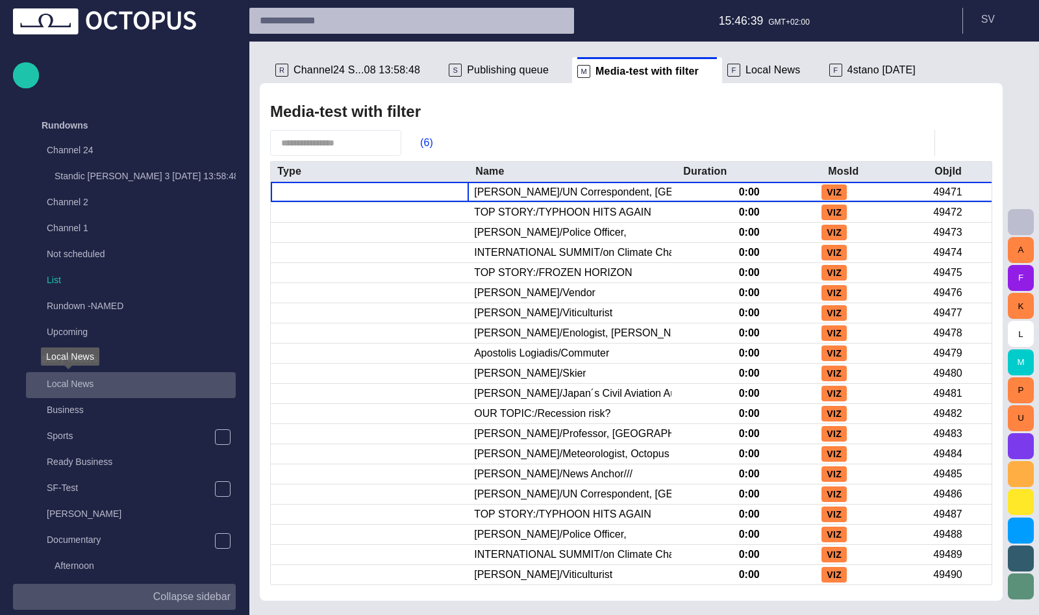
scroll to position [156, 0]
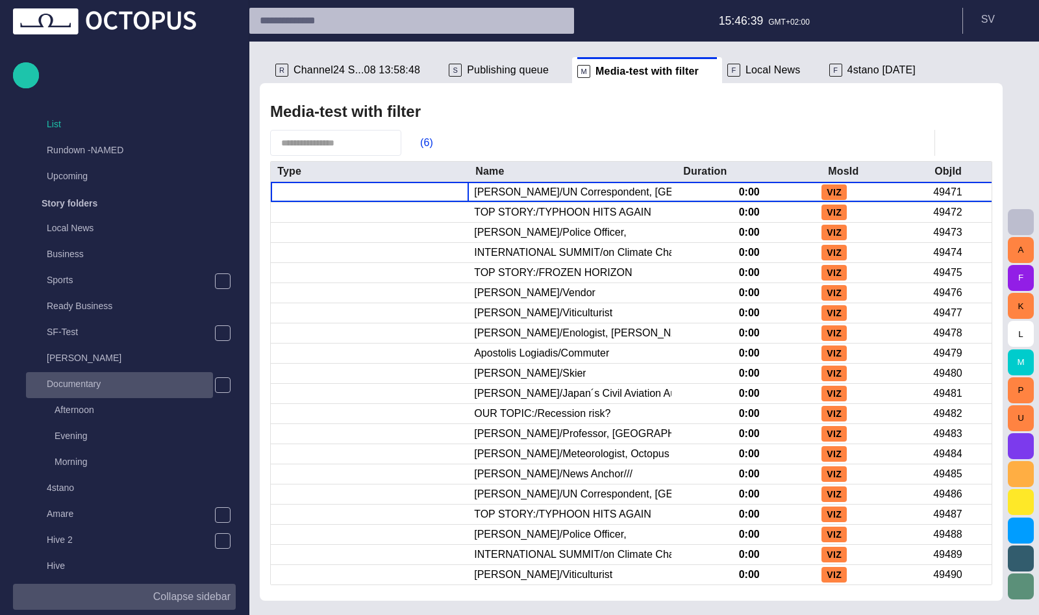
click at [89, 377] on div "Documentary" at bounding box center [121, 384] width 184 height 18
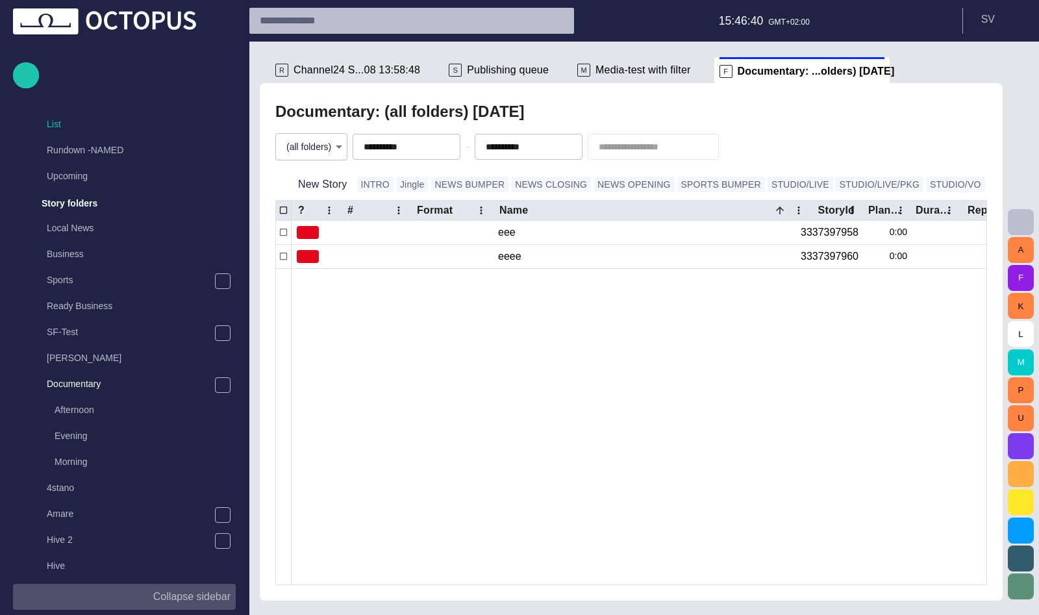
scroll to position [234, 0]
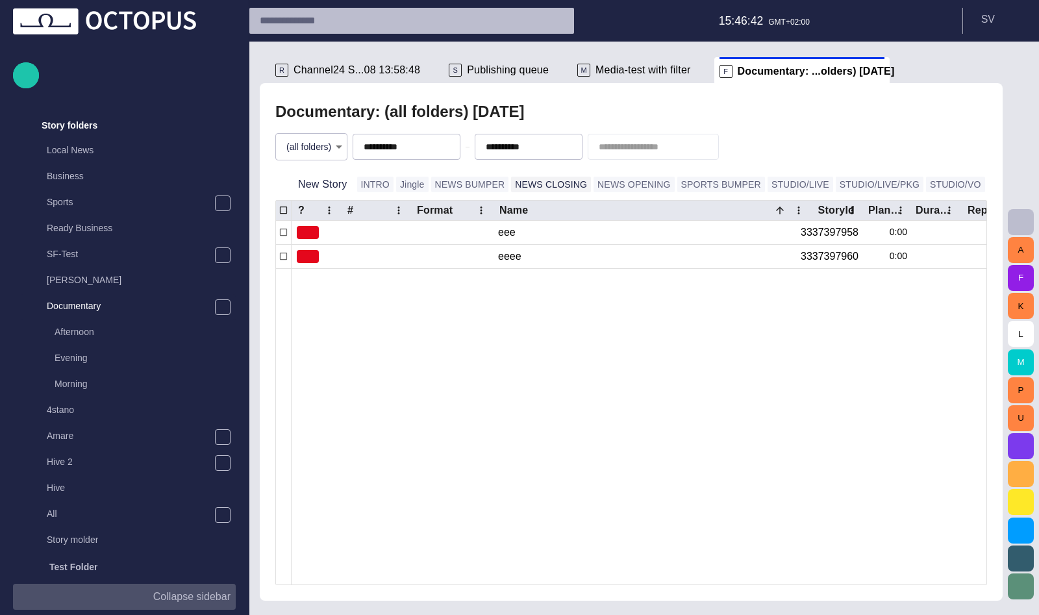
click at [511, 184] on button "NEWS CLOSING" at bounding box center [551, 185] width 80 height 16
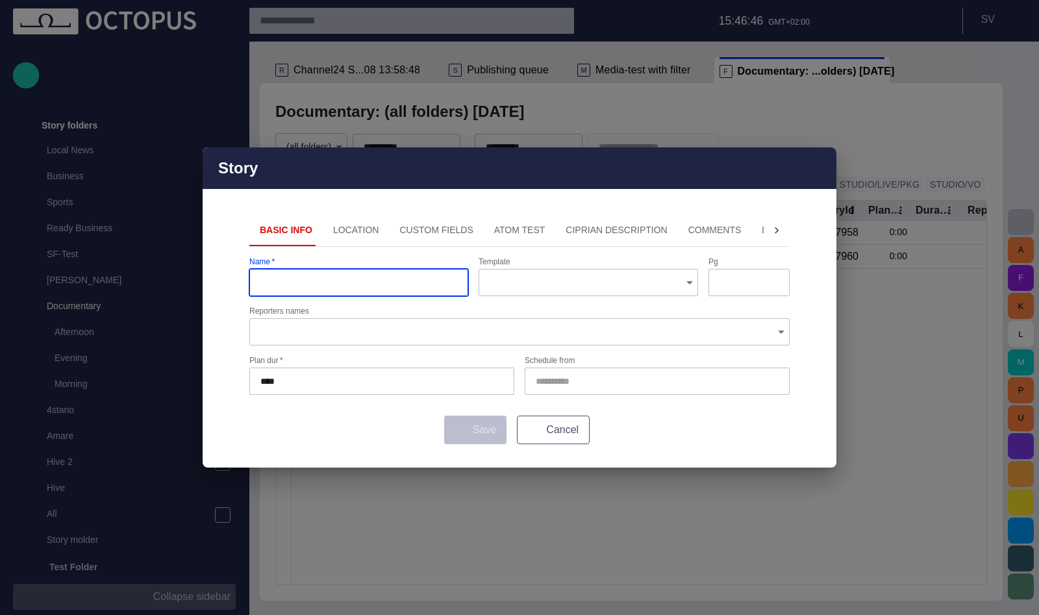
click at [548, 426] on button "Cancel" at bounding box center [553, 430] width 73 height 29
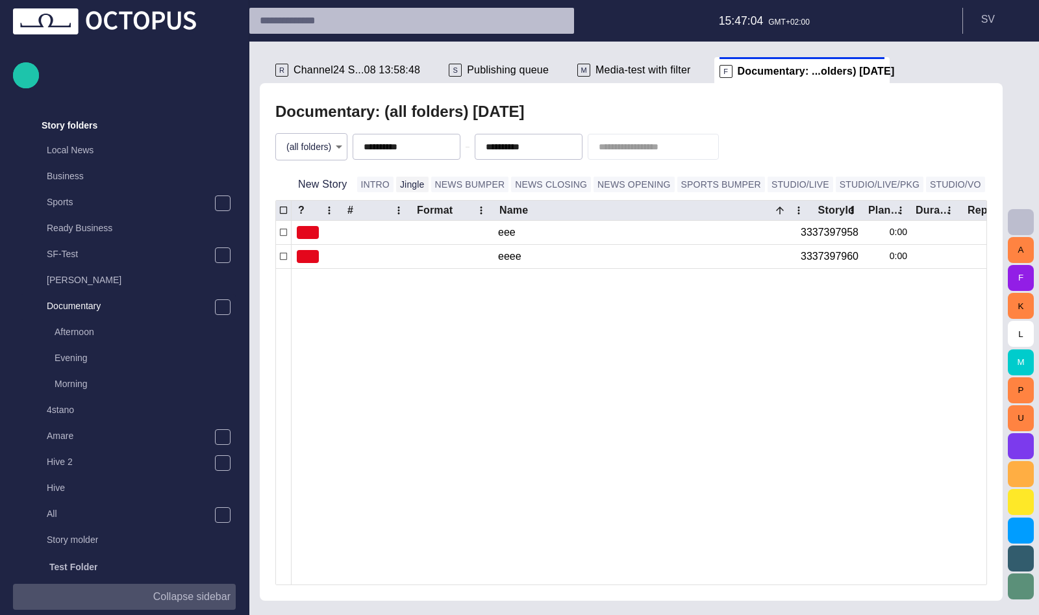
click at [396, 186] on button "Jingle" at bounding box center [412, 185] width 32 height 16
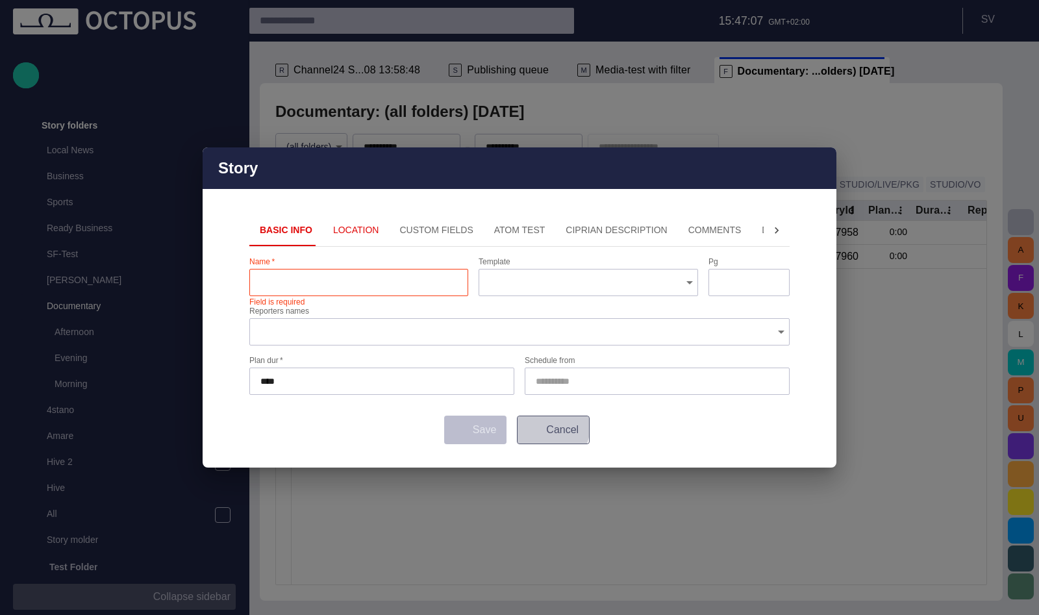
click at [536, 425] on span "button" at bounding box center [530, 430] width 10 height 10
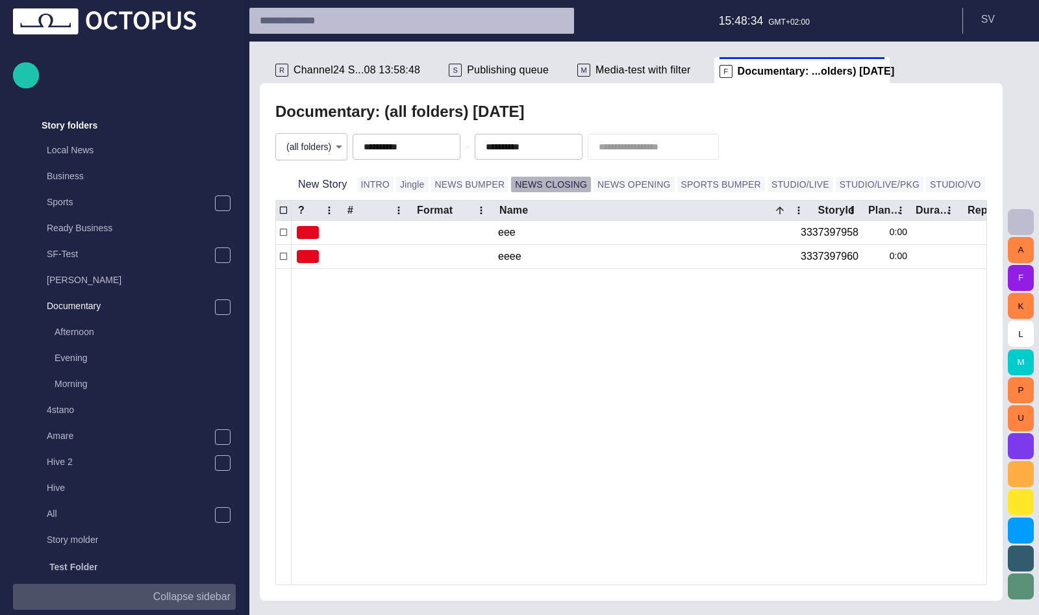
click at [543, 180] on button "NEWS CLOSING" at bounding box center [551, 185] width 80 height 16
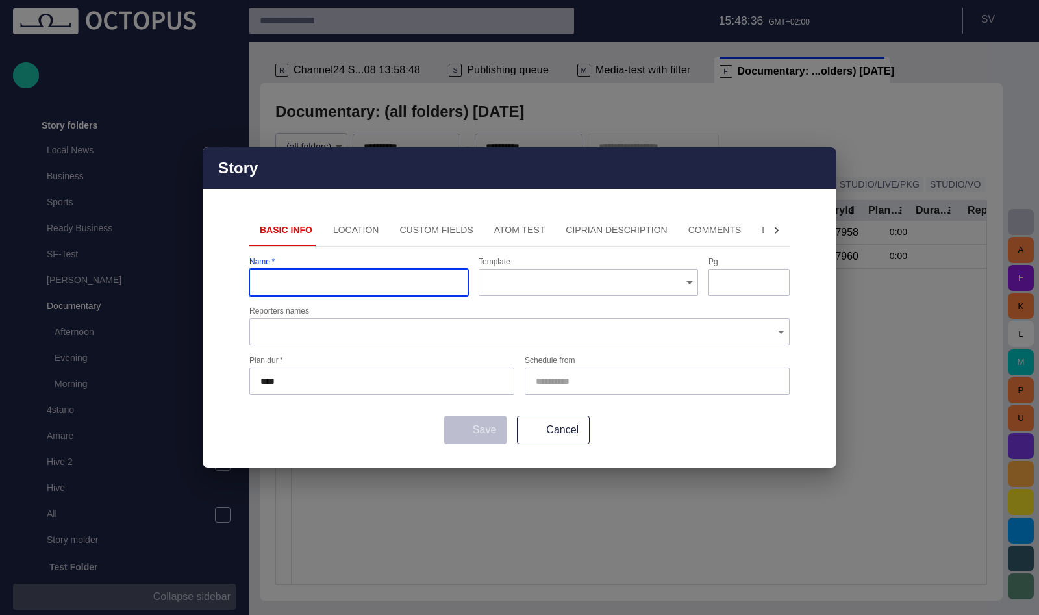
click at [824, 168] on span "button" at bounding box center [819, 168] width 16 height 16
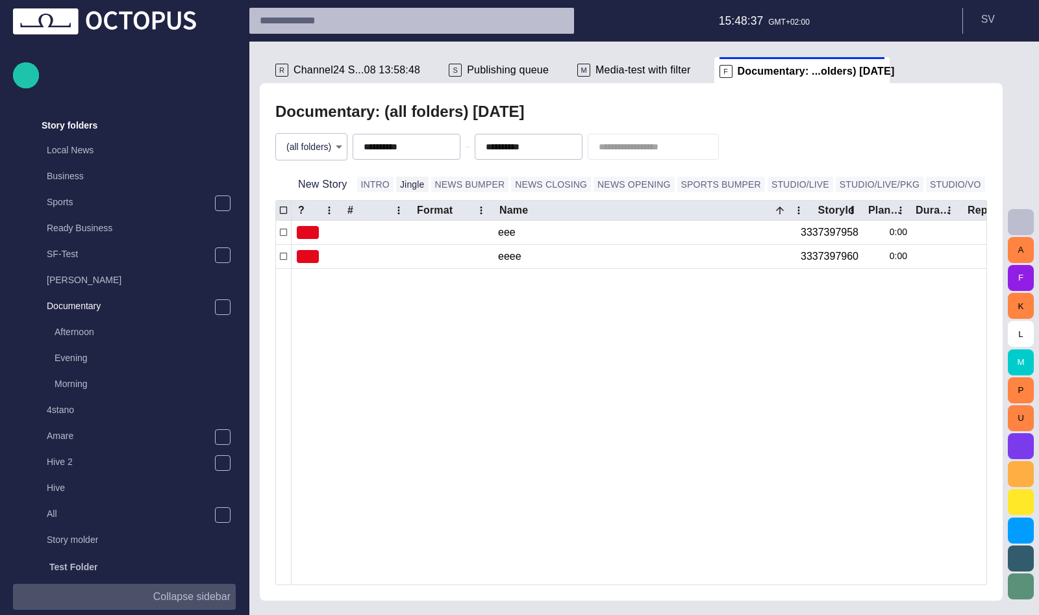
click at [405, 184] on button "Jingle" at bounding box center [412, 185] width 32 height 16
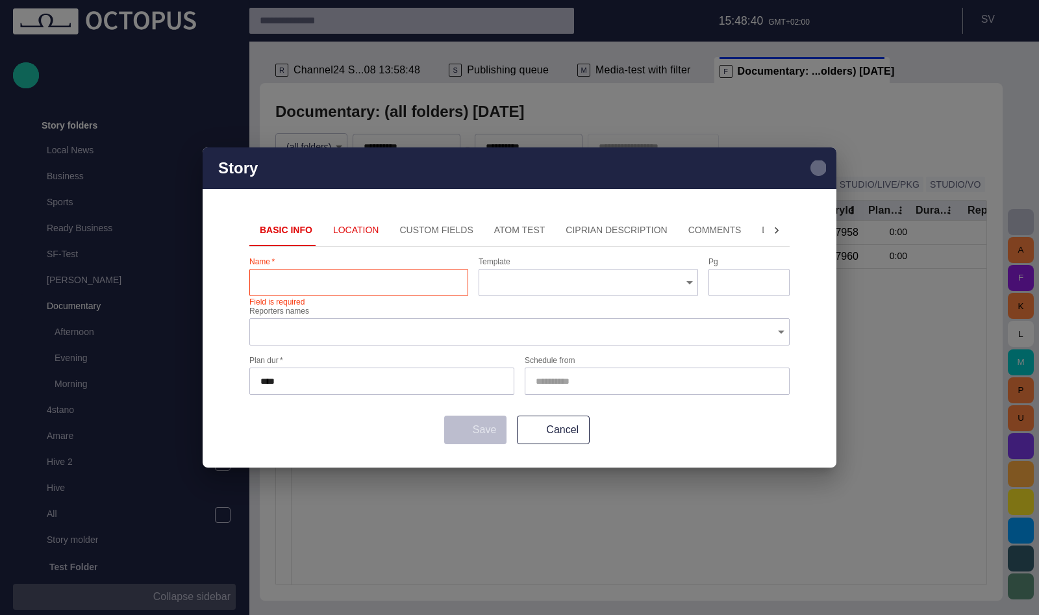
click at [821, 167] on span "button" at bounding box center [819, 168] width 16 height 16
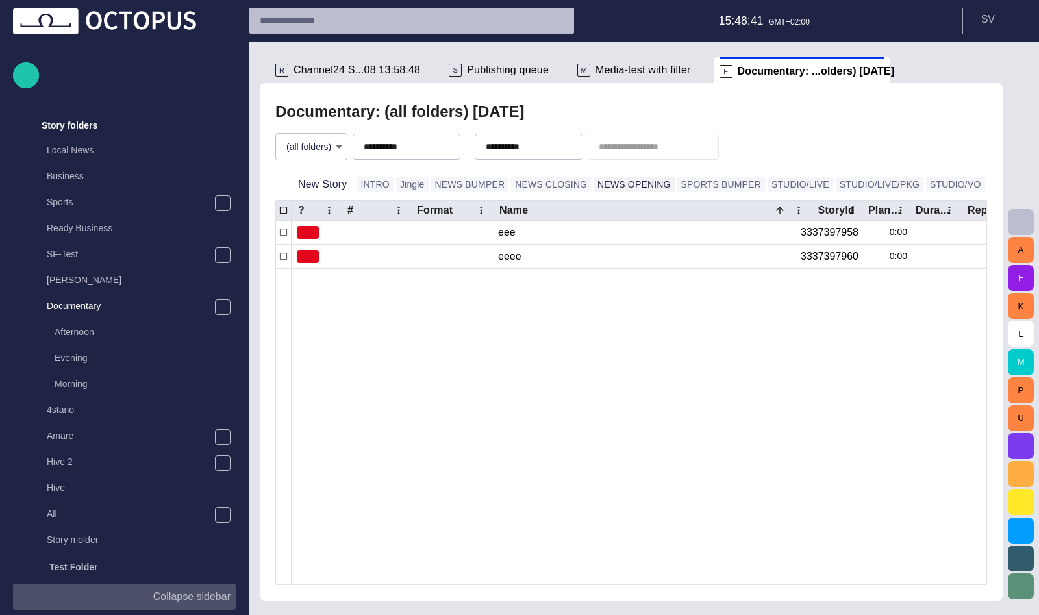
click at [594, 181] on button "NEWS OPENING" at bounding box center [634, 185] width 81 height 16
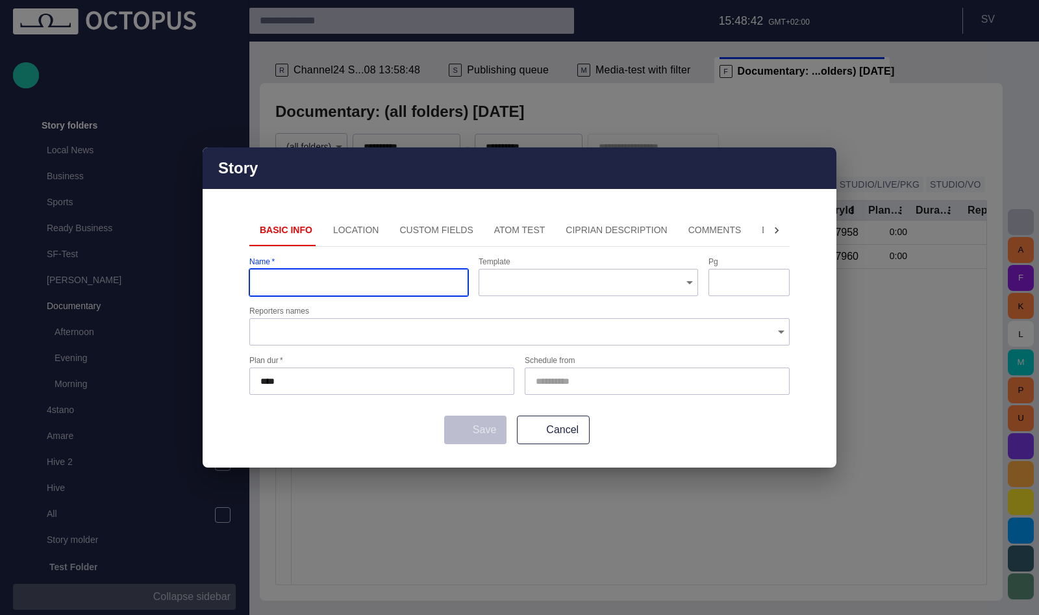
click at [820, 173] on span "button" at bounding box center [819, 168] width 16 height 16
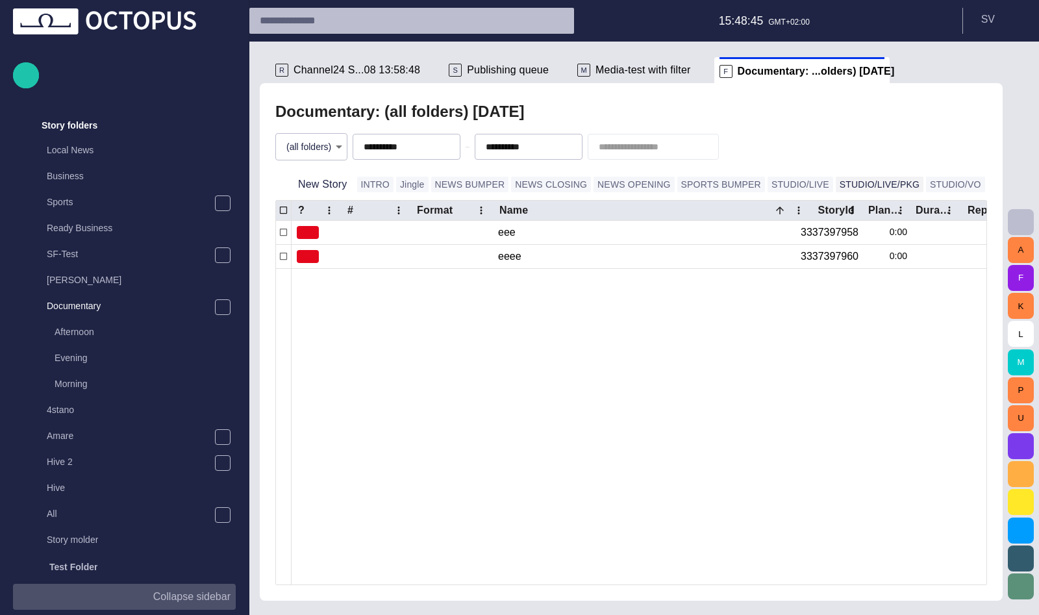
click at [836, 183] on button "STUDIO/LIVE/PKG" at bounding box center [880, 185] width 88 height 16
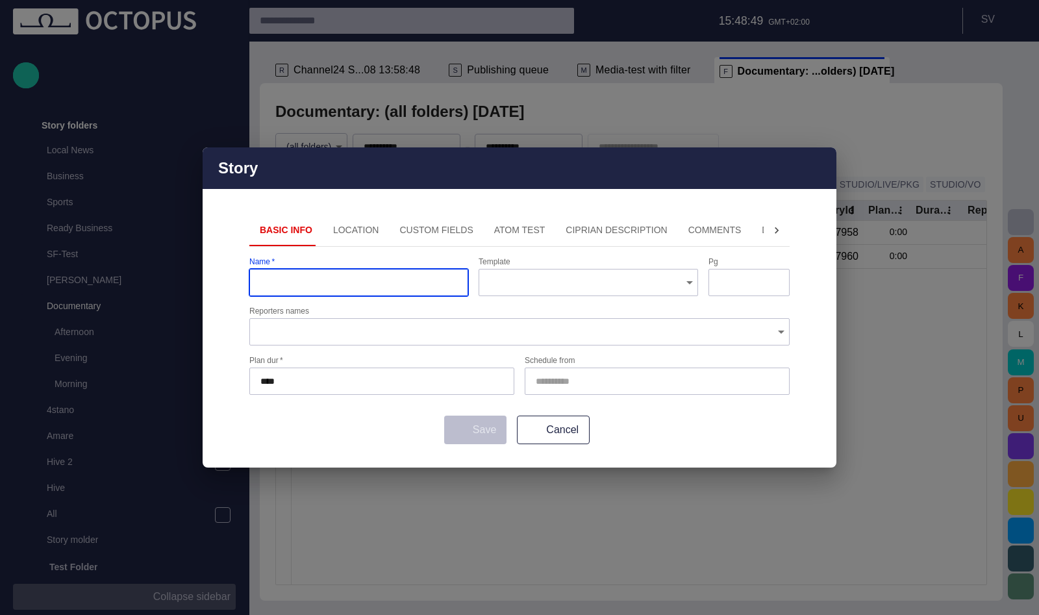
click at [333, 236] on button "Location" at bounding box center [356, 230] width 67 height 31
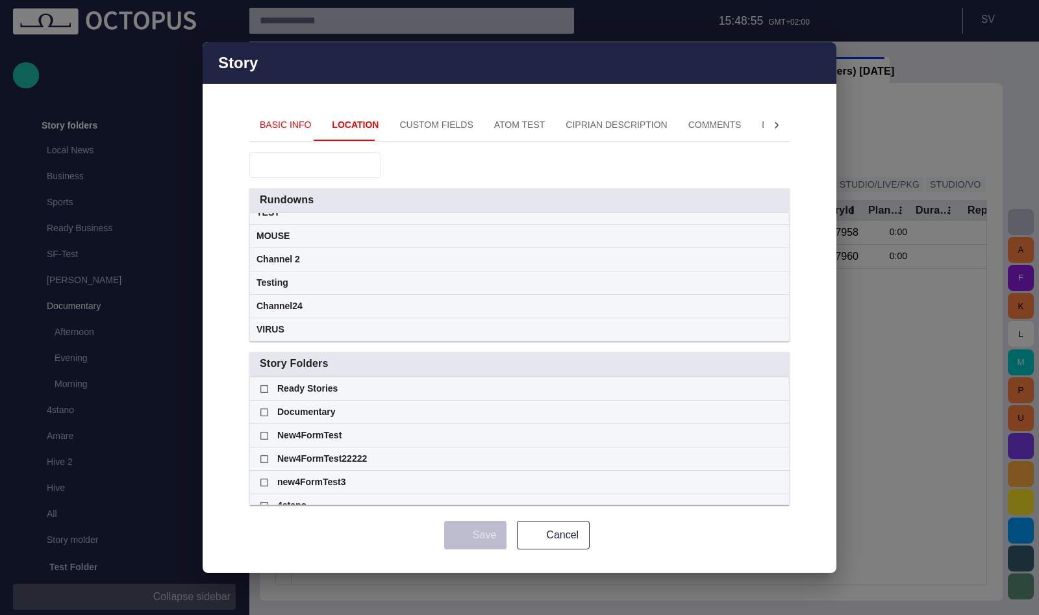
scroll to position [281, 0]
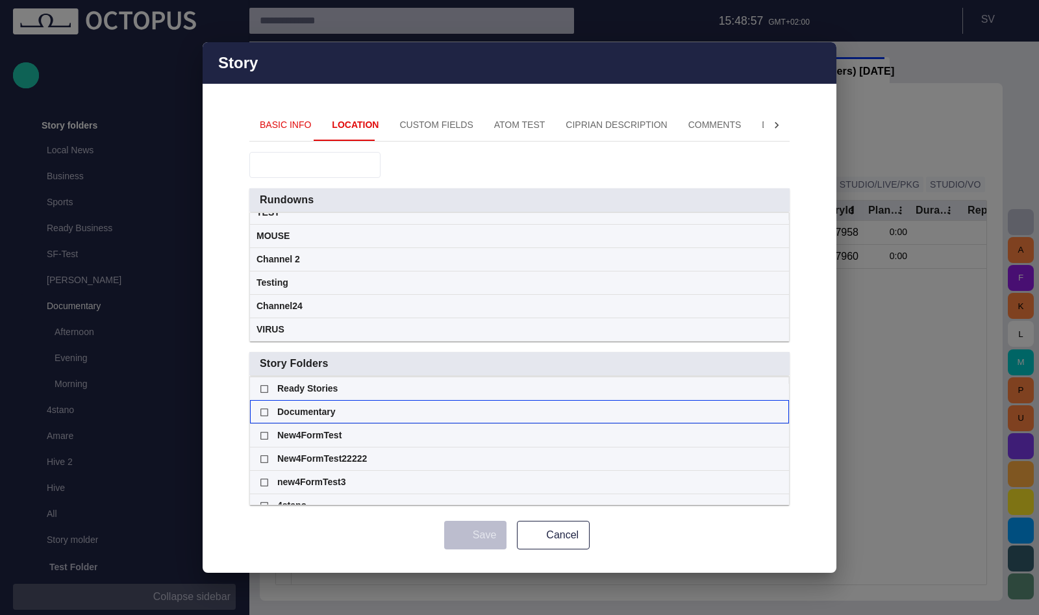
click at [779, 335] on span at bounding box center [777, 330] width 10 height 10
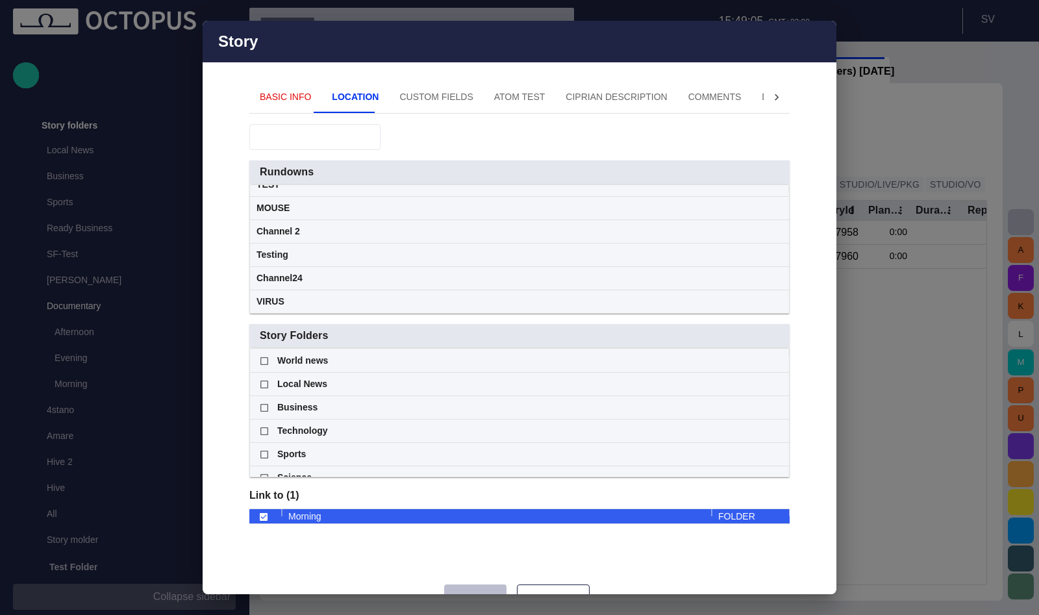
scroll to position [0, 0]
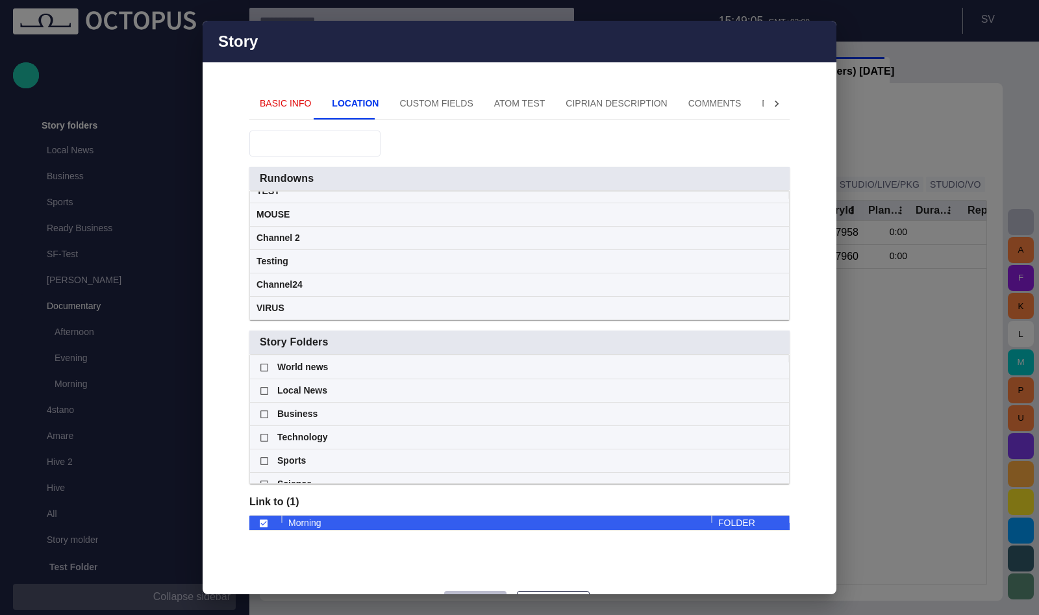
click at [283, 105] on button "Basic Info" at bounding box center [285, 103] width 72 height 31
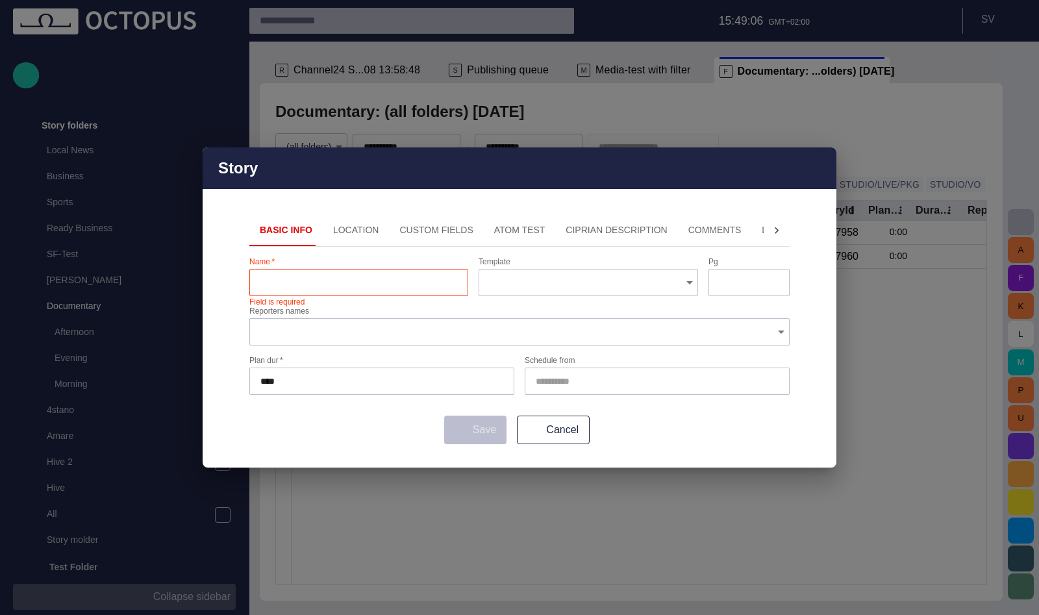
click at [304, 290] on div at bounding box center [358, 282] width 219 height 27
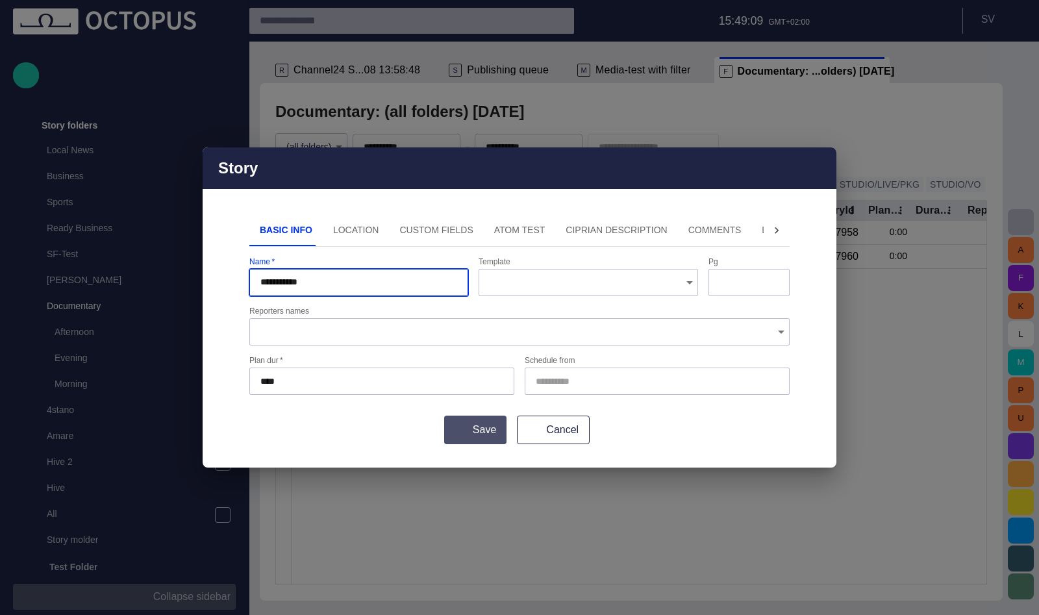
type input "**********"
click at [485, 425] on button "Save" at bounding box center [475, 430] width 62 height 29
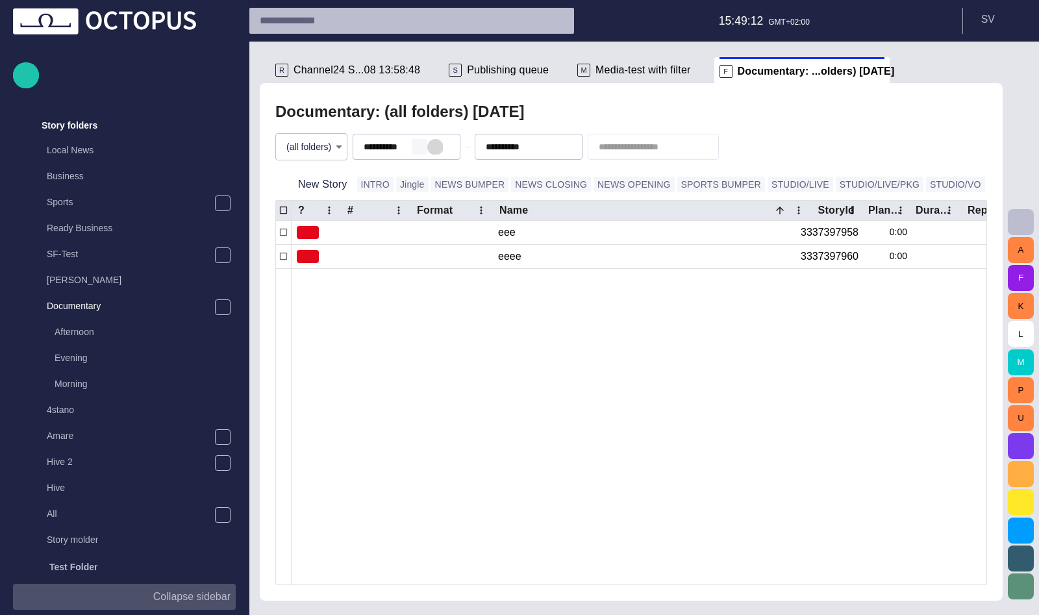
click at [436, 143] on button "button" at bounding box center [435, 147] width 16 height 16
click at [427, 144] on button "button" at bounding box center [420, 147] width 16 height 16
click at [549, 144] on button "button" at bounding box center [542, 147] width 16 height 16
click at [570, 118] on div "Documentary: (all folders) - [DATE]" at bounding box center [631, 112] width 712 height 26
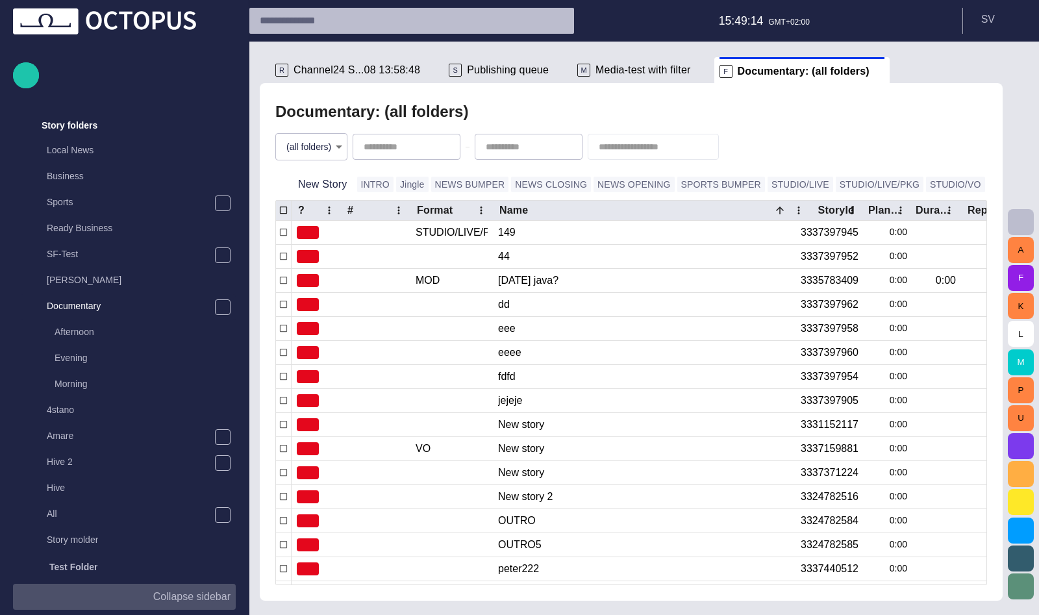
click at [328, 147] on body "Story Rundown Rundowns Channel 24 Standic [PERSON_NAME] 3 [DATE] 13:58:48 Chann…" at bounding box center [519, 307] width 1039 height 615
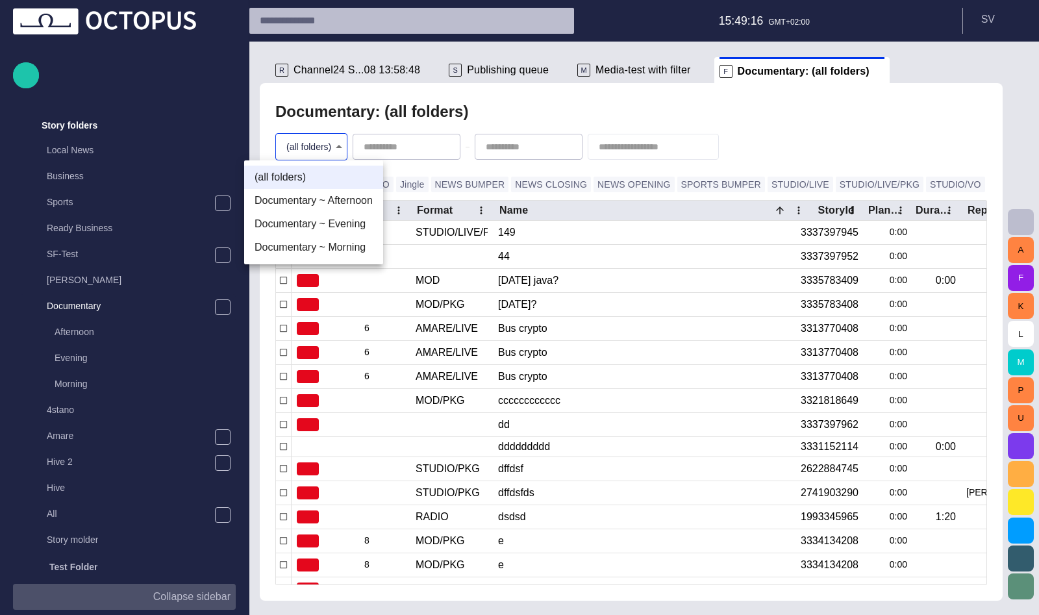
click at [321, 243] on li "Documentary ~ Morning" at bounding box center [313, 247] width 139 height 23
type input "********"
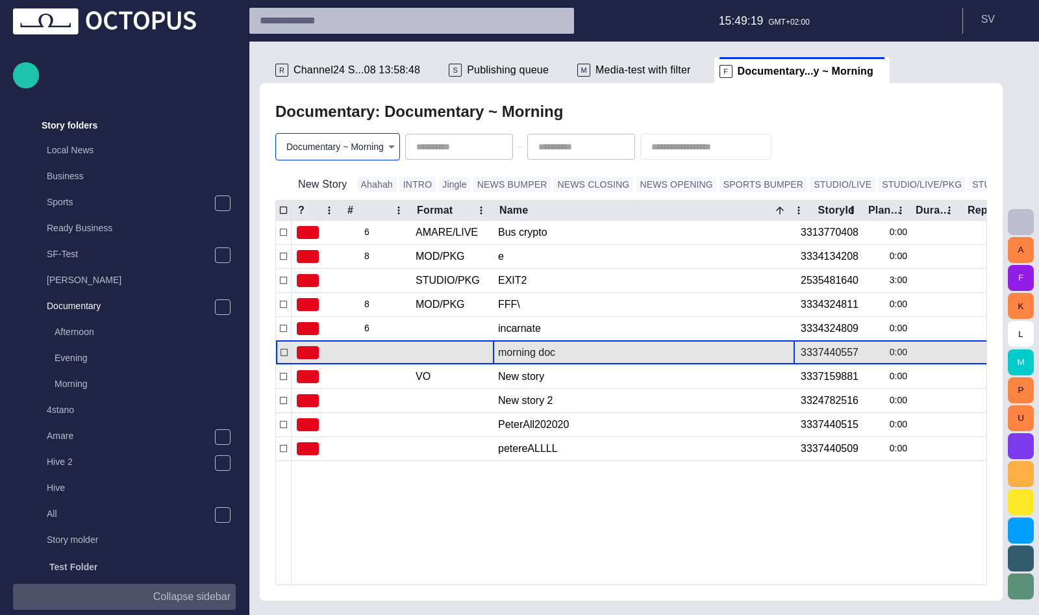
click at [544, 352] on div "morning doc" at bounding box center [644, 352] width 292 height 23
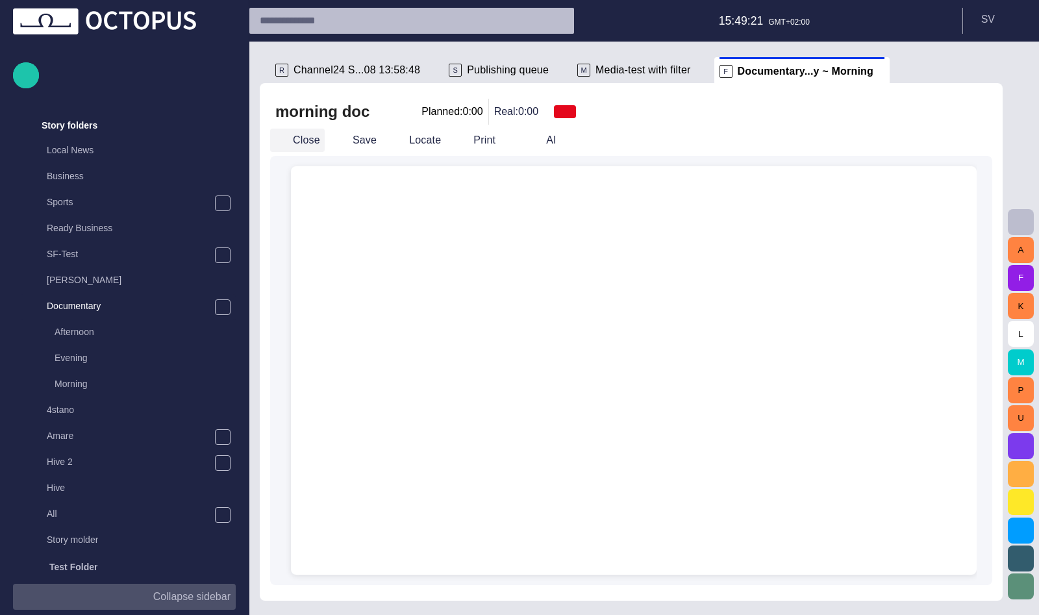
click at [305, 139] on button "Close" at bounding box center [297, 140] width 55 height 23
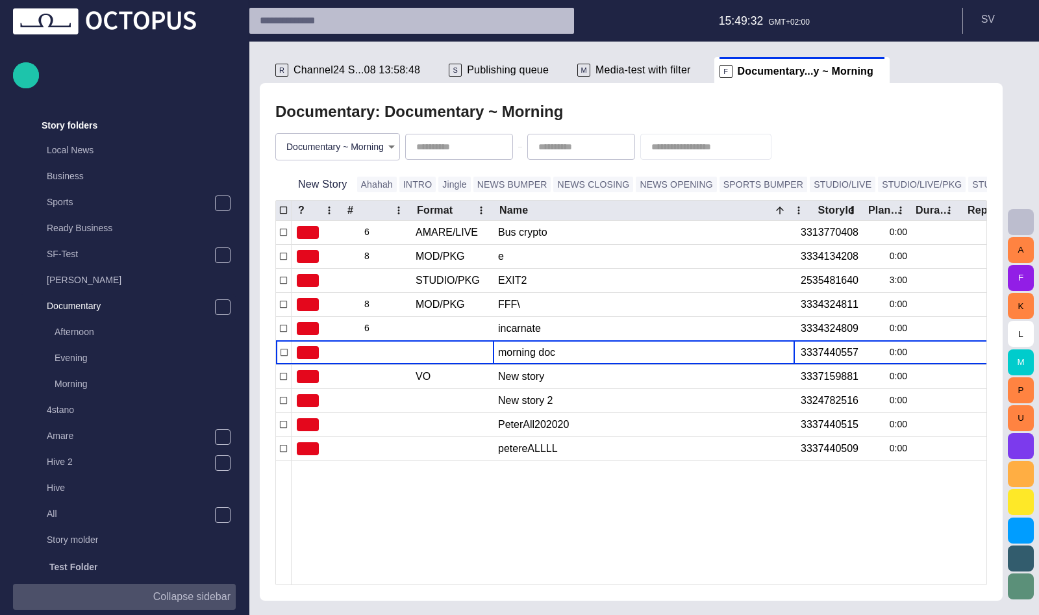
click at [1030, 186] on button "button" at bounding box center [1043, 184] width 26 height 26
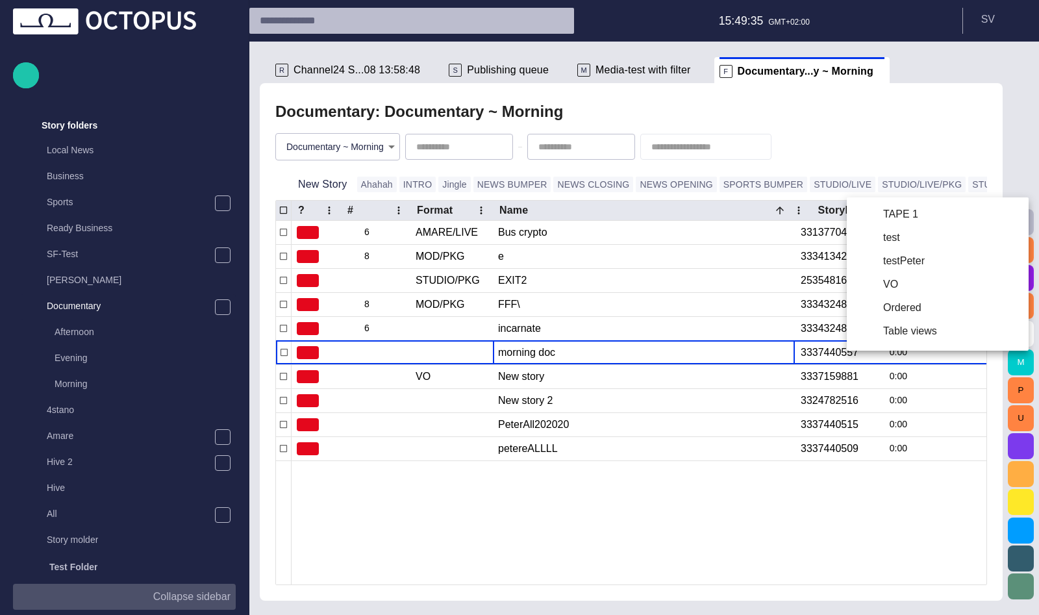
click at [907, 138] on div at bounding box center [519, 307] width 1039 height 615
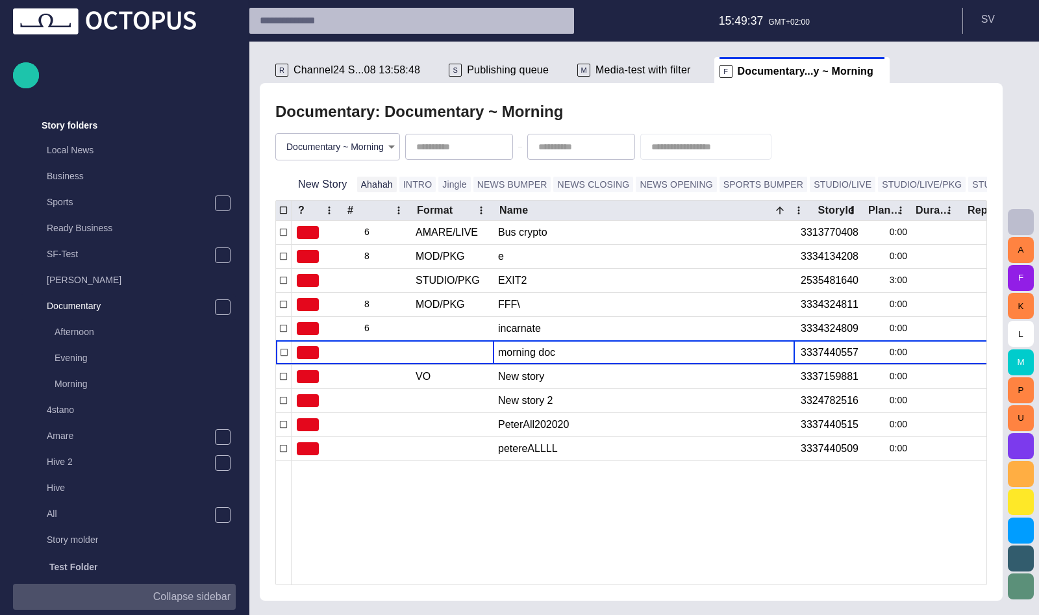
click at [365, 187] on button "Ahahah" at bounding box center [377, 185] width 40 height 16
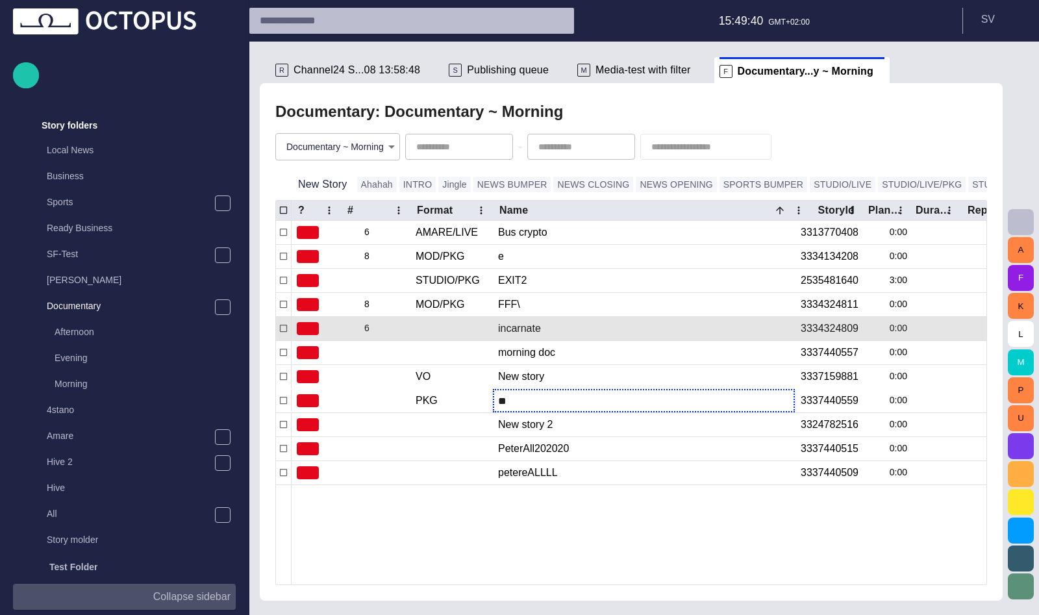
type input "***"
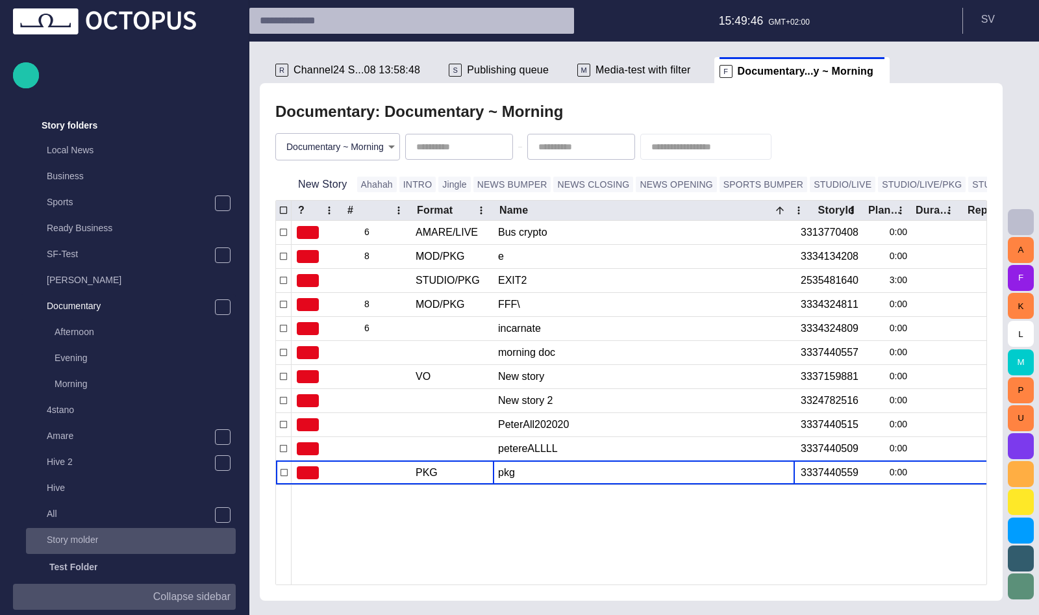
click at [68, 544] on p "Story molder" at bounding box center [72, 539] width 51 height 13
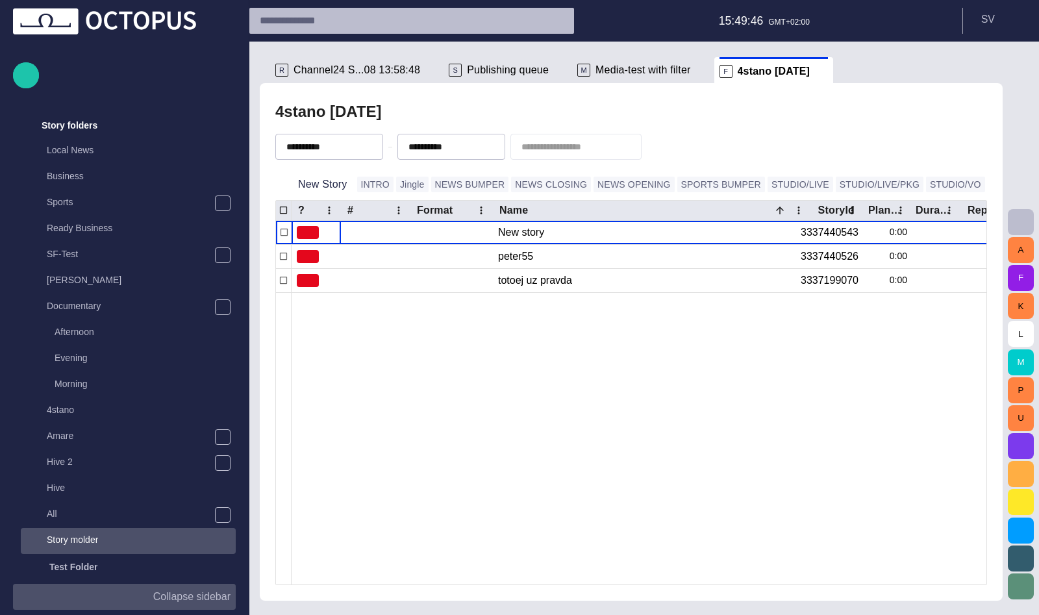
scroll to position [649, 0]
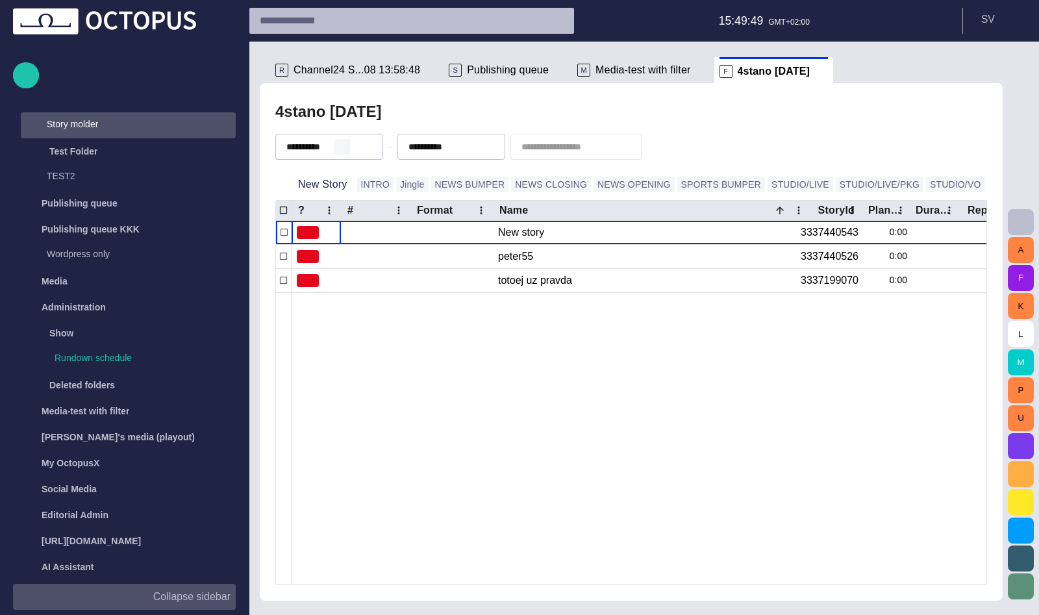
click at [347, 151] on span "button" at bounding box center [342, 147] width 10 height 10
click at [470, 144] on span "button" at bounding box center [464, 147] width 10 height 10
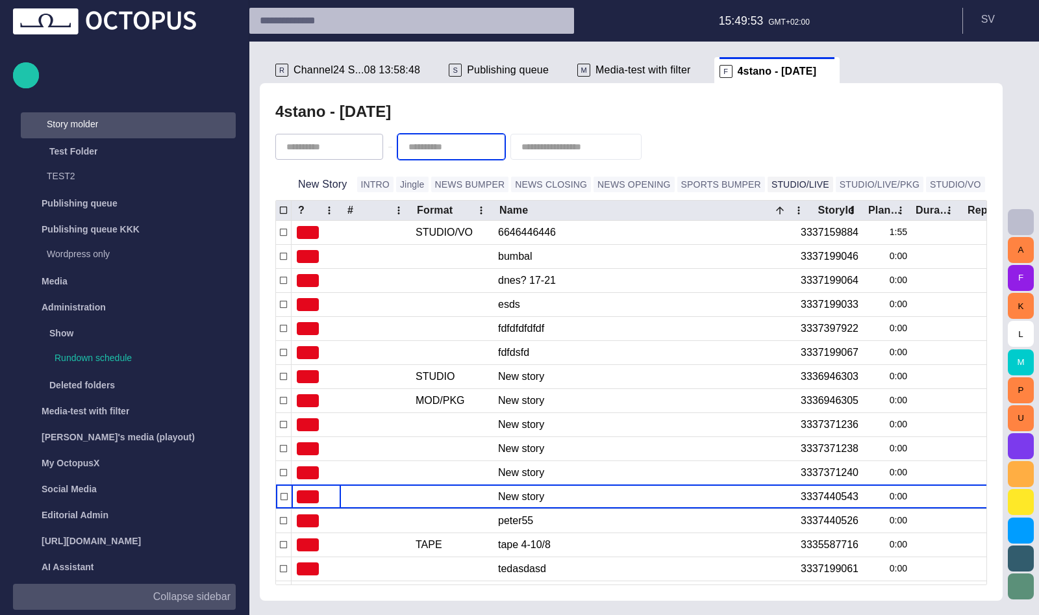
click at [768, 188] on button "STUDIO/LIVE" at bounding box center [801, 185] width 66 height 16
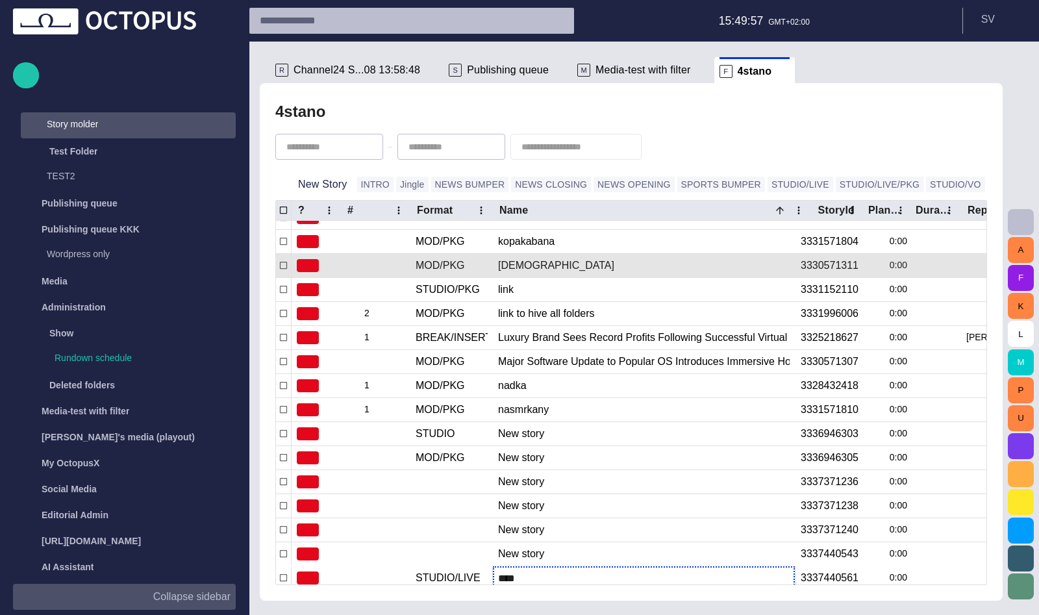
scroll to position [333, 0]
type input "*****"
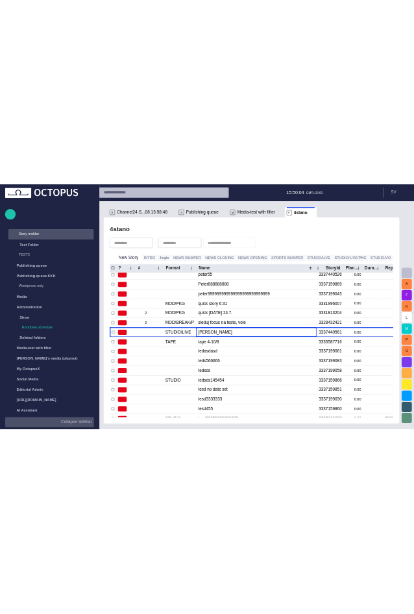
scroll to position [665, 0]
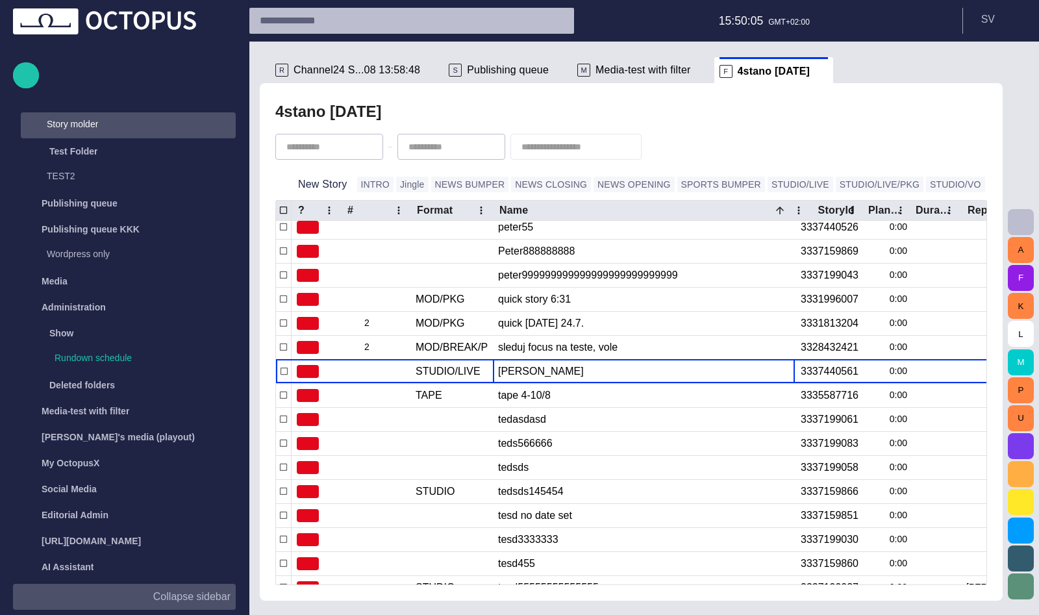
type input "**********"
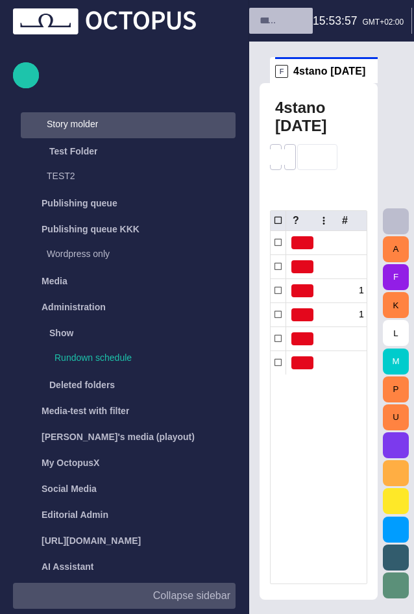
scroll to position [0, 0]
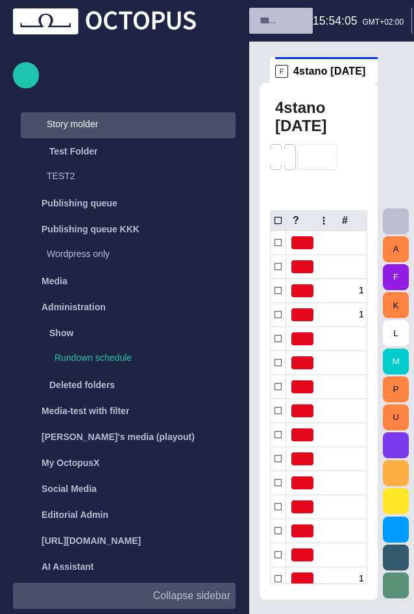
click at [180, 605] on button "Collapse sidebar" at bounding box center [124, 596] width 223 height 26
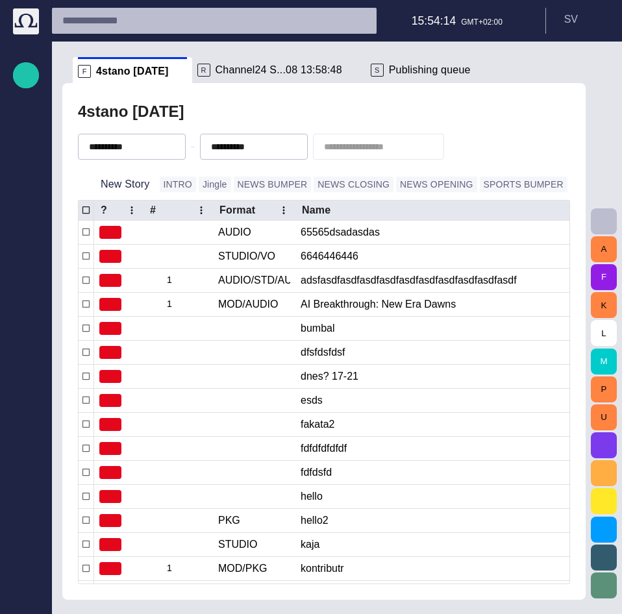
click at [570, 194] on button "button" at bounding box center [583, 184] width 26 height 26
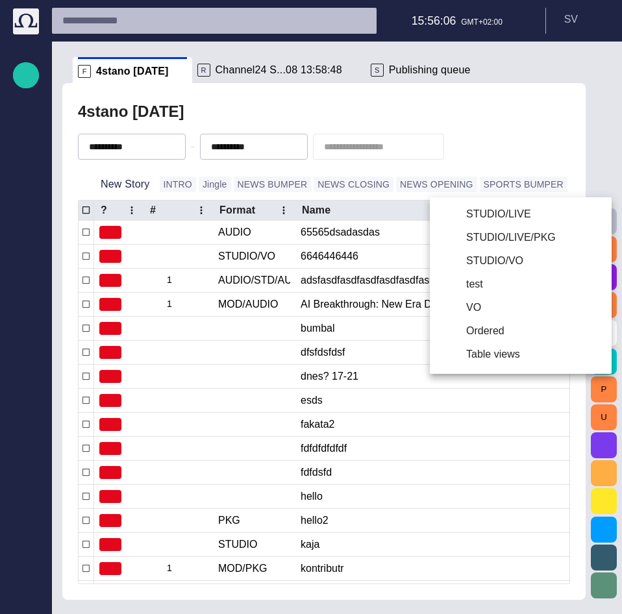
click at [292, 101] on div at bounding box center [311, 307] width 622 height 614
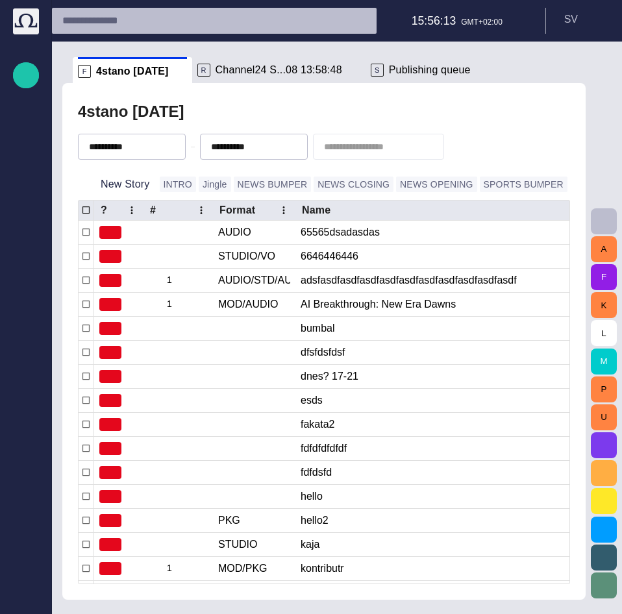
click at [577, 182] on span "button" at bounding box center [583, 184] width 13 height 13
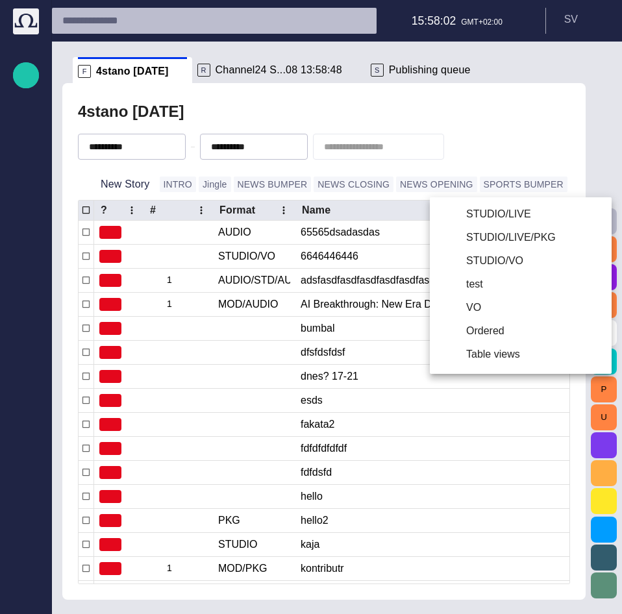
click at [511, 129] on div at bounding box center [311, 307] width 622 height 614
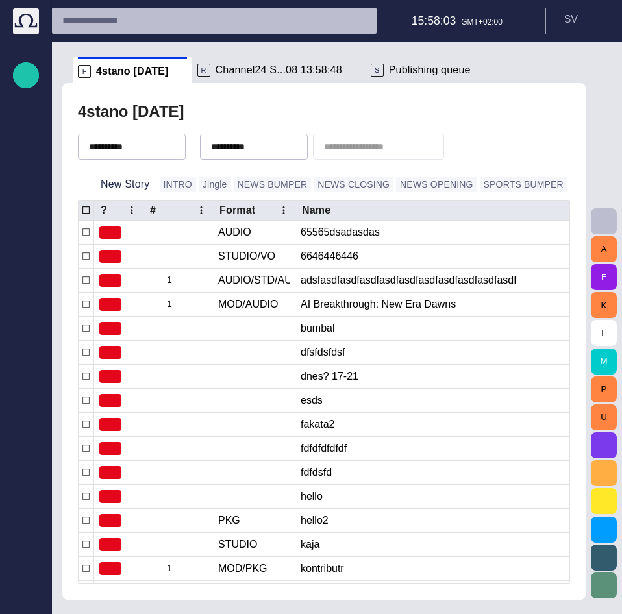
click at [577, 184] on span "button" at bounding box center [583, 184] width 13 height 13
